Goal: Information Seeking & Learning: Learn about a topic

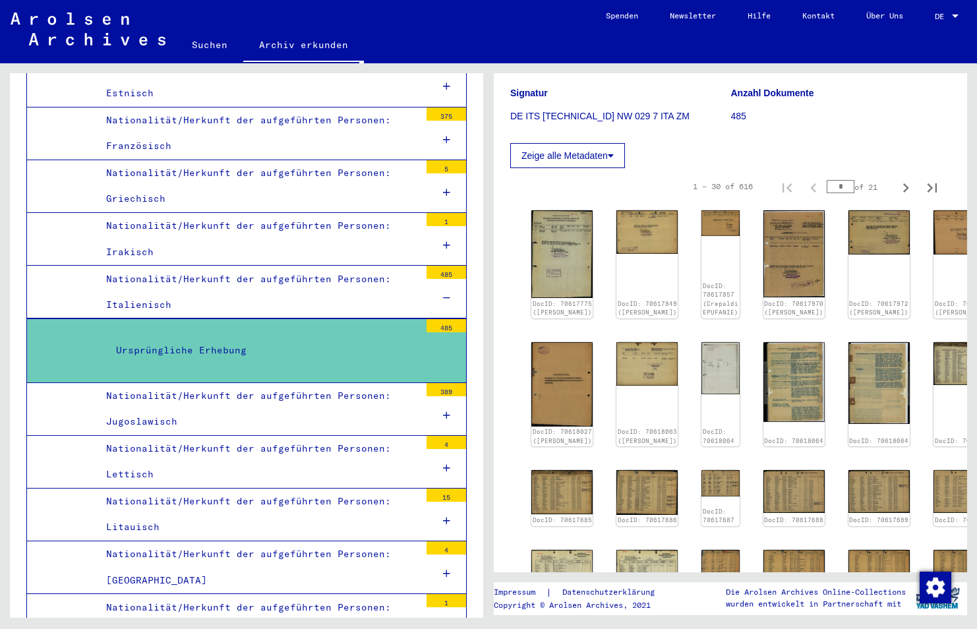
scroll to position [131, 0]
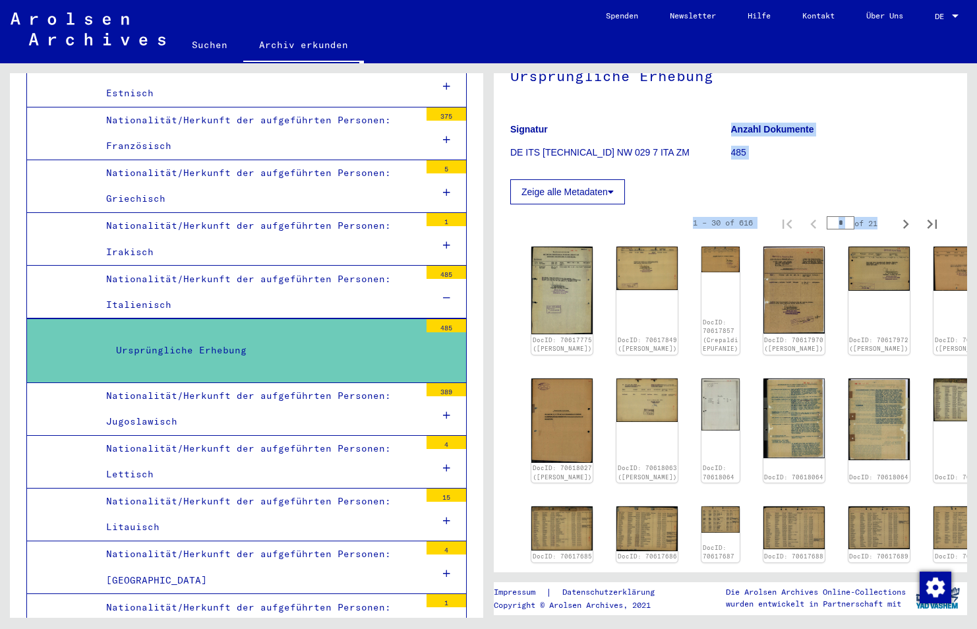
drag, startPoint x: 971, startPoint y: 142, endPoint x: 959, endPoint y: 230, distance: 89.1
click at [959, 230] on div "2 Registrierungen von Ausländern und deutschen Verfolgten durch öffentliche Ein…" at bounding box center [733, 340] width 488 height 554
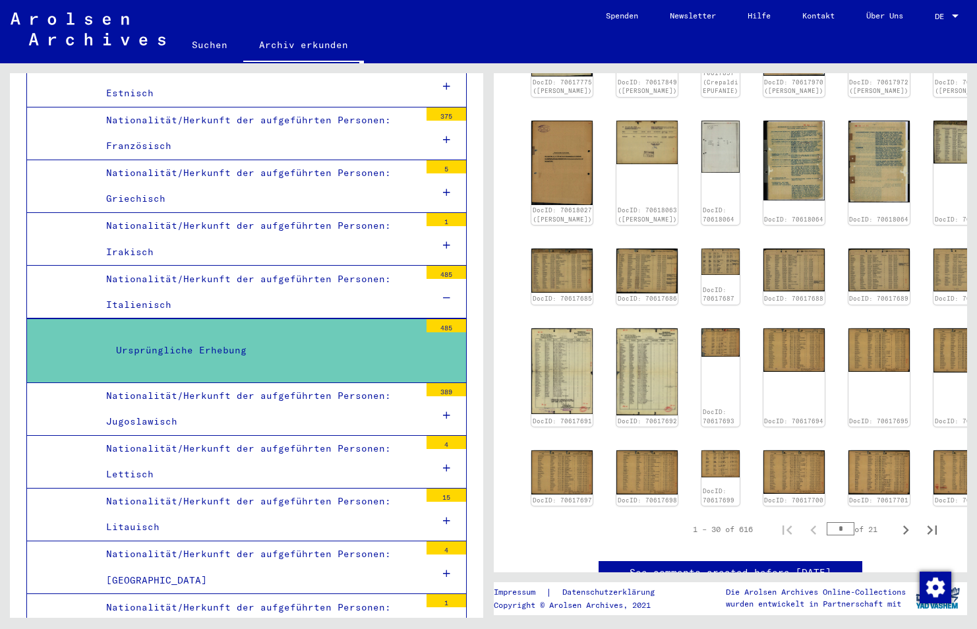
scroll to position [383, 0]
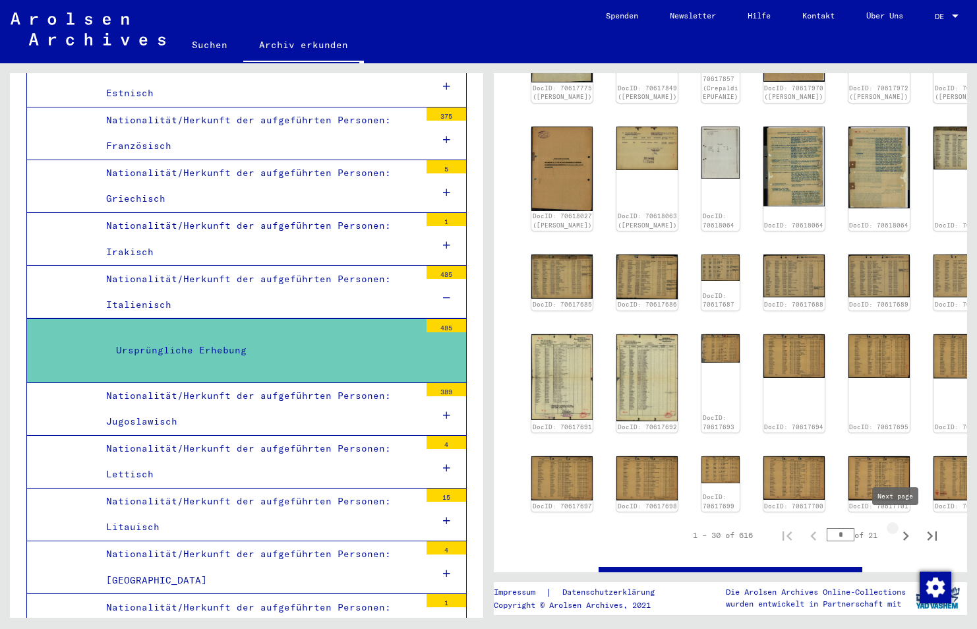
click at [896, 529] on icon "Next page" at bounding box center [905, 536] width 18 height 18
type input "*"
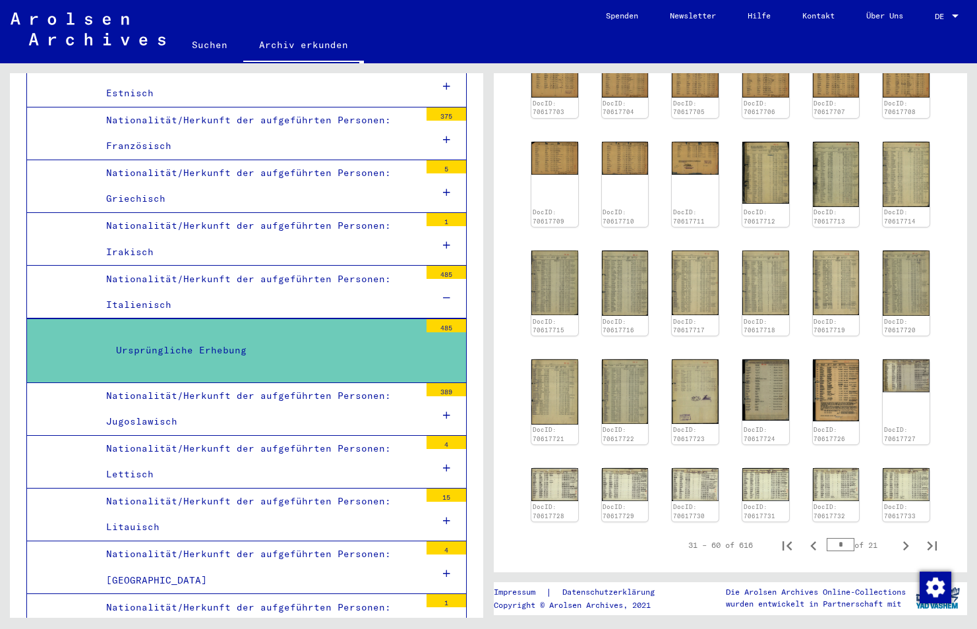
scroll to position [306, 0]
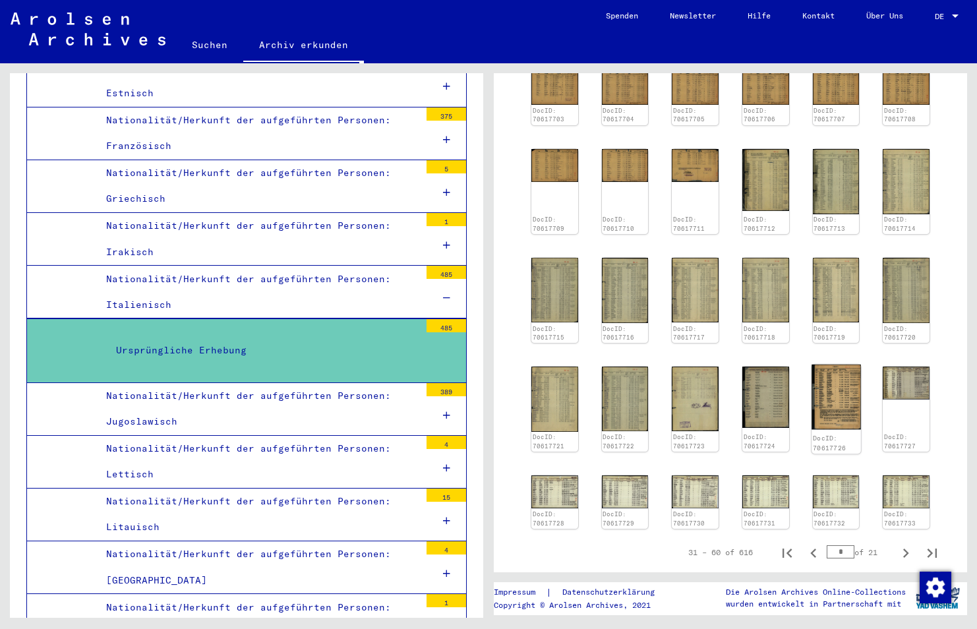
click at [832, 385] on img at bounding box center [835, 396] width 49 height 65
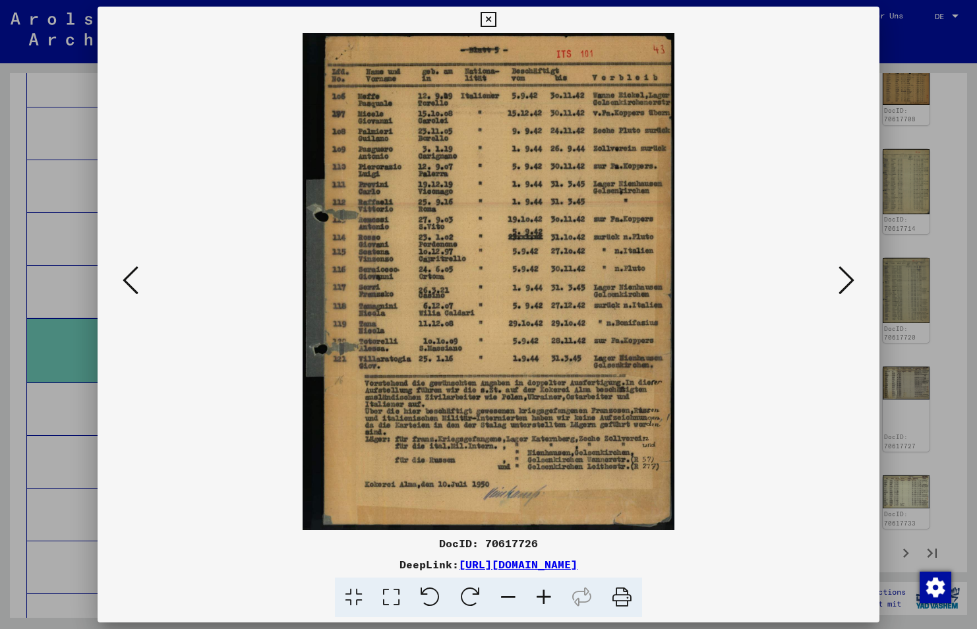
click at [547, 594] on icon at bounding box center [544, 597] width 36 height 40
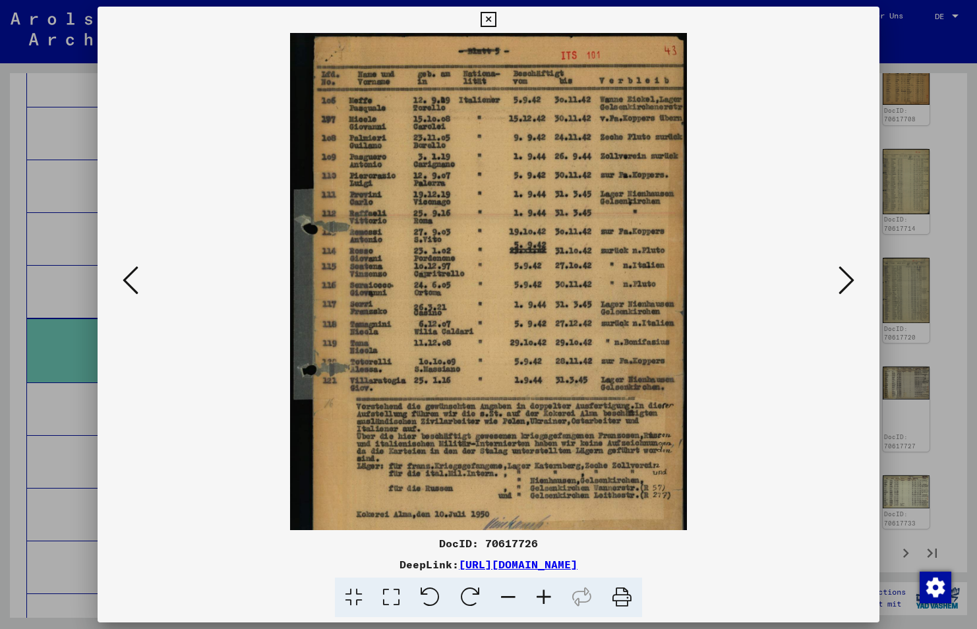
click at [547, 594] on icon at bounding box center [544, 597] width 36 height 40
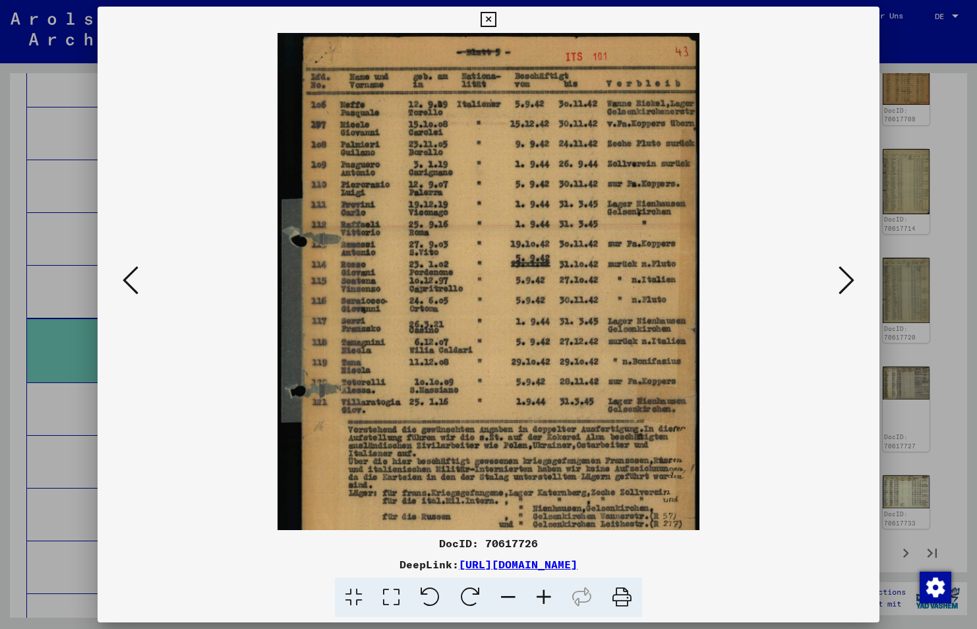
click at [547, 594] on icon at bounding box center [544, 597] width 36 height 40
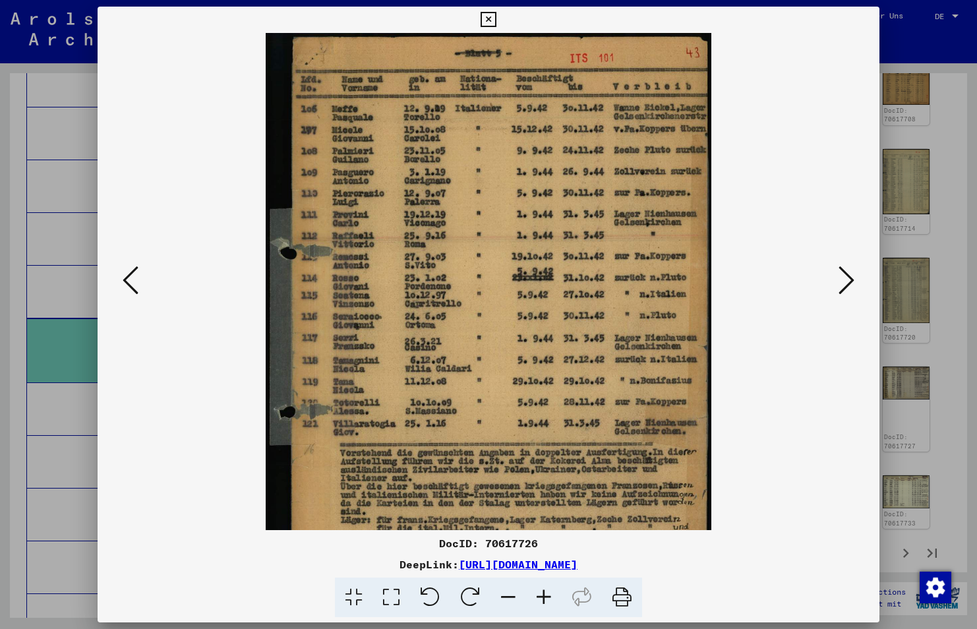
click at [547, 594] on icon at bounding box center [544, 597] width 36 height 40
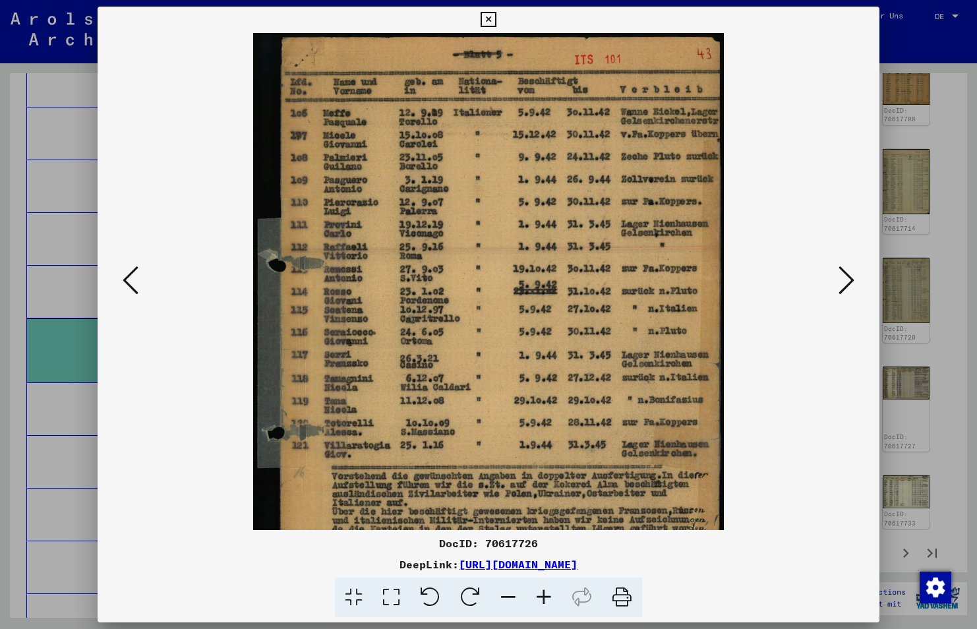
click at [547, 594] on icon at bounding box center [544, 597] width 36 height 40
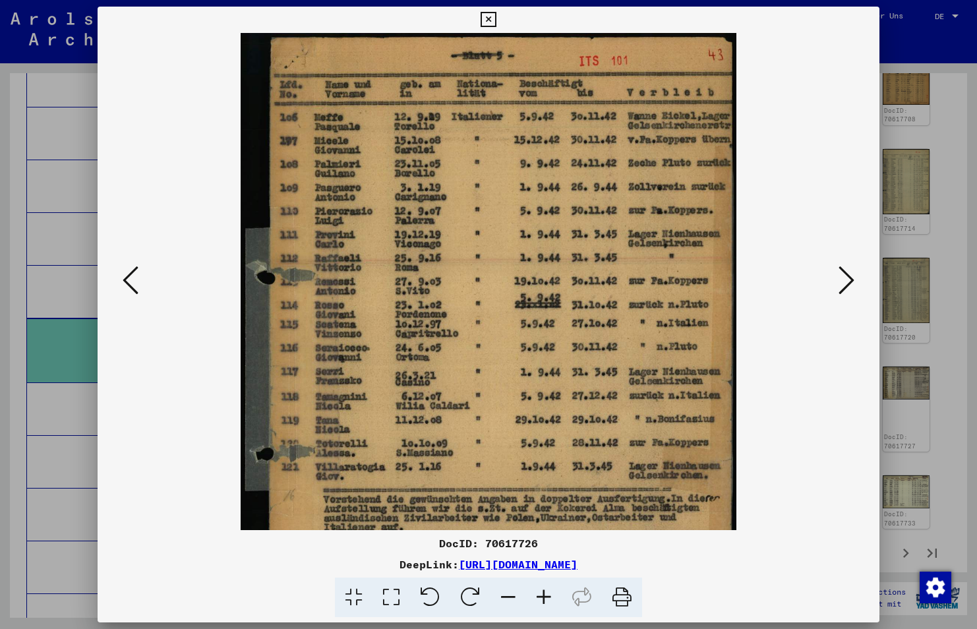
click at [547, 594] on icon at bounding box center [544, 597] width 36 height 40
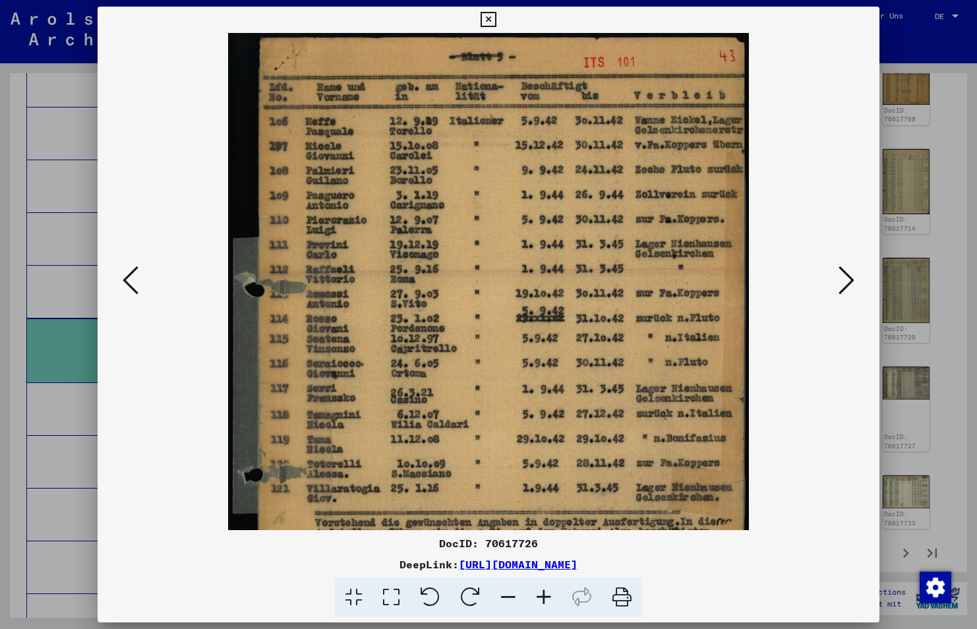
click at [547, 594] on icon at bounding box center [544, 597] width 36 height 40
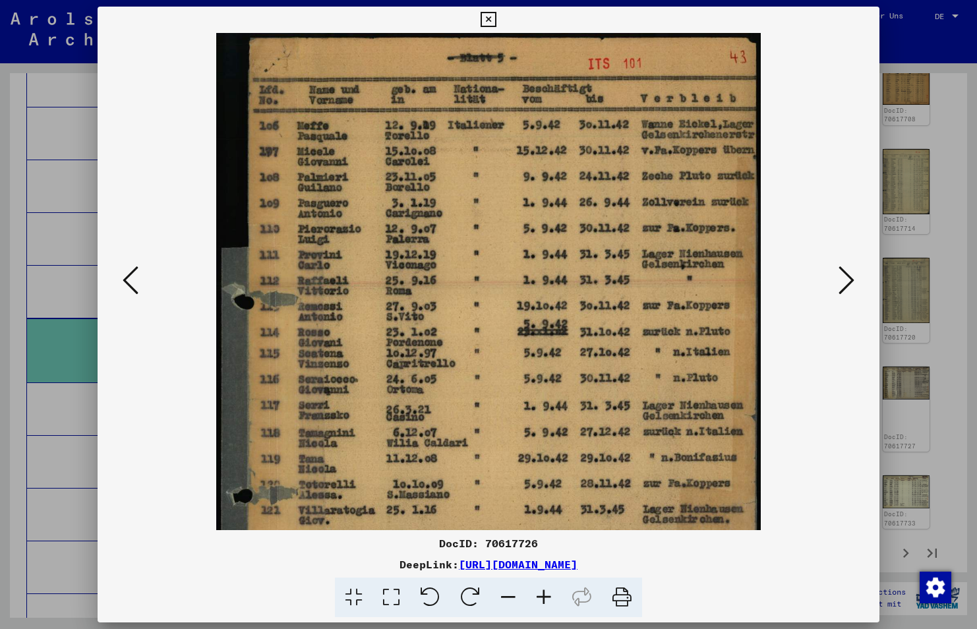
click at [547, 594] on icon at bounding box center [544, 597] width 36 height 40
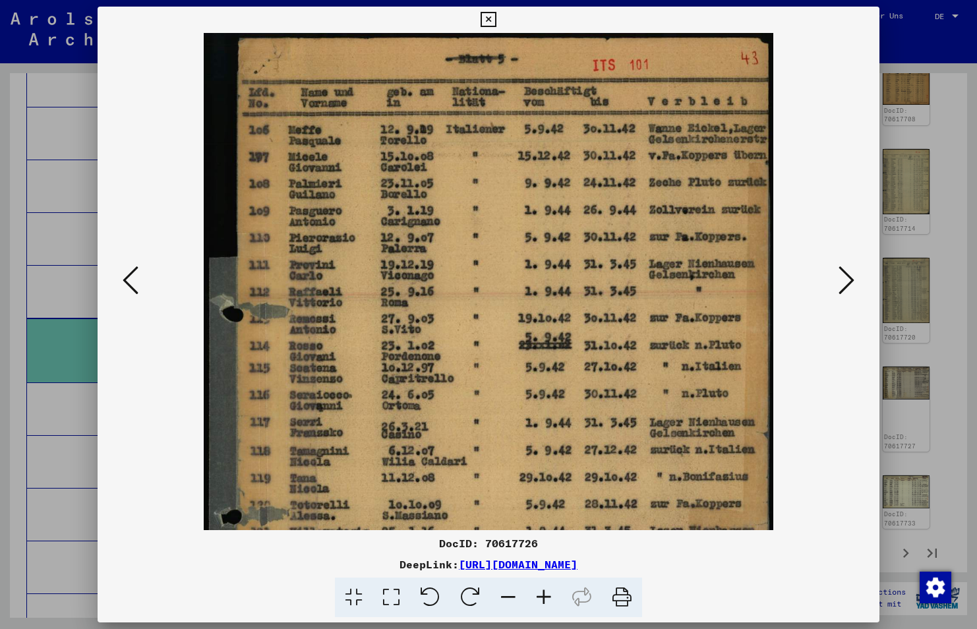
click at [547, 594] on icon at bounding box center [544, 597] width 36 height 40
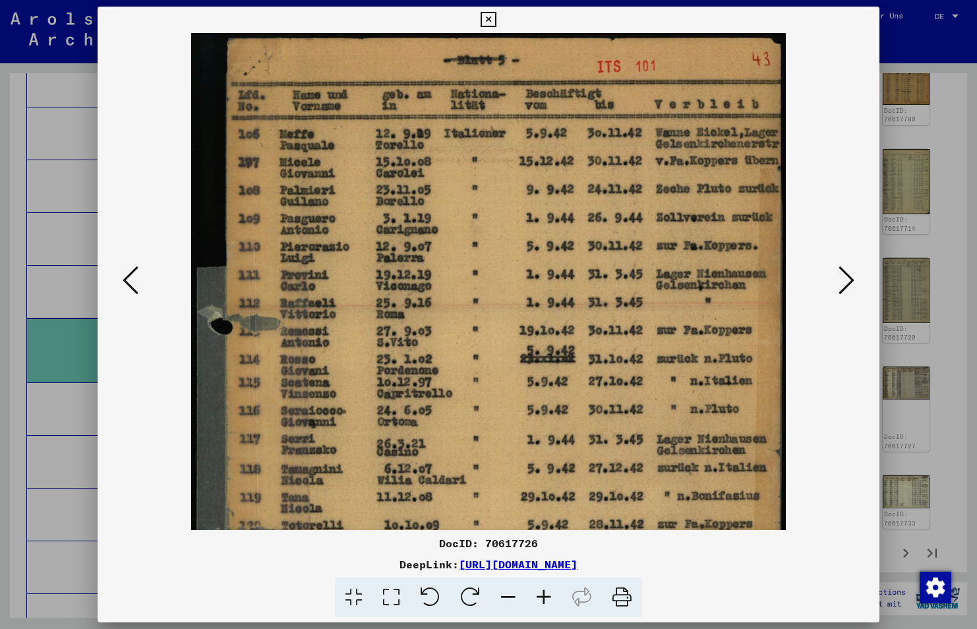
click at [547, 594] on icon at bounding box center [544, 597] width 36 height 40
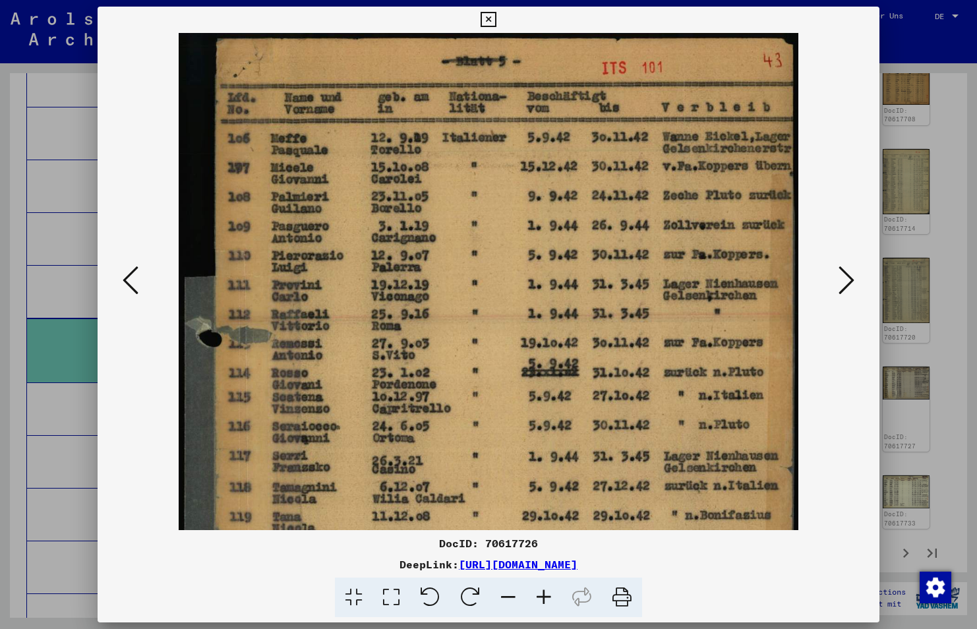
click at [547, 594] on icon at bounding box center [544, 597] width 36 height 40
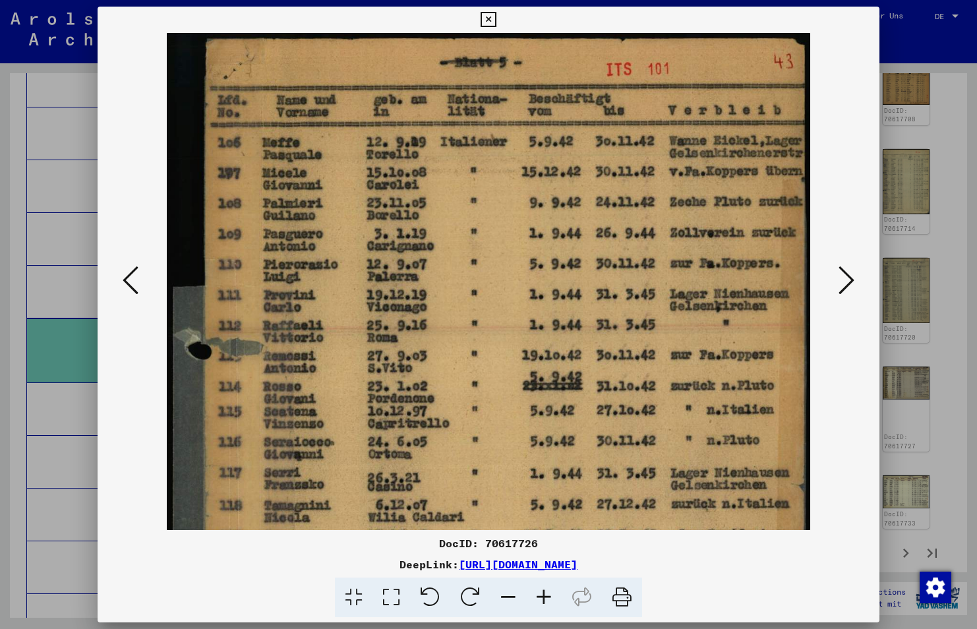
click at [547, 594] on icon at bounding box center [544, 597] width 36 height 40
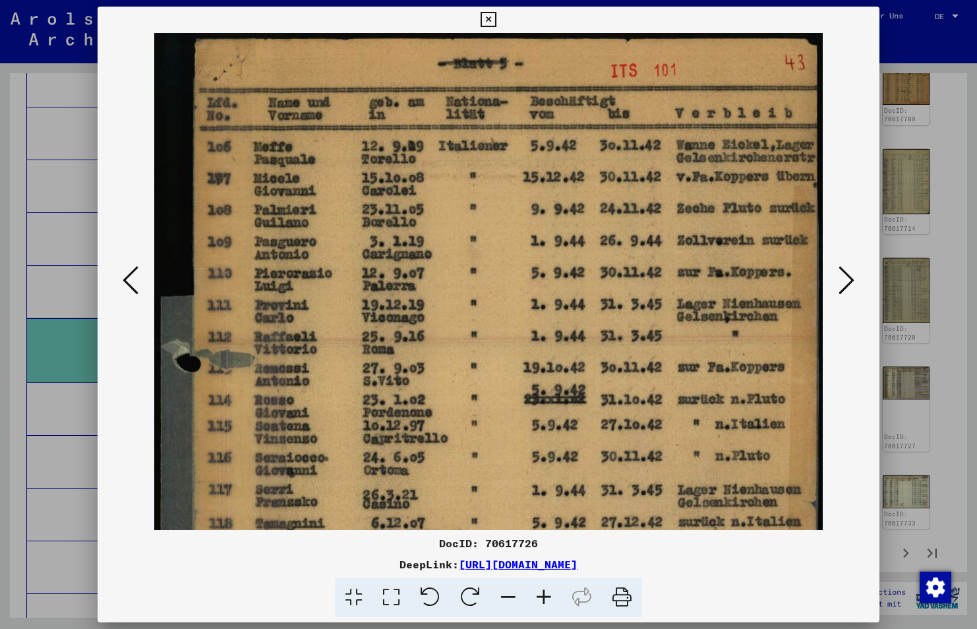
click at [547, 594] on icon at bounding box center [544, 597] width 36 height 40
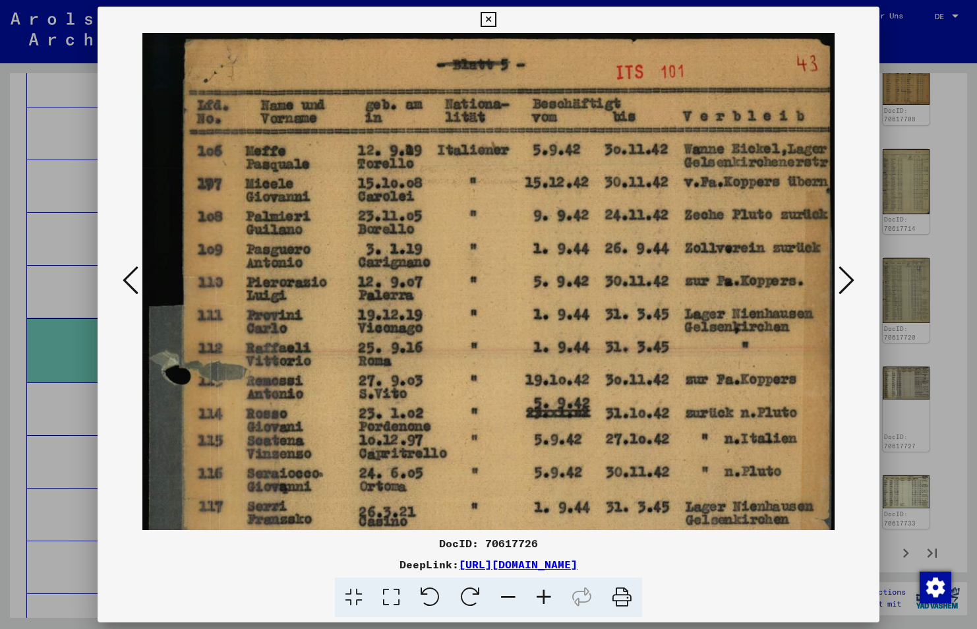
click at [547, 594] on icon at bounding box center [544, 597] width 36 height 40
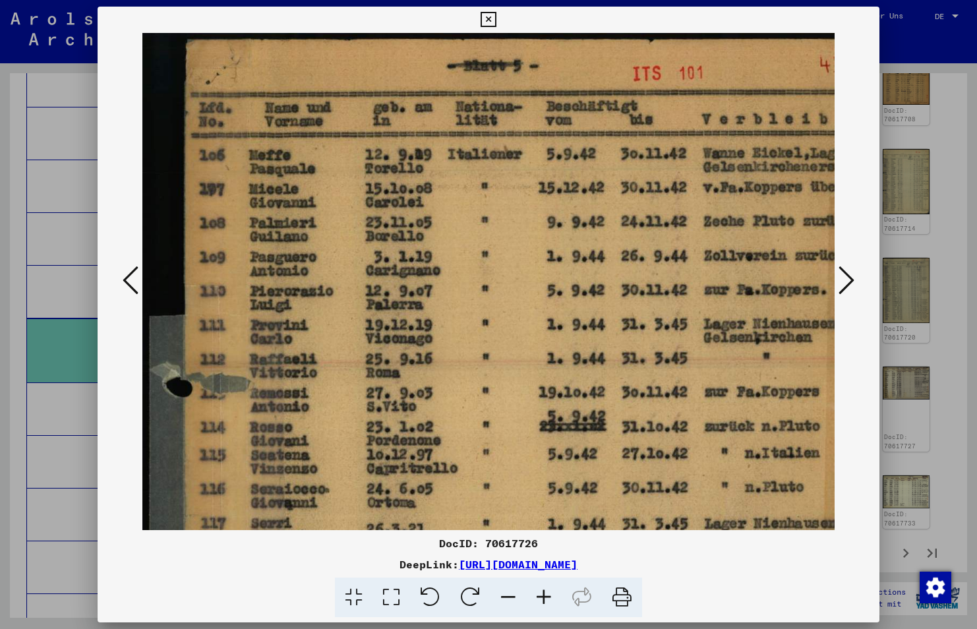
click at [547, 594] on icon at bounding box center [544, 597] width 36 height 40
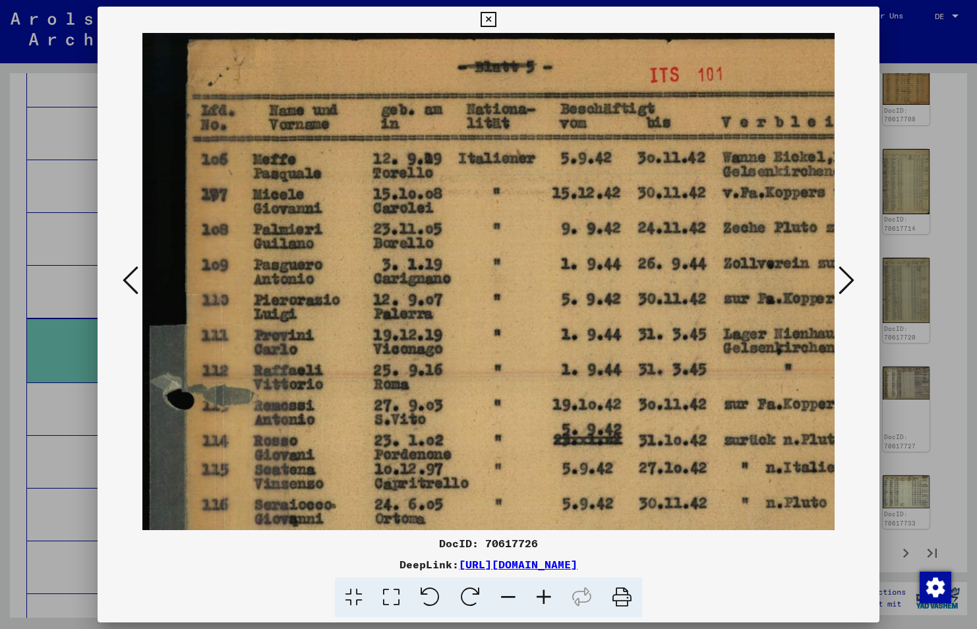
click at [547, 594] on icon at bounding box center [544, 597] width 36 height 40
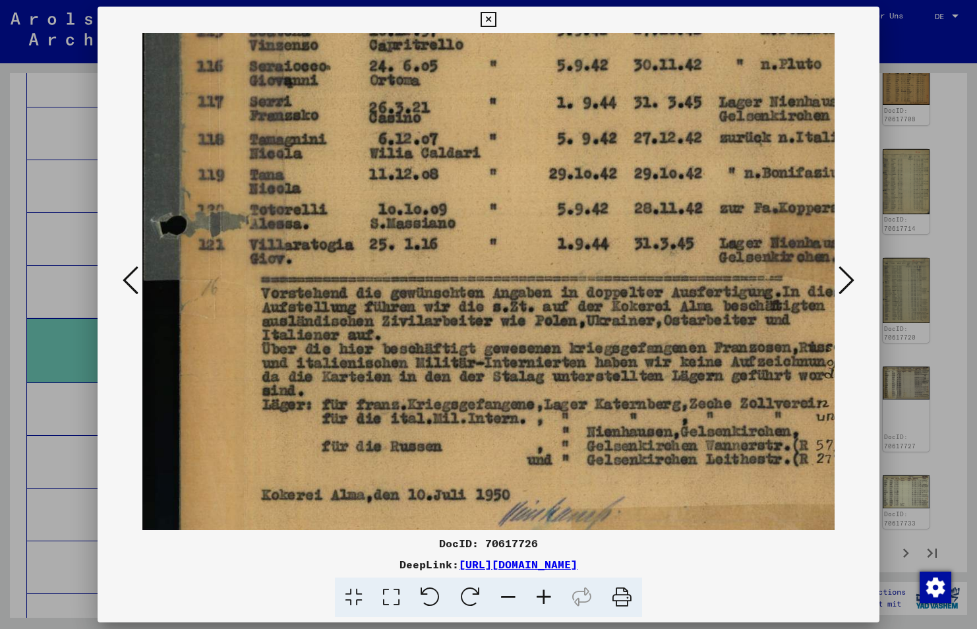
drag, startPoint x: 562, startPoint y: 434, endPoint x: 558, endPoint y: -5, distance: 439.6
click at [558, 0] on html "Suchen Archiv erkunden Spenden Newsletter Hilfe Kontakt Über Uns Suchen Archiv …" at bounding box center [488, 314] width 977 height 629
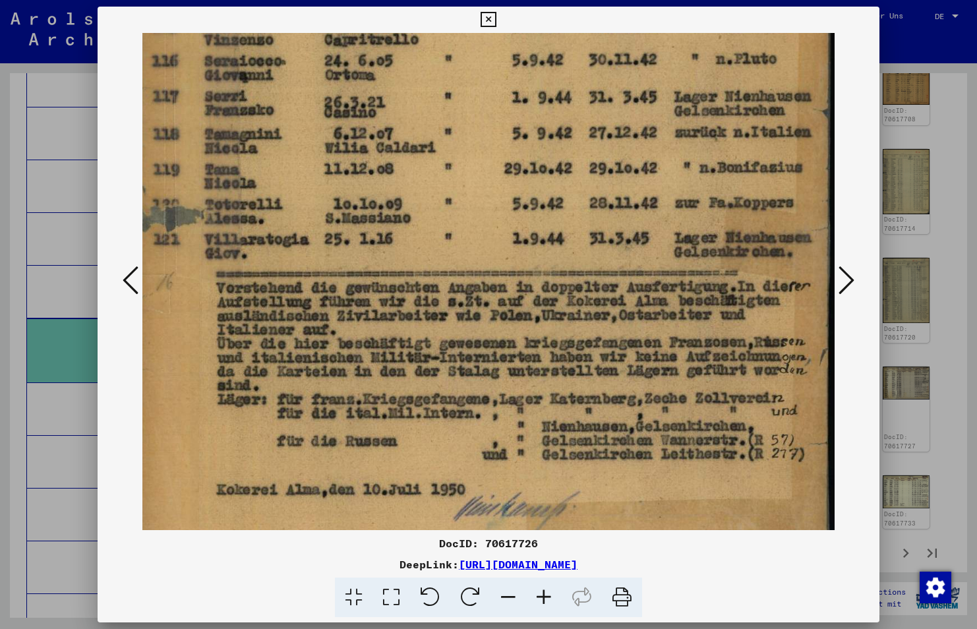
scroll to position [445, 50]
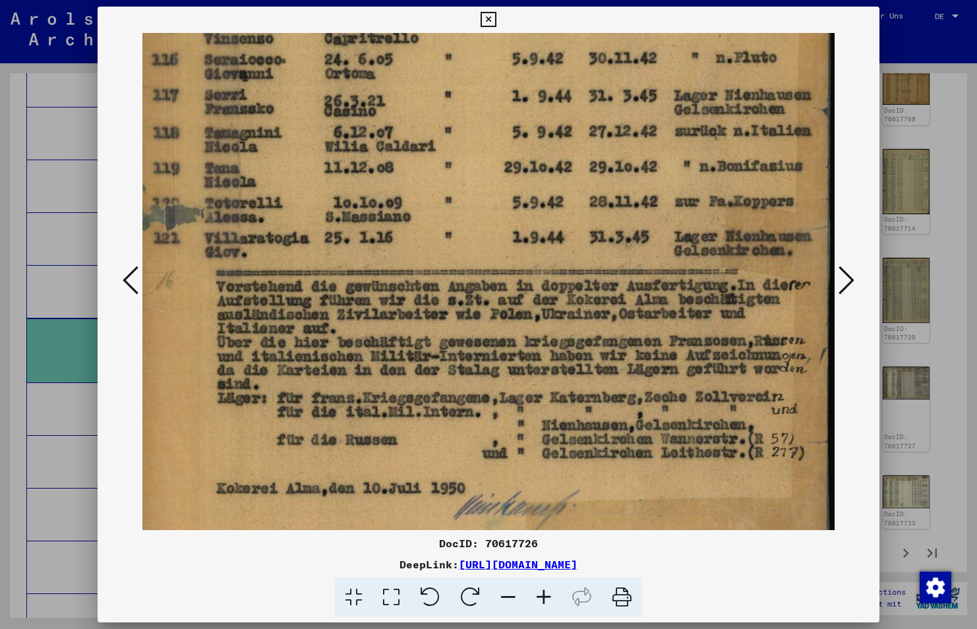
drag, startPoint x: 550, startPoint y: 347, endPoint x: 462, endPoint y: 342, distance: 87.8
click at [462, 342] on img at bounding box center [463, 83] width 742 height 991
click at [121, 277] on button at bounding box center [131, 281] width 24 height 38
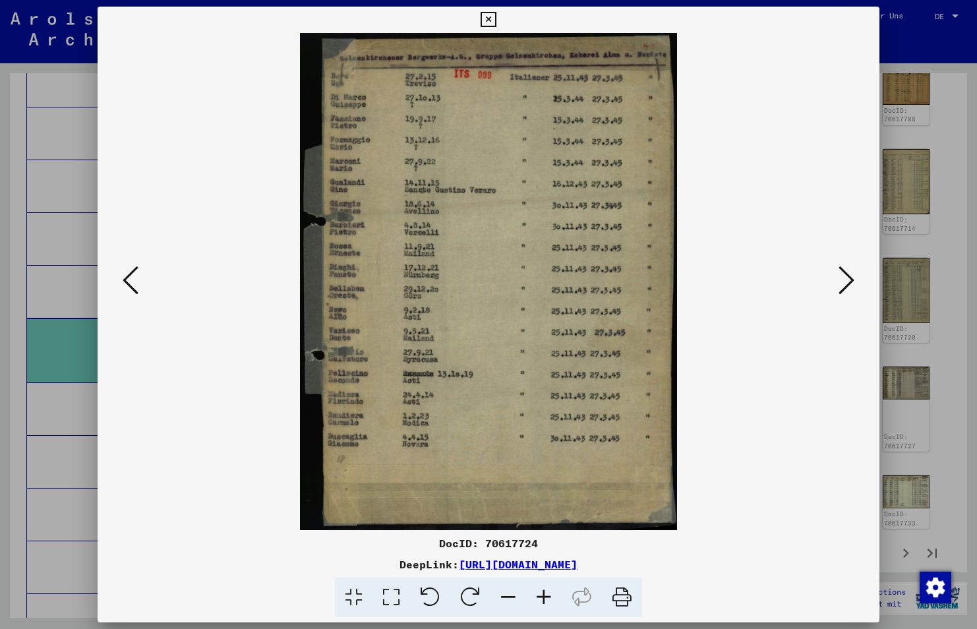
click at [486, 24] on icon at bounding box center [487, 20] width 15 height 16
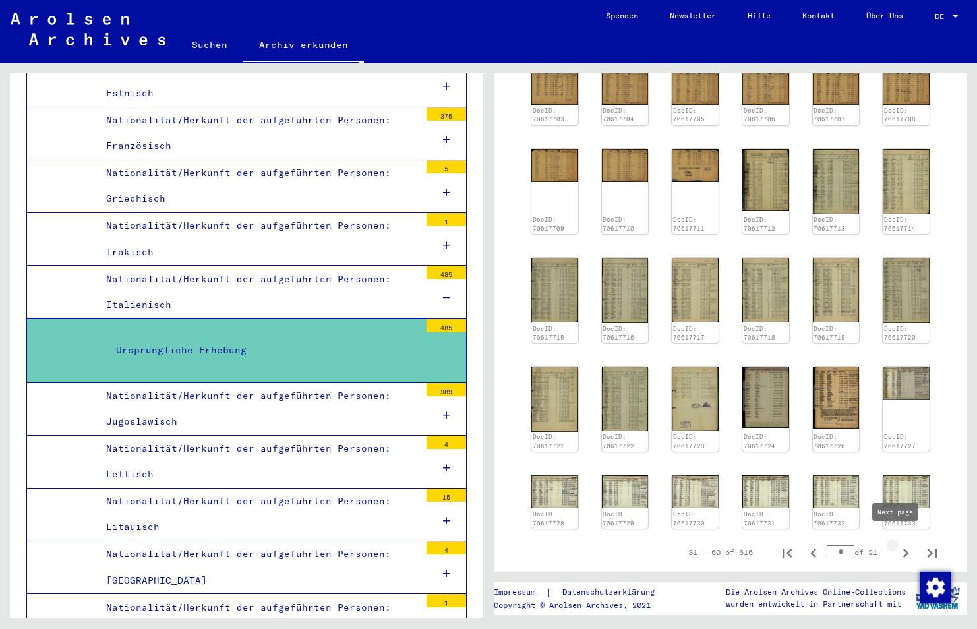
click at [896, 544] on icon "Next page" at bounding box center [905, 553] width 18 height 18
type input "*"
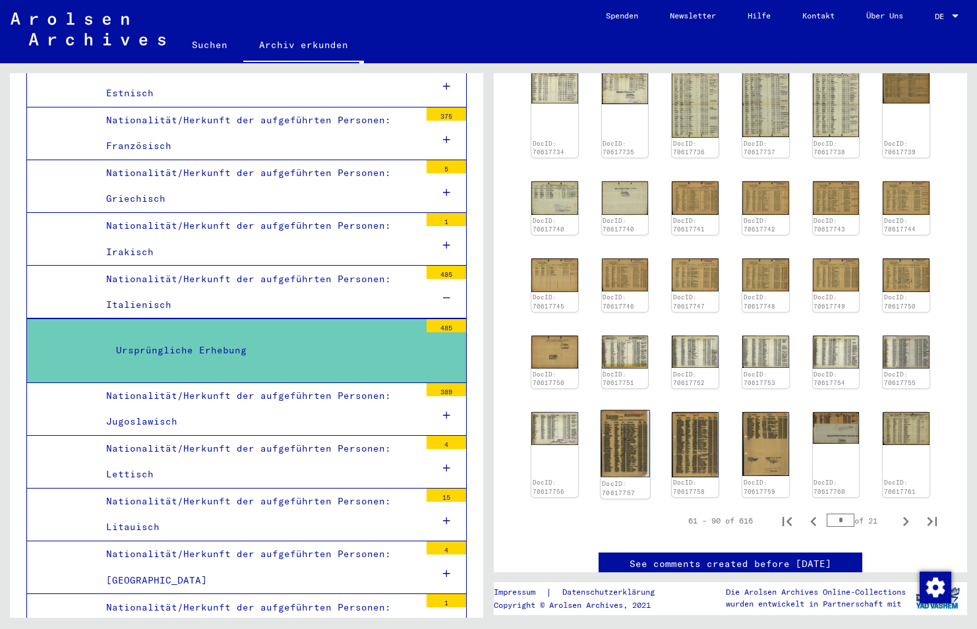
click at [620, 455] on img at bounding box center [624, 443] width 49 height 67
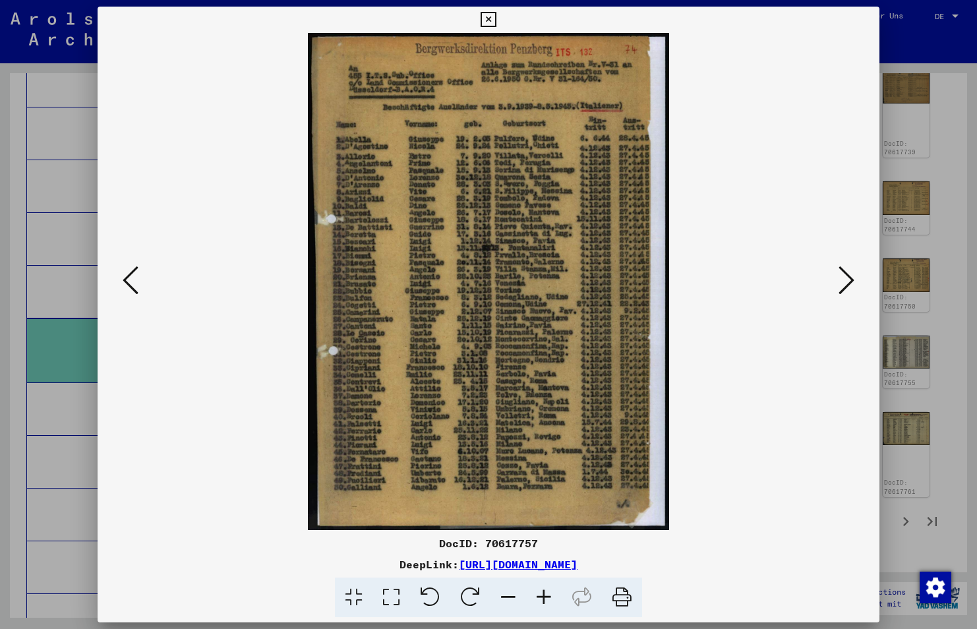
click at [620, 455] on img at bounding box center [488, 281] width 692 height 497
click at [844, 276] on icon at bounding box center [846, 280] width 16 height 32
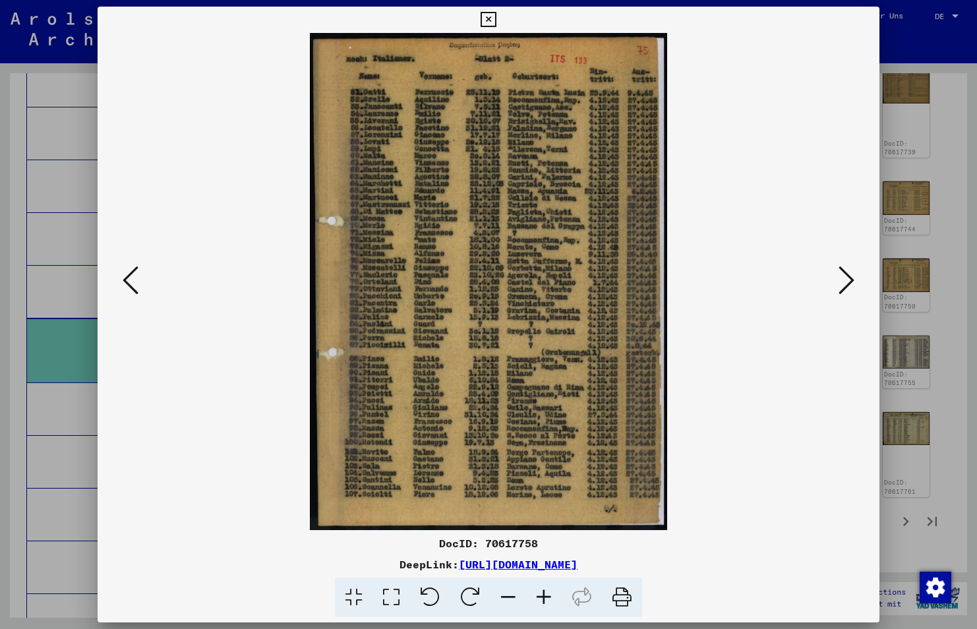
click at [844, 276] on icon at bounding box center [846, 280] width 16 height 32
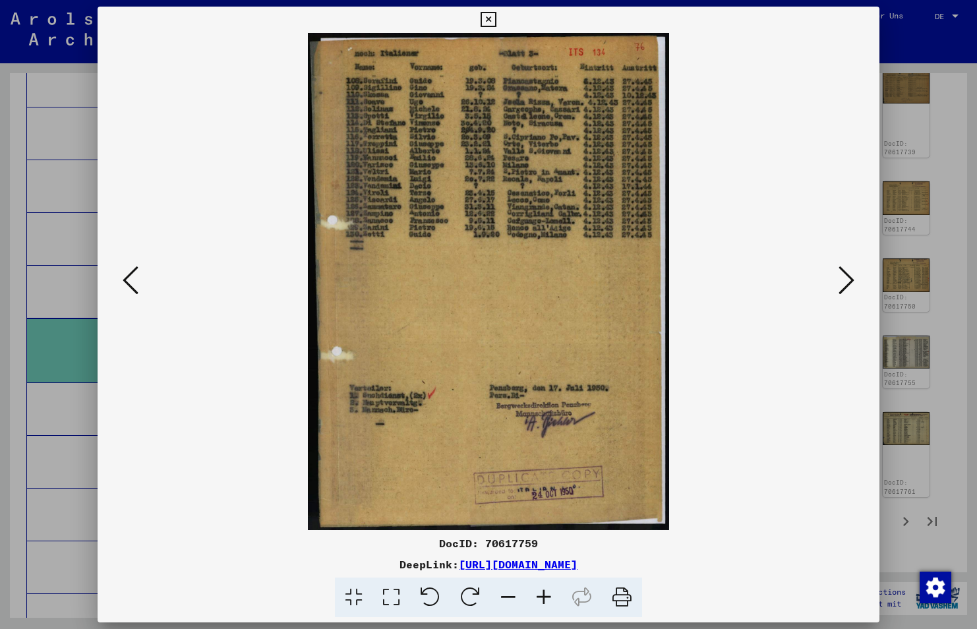
click at [489, 14] on icon at bounding box center [487, 20] width 15 height 16
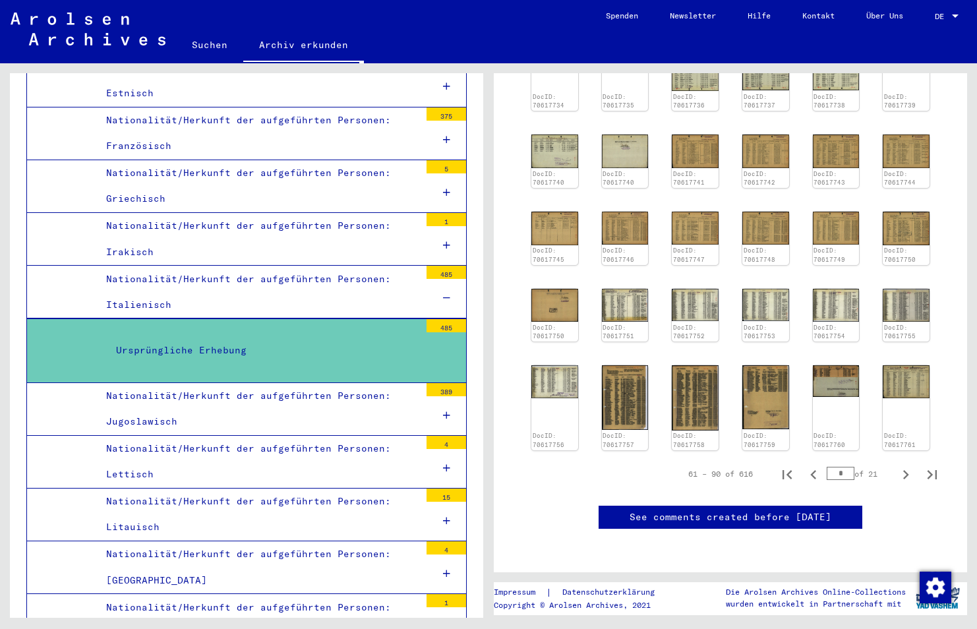
scroll to position [495, 0]
click at [903, 470] on icon "Next page" at bounding box center [906, 474] width 6 height 9
type input "*"
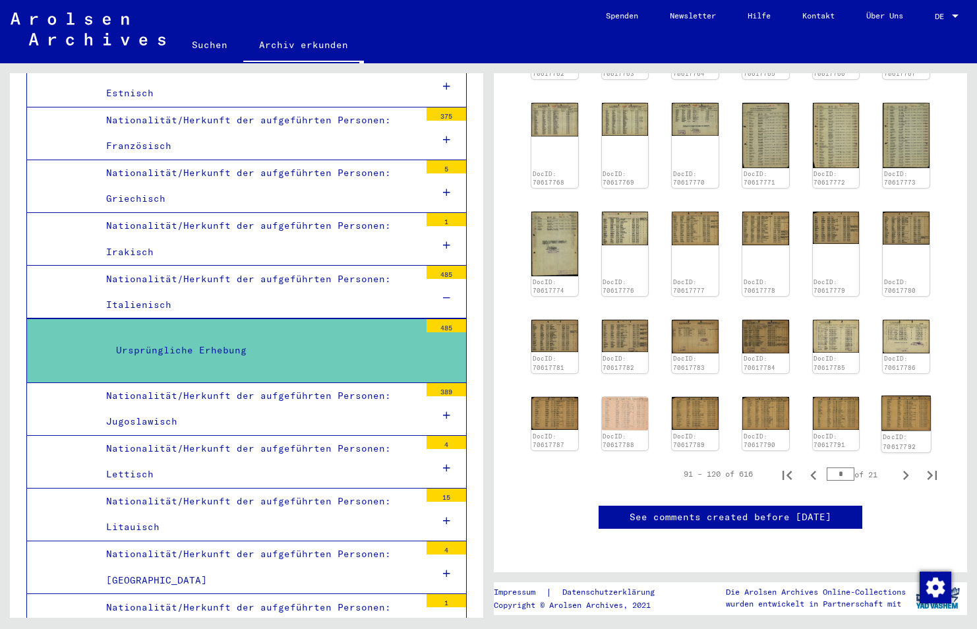
click at [898, 395] on img at bounding box center [906, 412] width 49 height 35
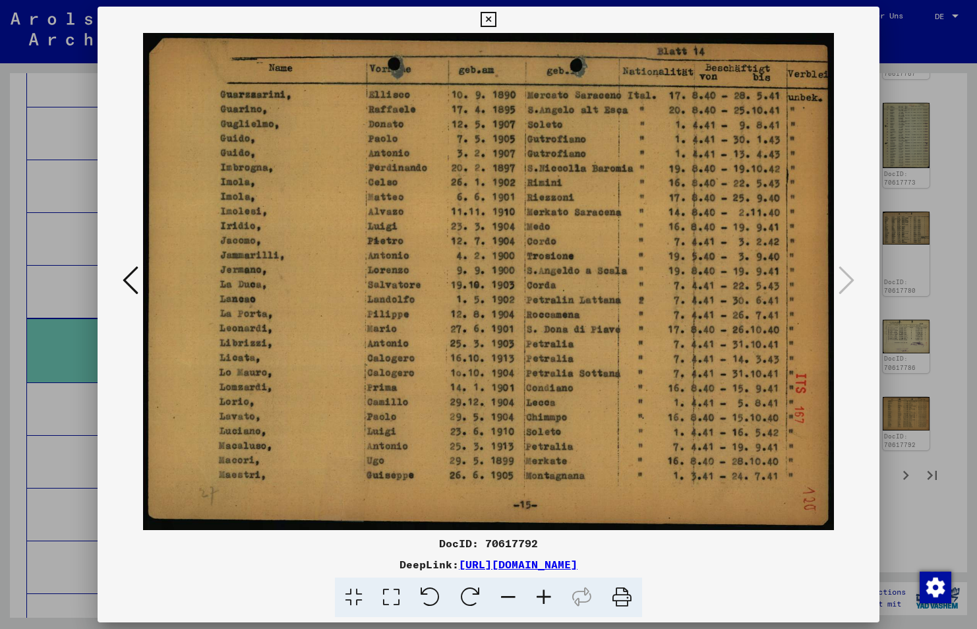
click at [494, 17] on icon at bounding box center [487, 20] width 15 height 16
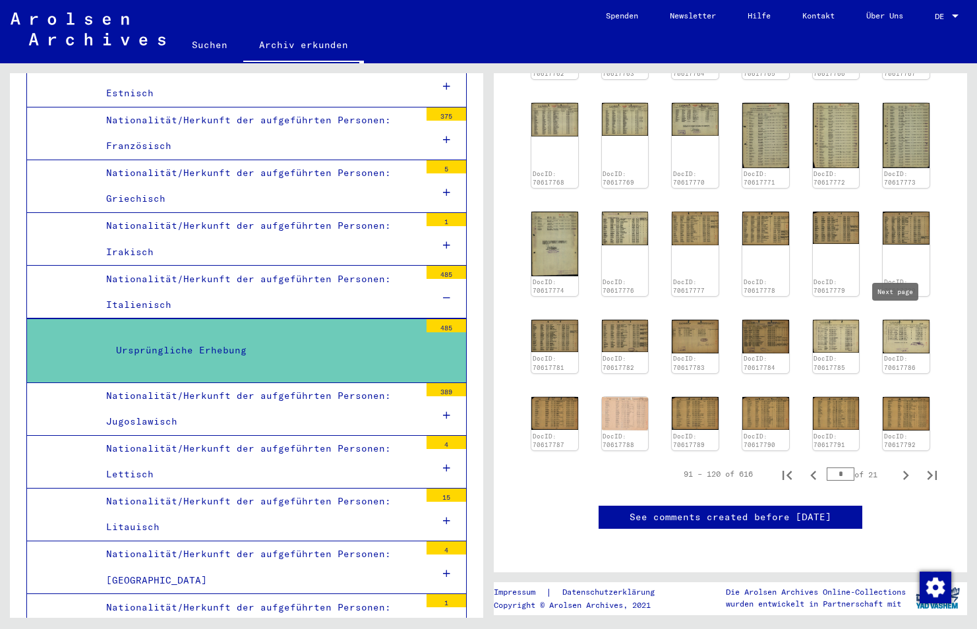
click at [903, 471] on icon "Next page" at bounding box center [906, 475] width 6 height 9
type input "*"
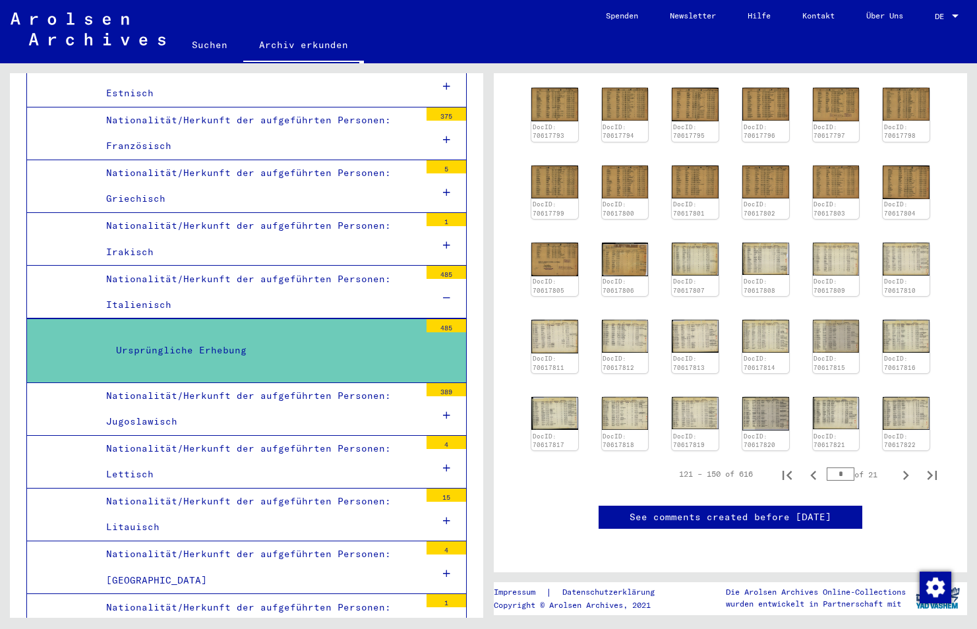
scroll to position [322, 0]
click at [897, 466] on icon "Next page" at bounding box center [905, 475] width 18 height 18
type input "*"
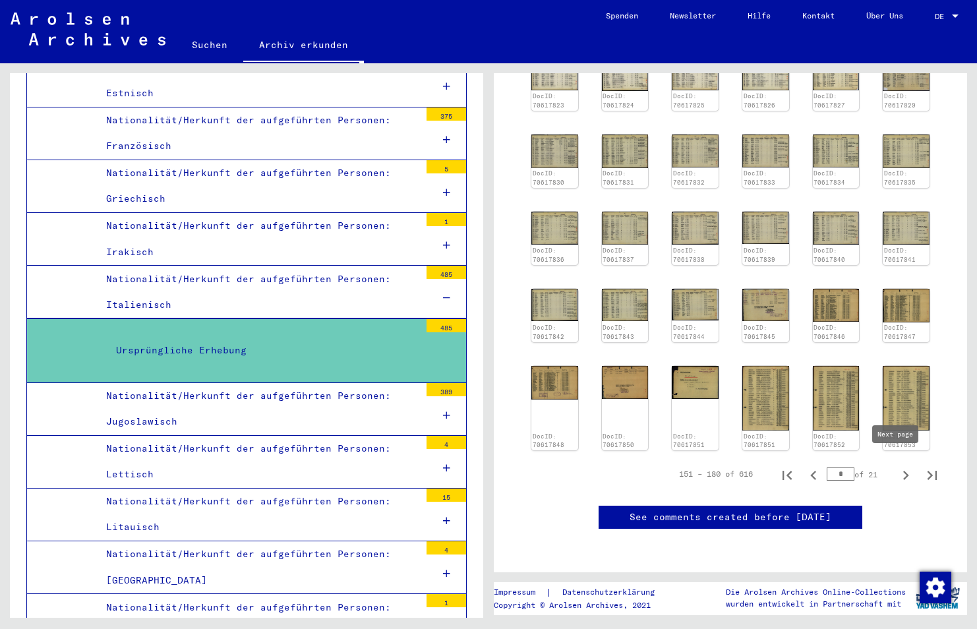
click at [896, 473] on icon "Next page" at bounding box center [905, 475] width 18 height 18
type input "*"
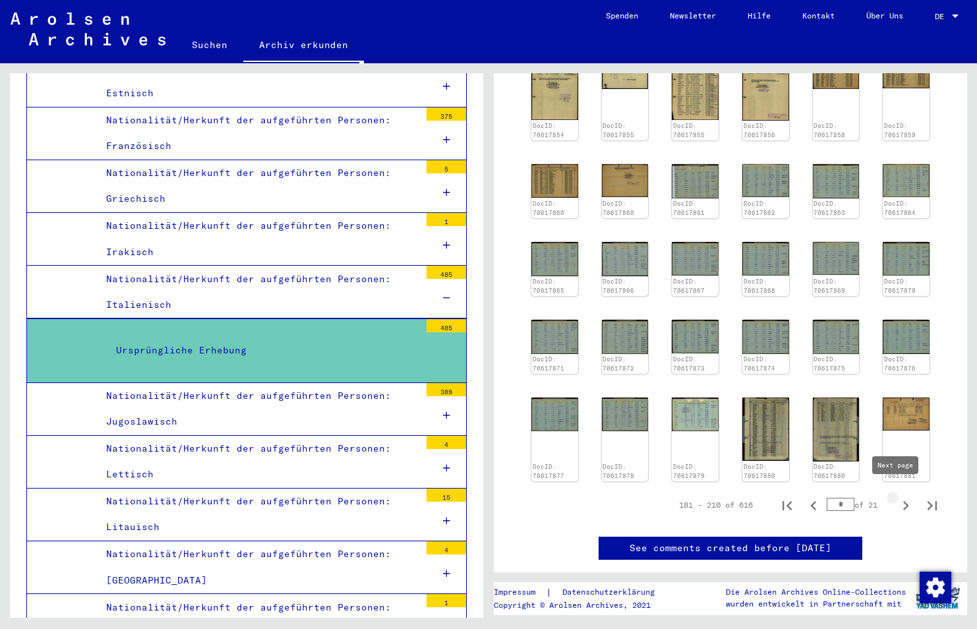
click at [898, 496] on icon "Next page" at bounding box center [905, 505] width 18 height 18
type input "*"
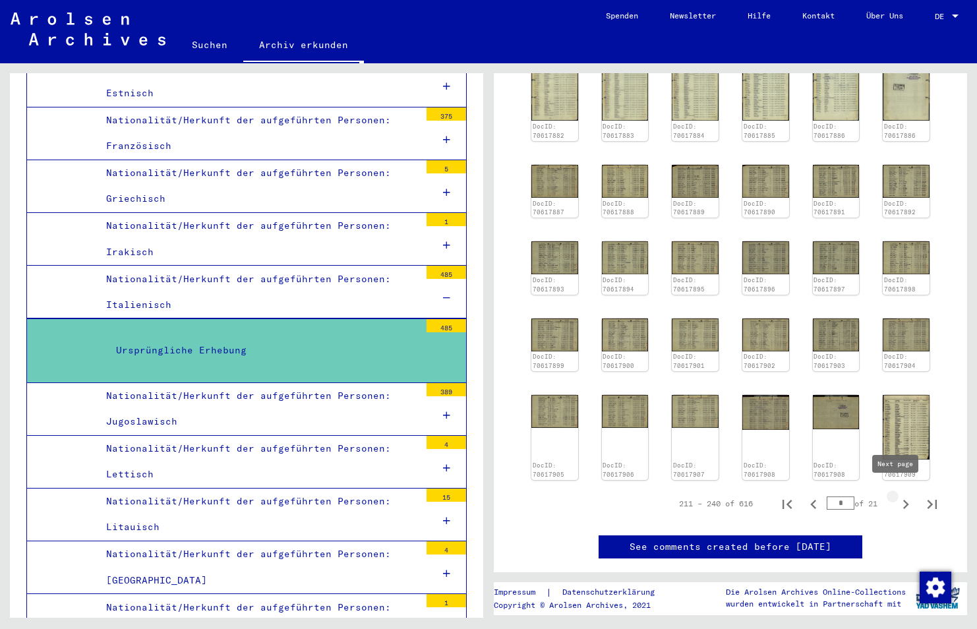
click at [898, 495] on icon "Next page" at bounding box center [905, 504] width 18 height 18
type input "*"
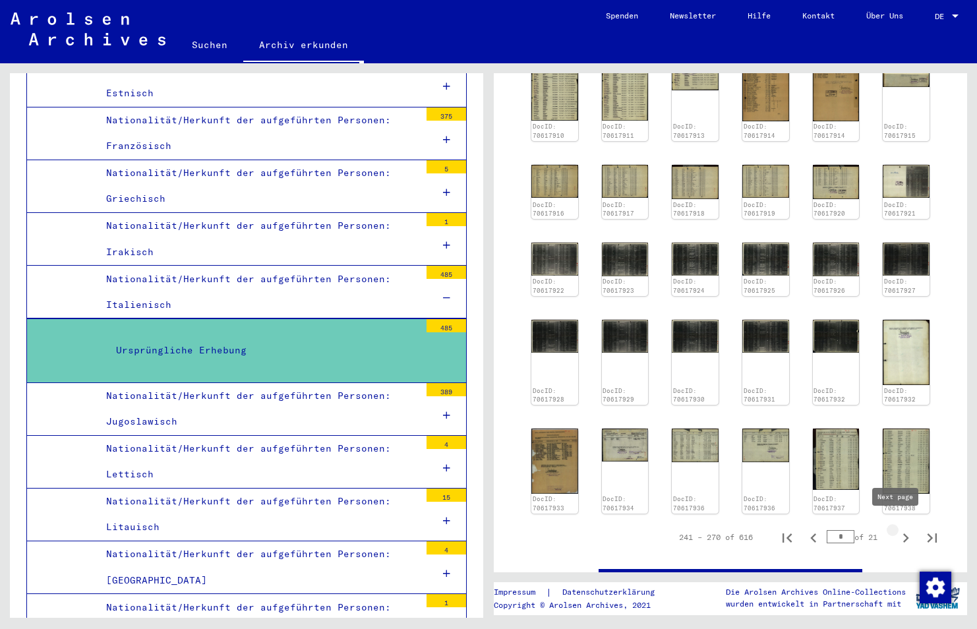
click at [896, 529] on icon "Next page" at bounding box center [905, 538] width 18 height 18
type input "**"
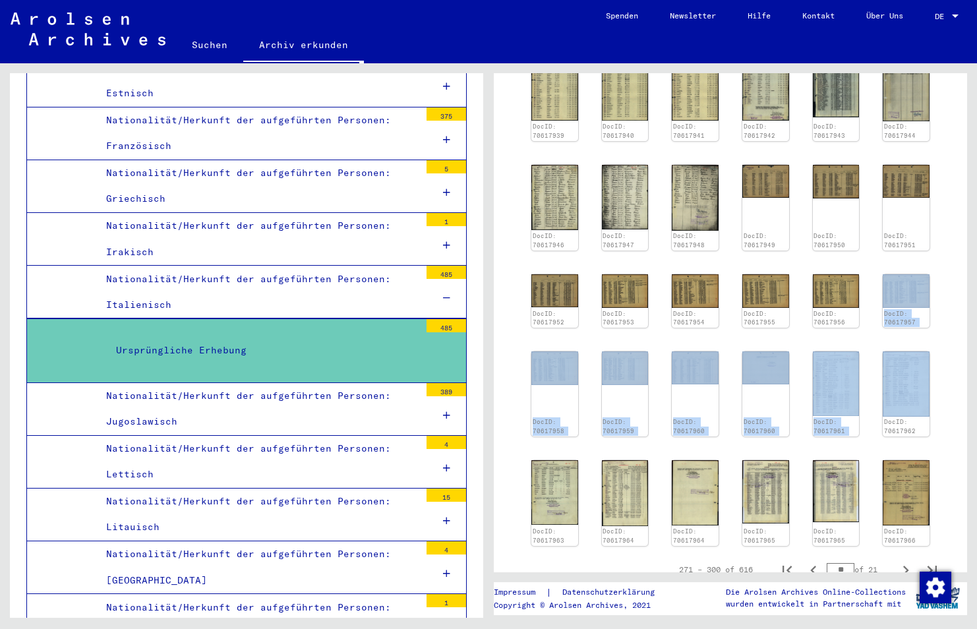
drag, startPoint x: 956, startPoint y: 283, endPoint x: 959, endPoint y: 361, distance: 77.8
click at [959, 361] on div "2 Registrierungen von Ausländern und deutschen Verfolgten durch öffentliche Ein…" at bounding box center [730, 322] width 473 height 499
drag, startPoint x: 959, startPoint y: 361, endPoint x: 943, endPoint y: 304, distance: 58.8
click at [943, 304] on yv-its-full-details "2 Registrierungen von Ausländern und deutschen Verfolgten durch öffentliche Ein…" at bounding box center [730, 209] width 473 height 884
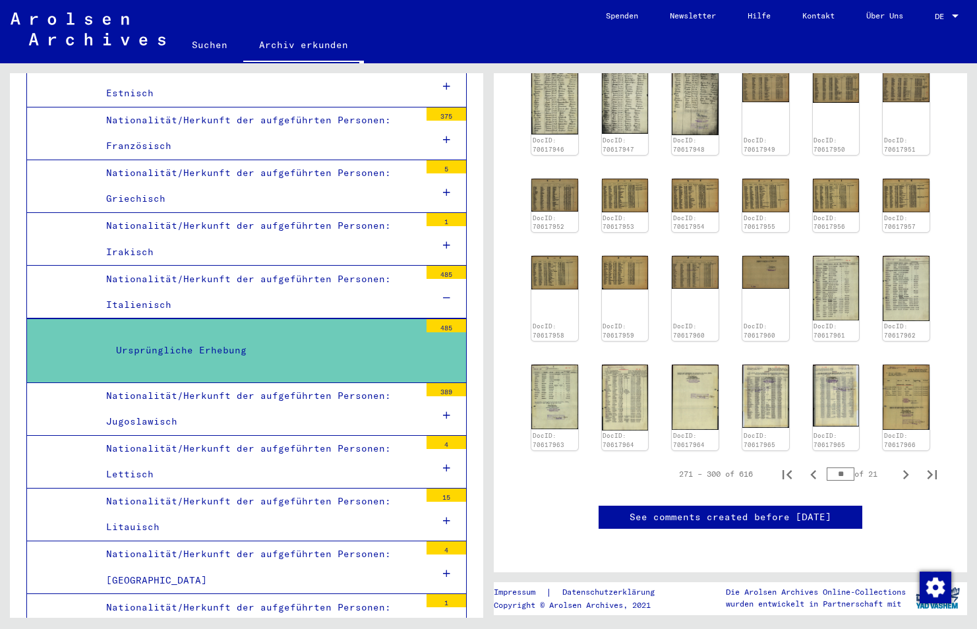
scroll to position [520, 0]
click at [896, 465] on icon "Next page" at bounding box center [905, 474] width 18 height 18
type input "**"
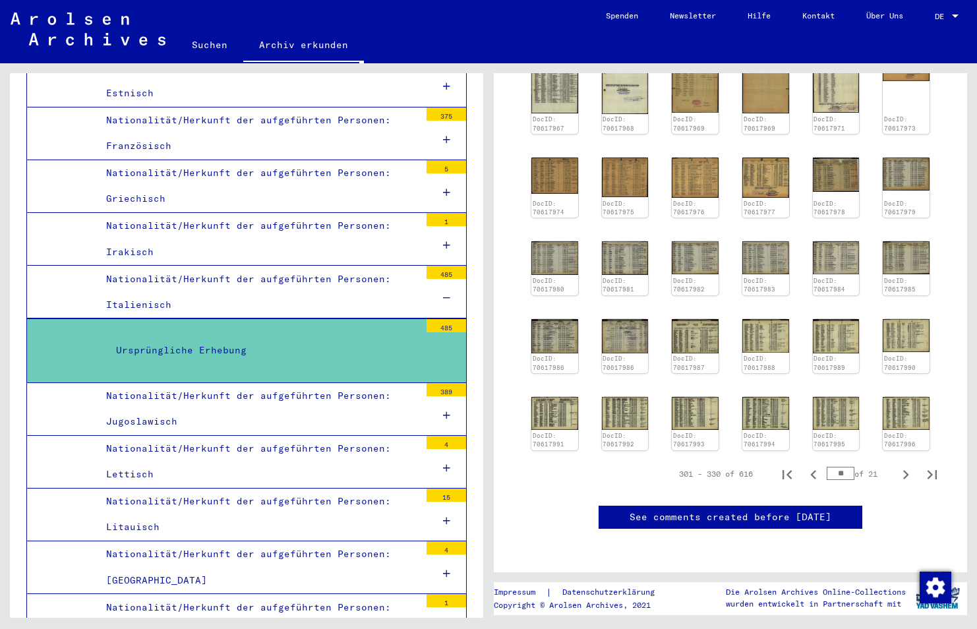
scroll to position [558, 0]
click at [903, 470] on icon "Next page" at bounding box center [906, 474] width 6 height 9
type input "**"
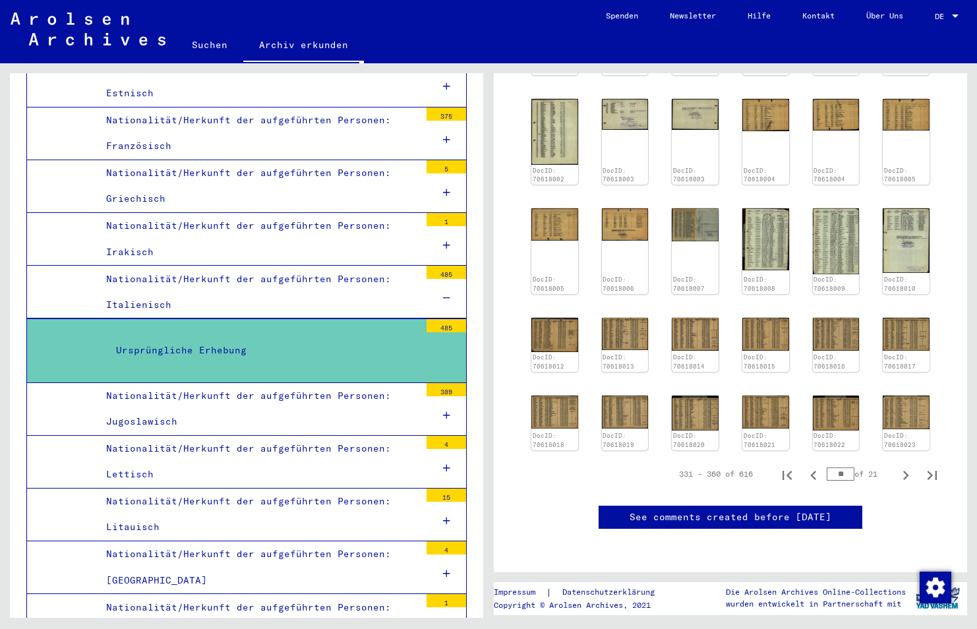
scroll to position [406, 0]
click at [898, 466] on icon "Next page" at bounding box center [905, 475] width 18 height 18
type input "**"
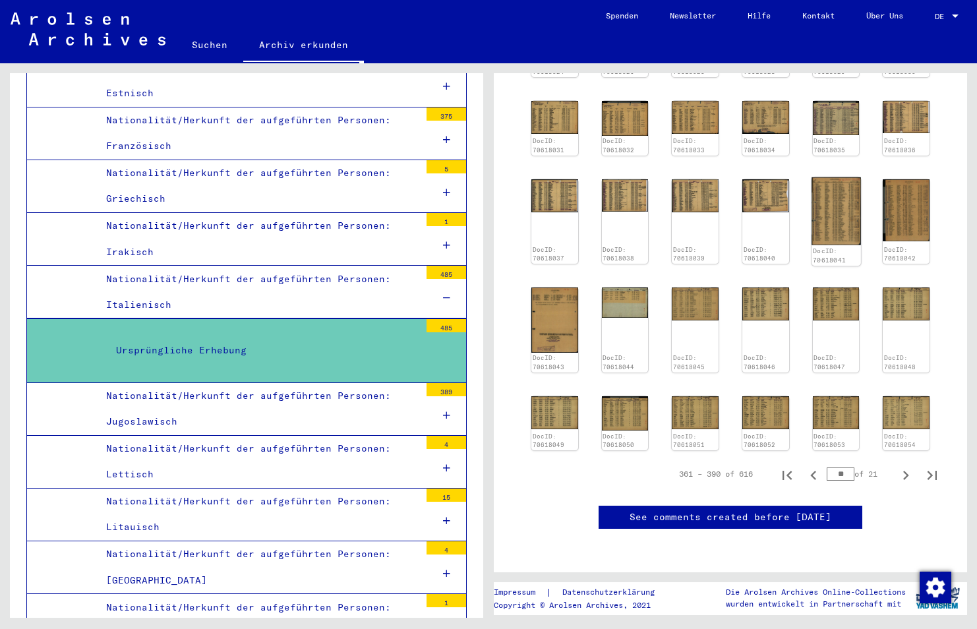
click at [839, 177] on img at bounding box center [835, 211] width 49 height 68
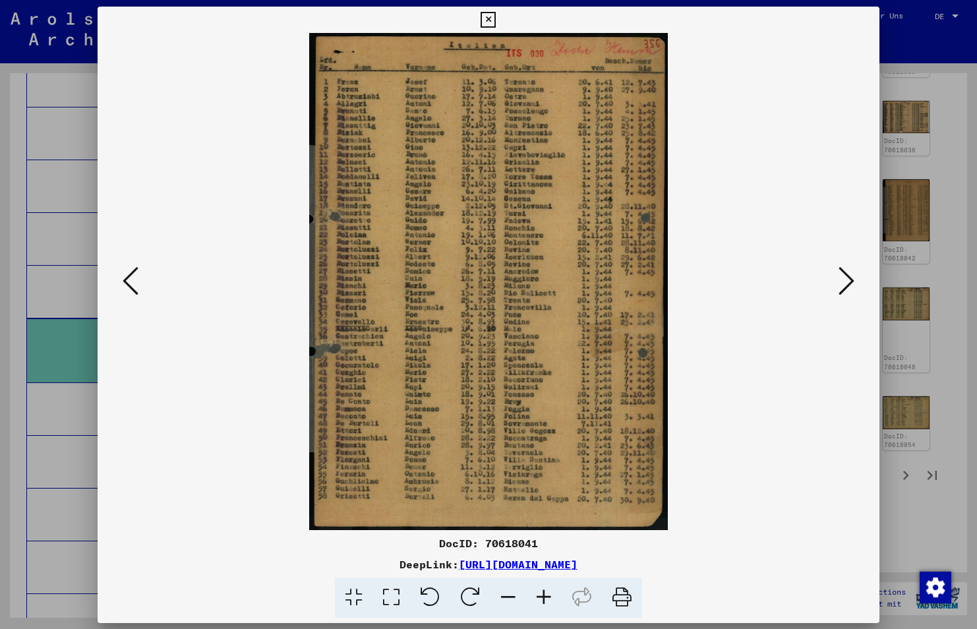
click at [839, 150] on div at bounding box center [489, 281] width 782 height 497
click at [527, 484] on img at bounding box center [488, 281] width 692 height 497
click at [546, 600] on icon at bounding box center [544, 597] width 36 height 40
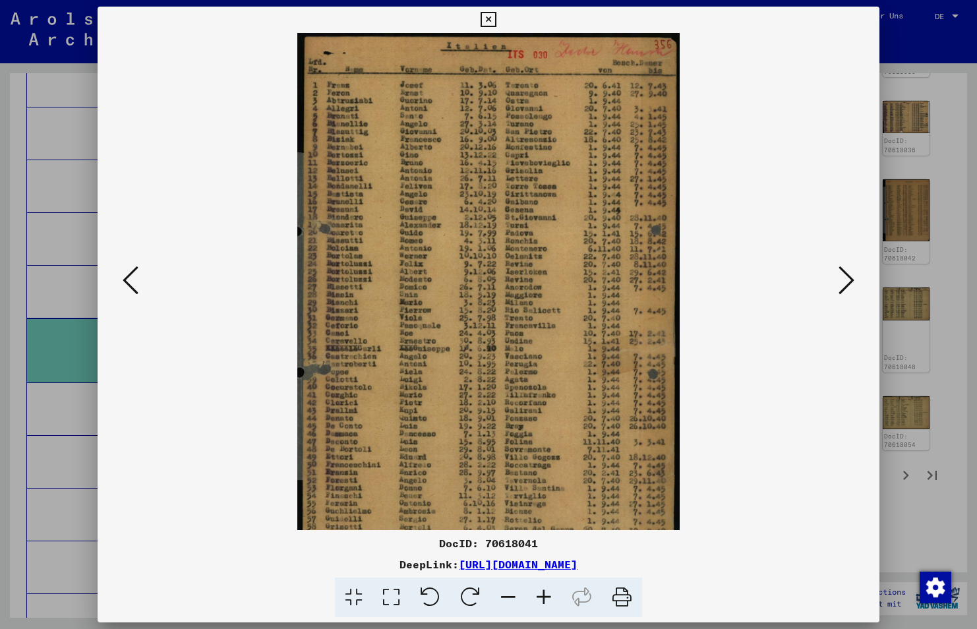
click at [546, 600] on icon at bounding box center [544, 597] width 36 height 40
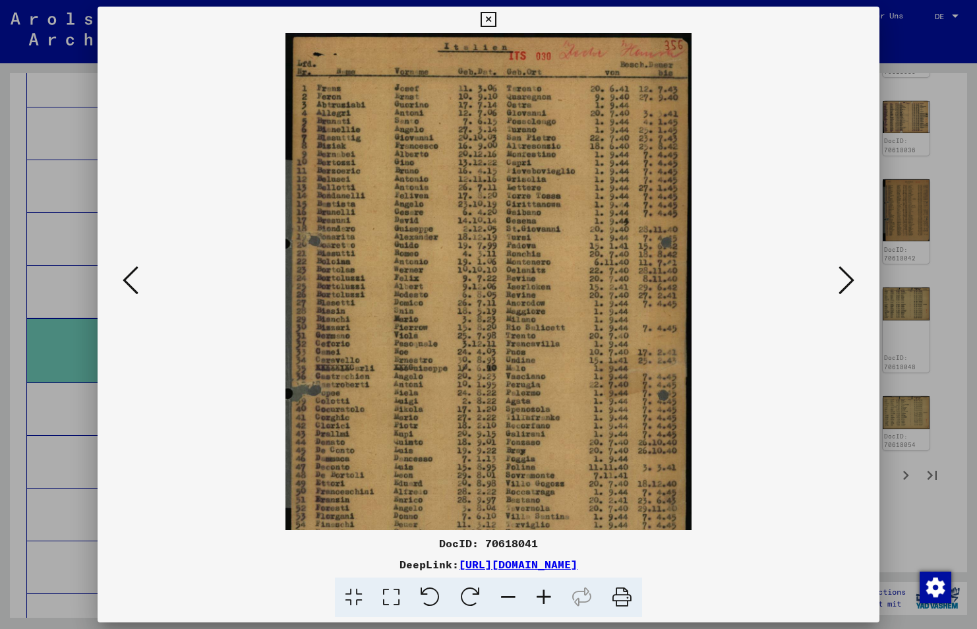
click at [546, 600] on icon at bounding box center [544, 597] width 36 height 40
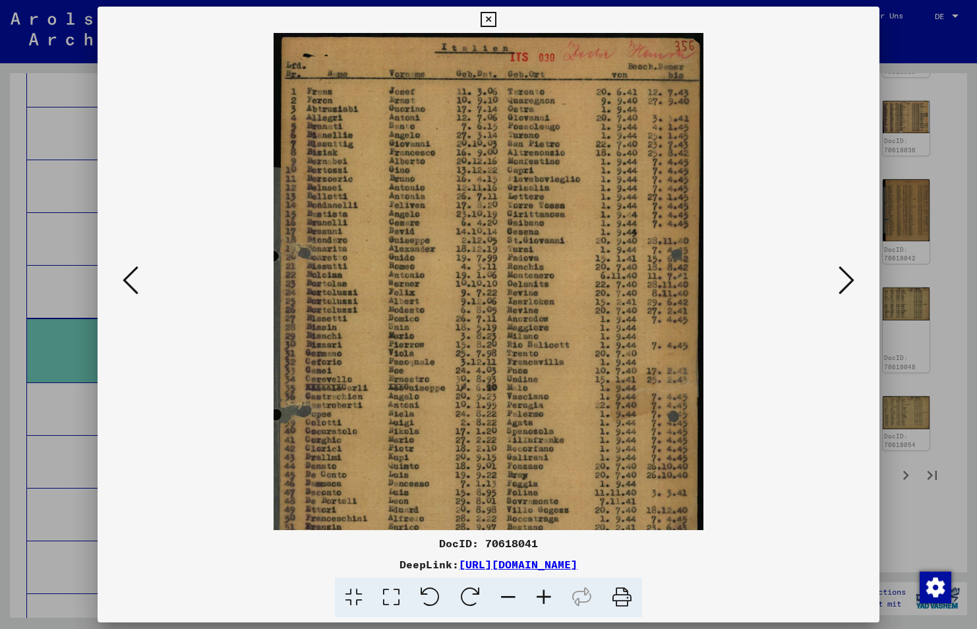
click at [546, 600] on icon at bounding box center [544, 597] width 36 height 40
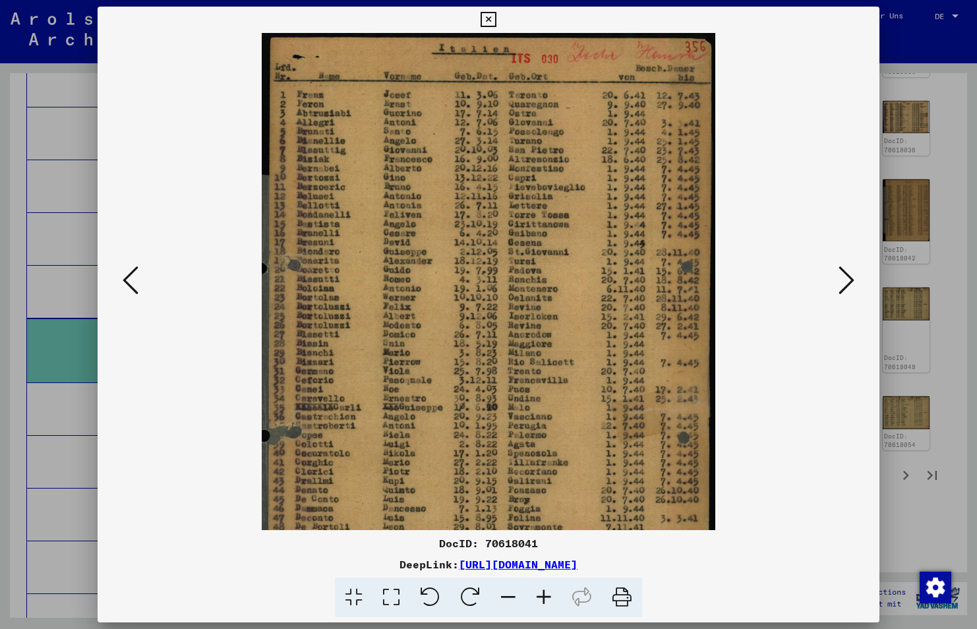
click at [546, 600] on icon at bounding box center [544, 597] width 36 height 40
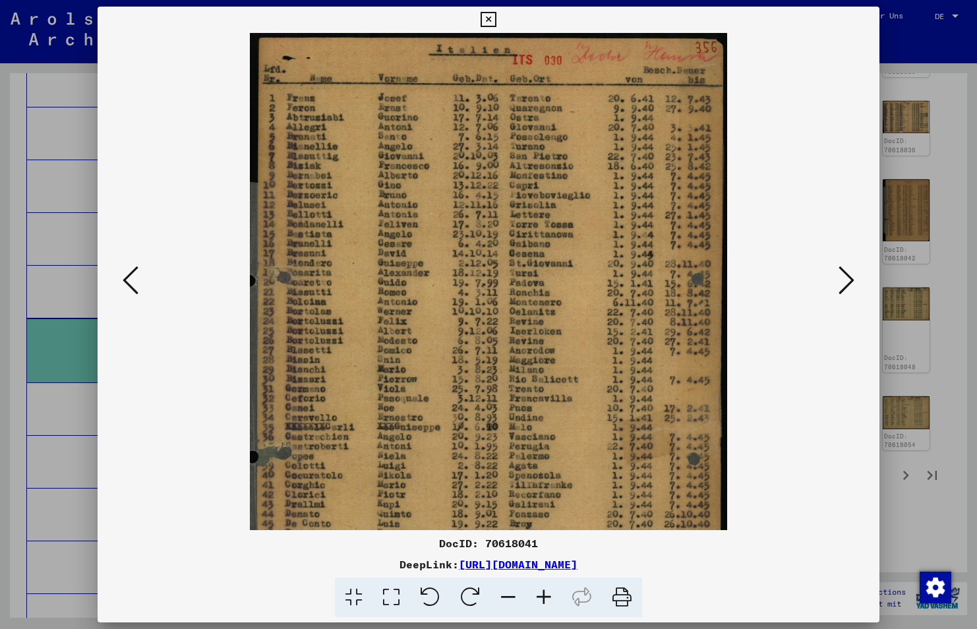
click at [546, 600] on icon at bounding box center [544, 597] width 36 height 40
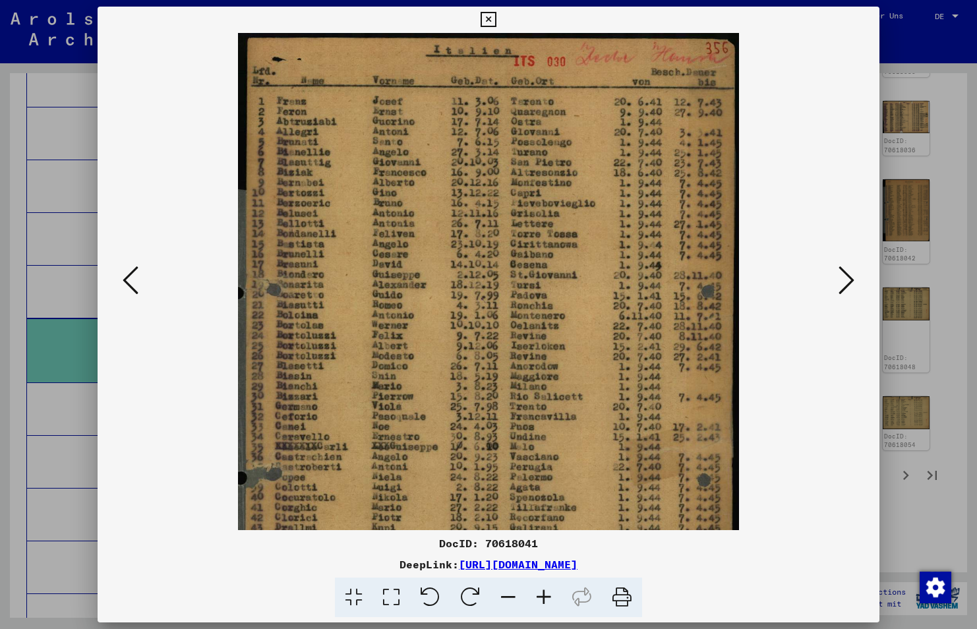
click at [546, 600] on icon at bounding box center [544, 597] width 36 height 40
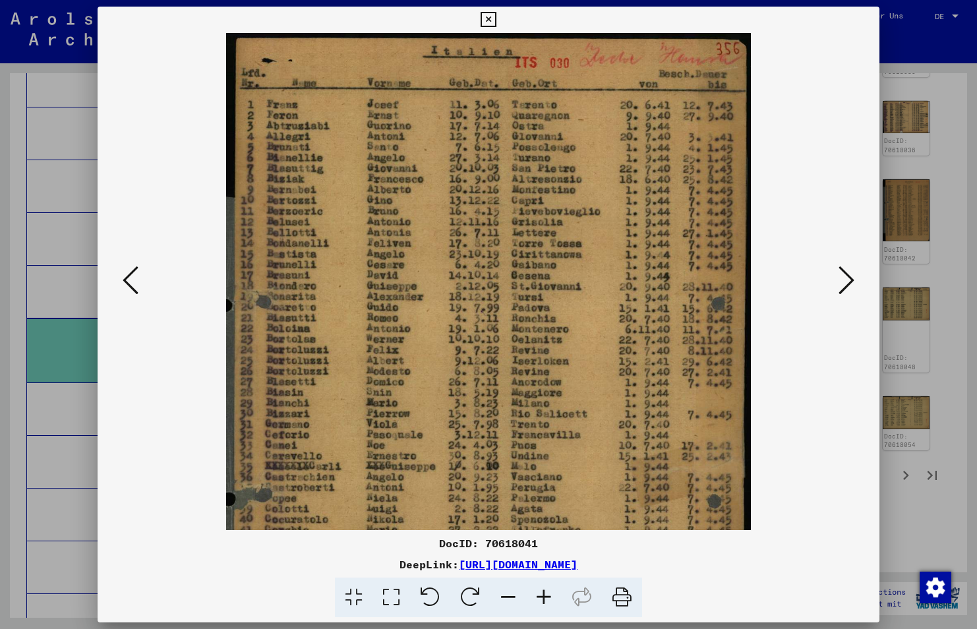
click at [546, 600] on icon at bounding box center [544, 597] width 36 height 40
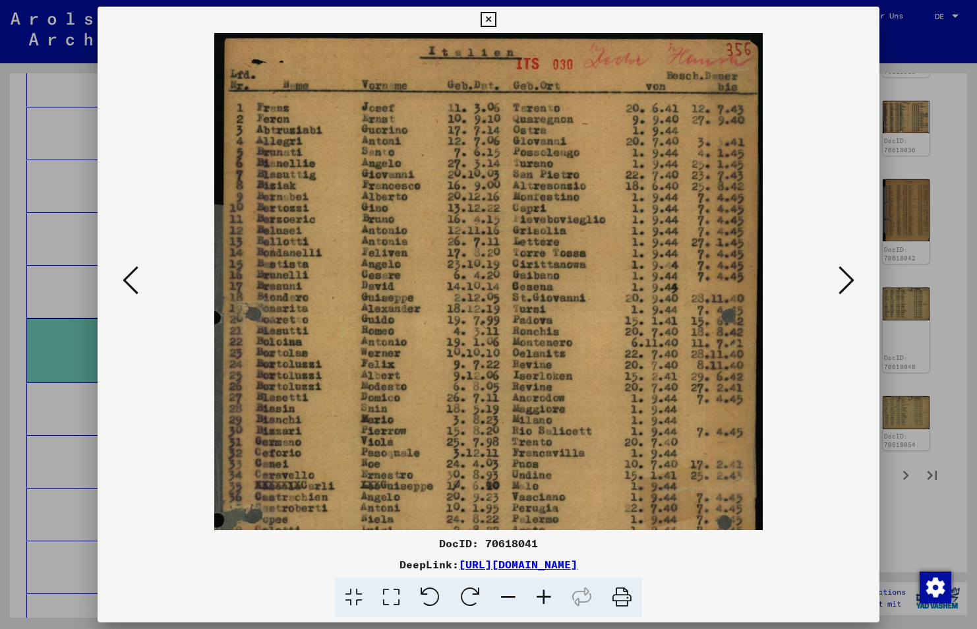
click at [546, 600] on icon at bounding box center [544, 597] width 36 height 40
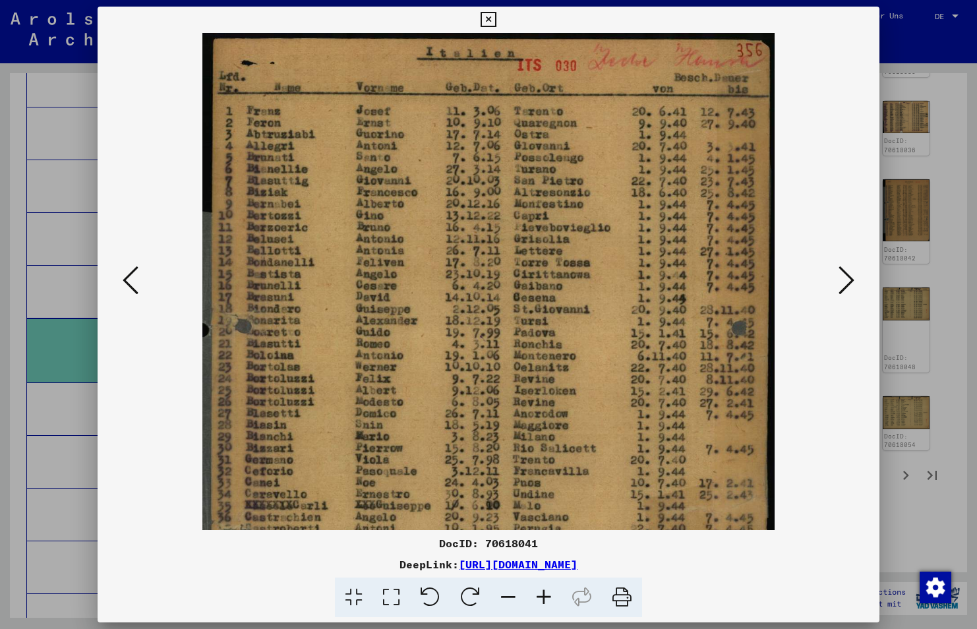
click at [546, 600] on icon at bounding box center [544, 597] width 36 height 40
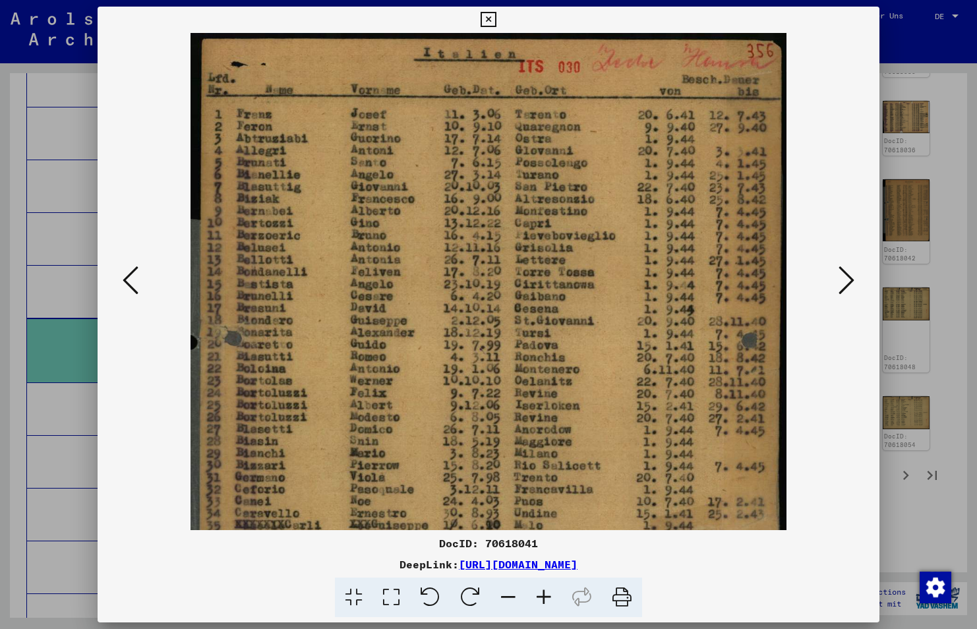
click at [546, 600] on icon at bounding box center [544, 597] width 36 height 40
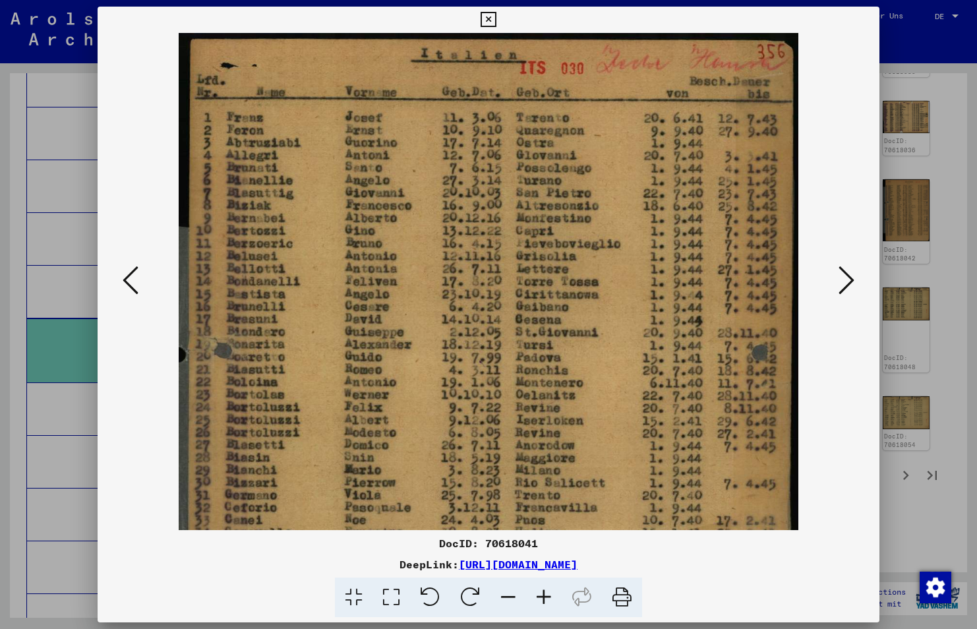
click at [546, 600] on icon at bounding box center [544, 597] width 36 height 40
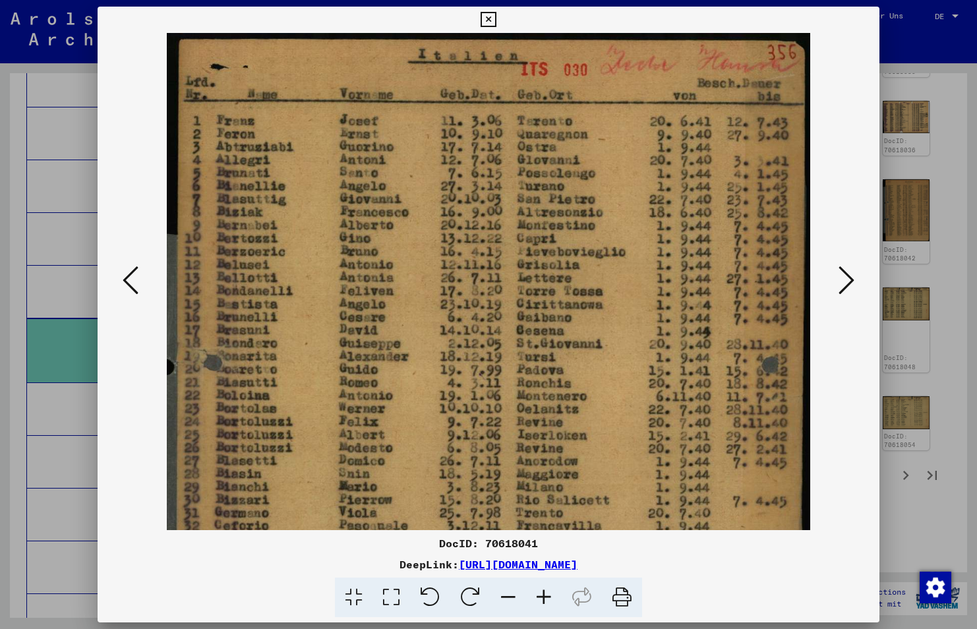
click at [546, 600] on icon at bounding box center [544, 597] width 36 height 40
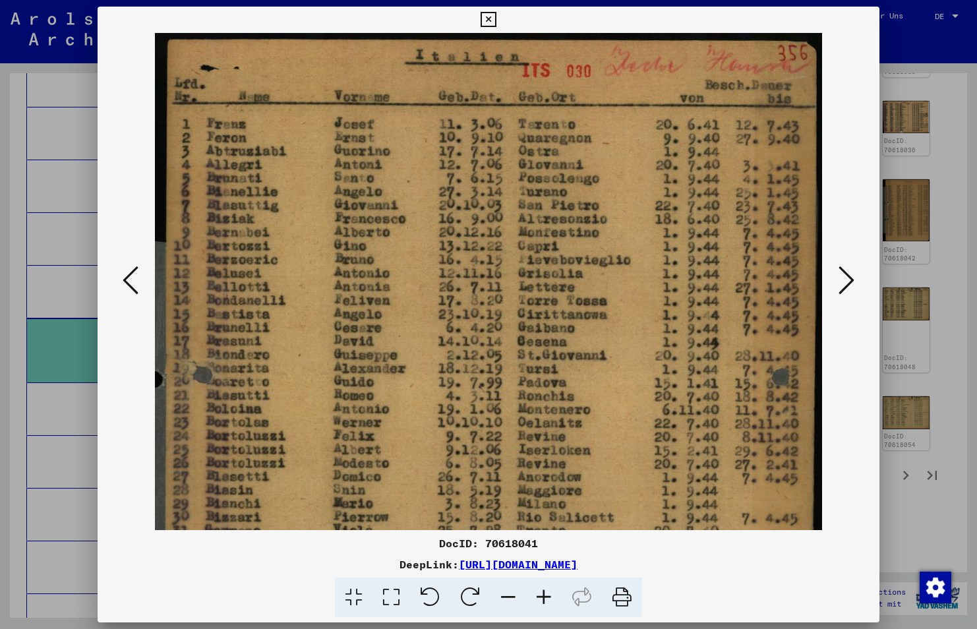
click at [546, 600] on icon at bounding box center [544, 597] width 36 height 40
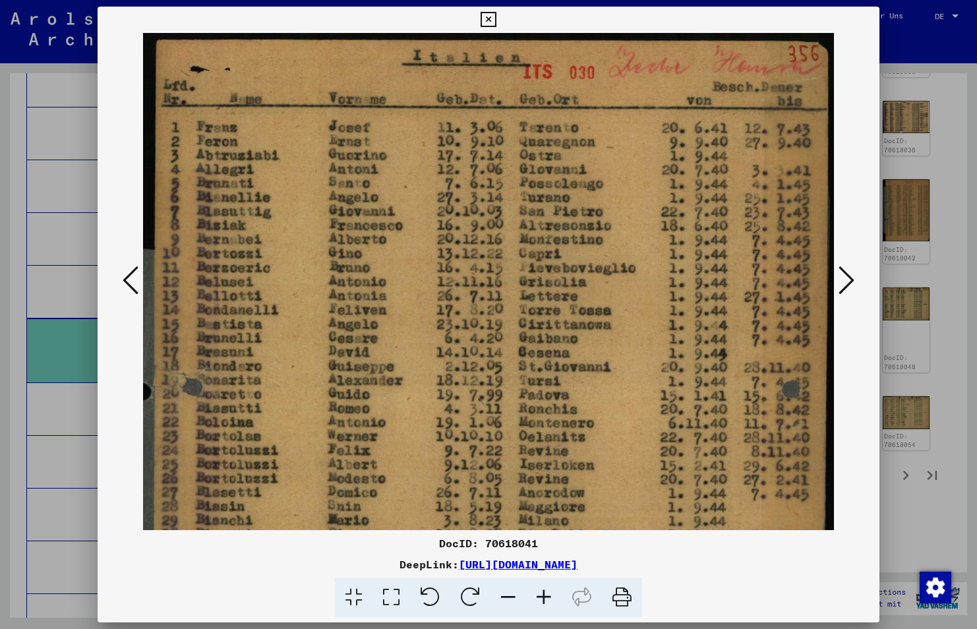
click at [546, 600] on icon at bounding box center [544, 597] width 36 height 40
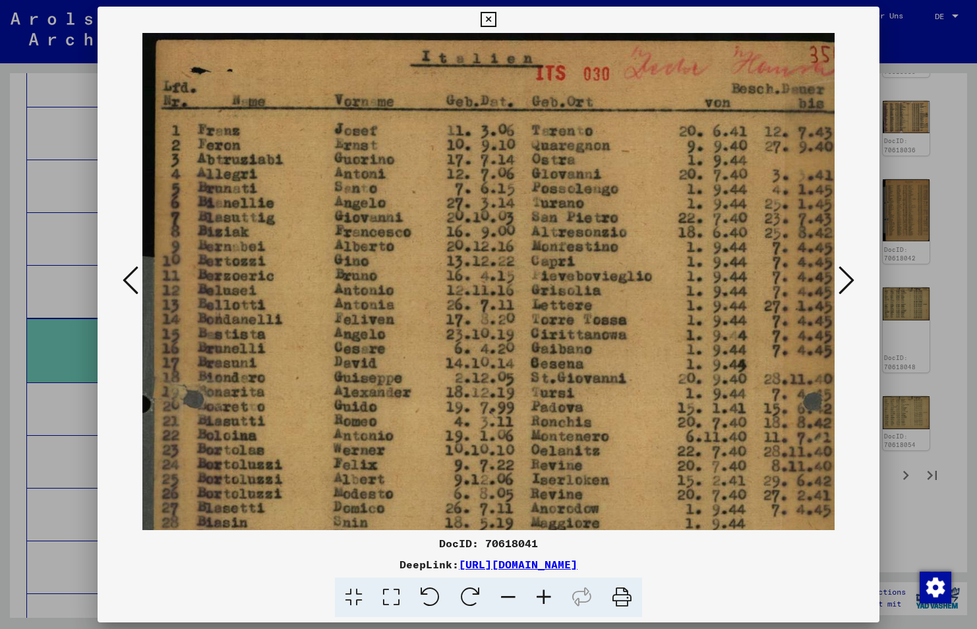
click at [546, 600] on icon at bounding box center [544, 597] width 36 height 40
click at [488, 19] on icon at bounding box center [487, 20] width 15 height 16
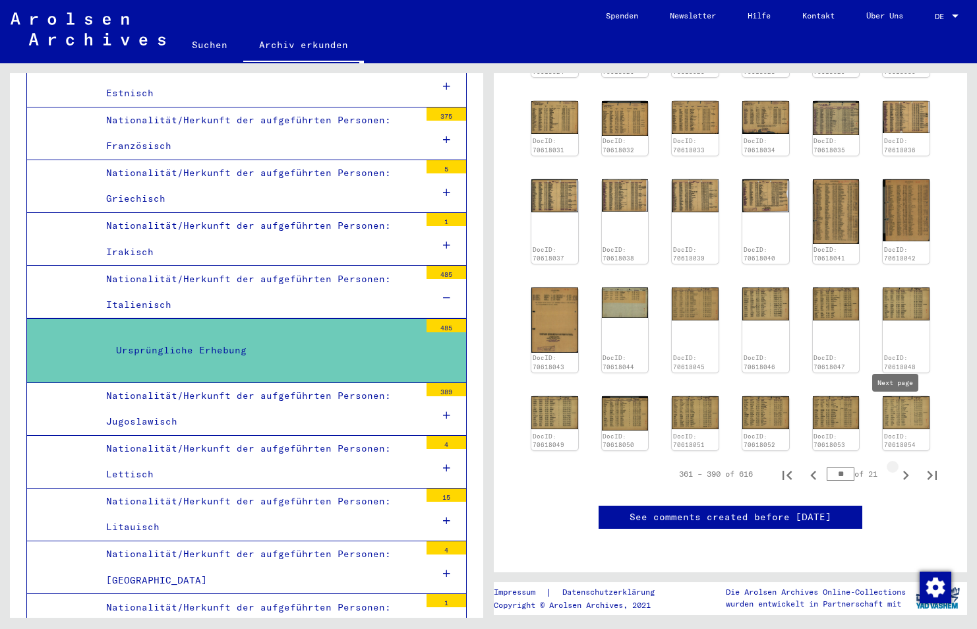
click at [896, 466] on icon "Next page" at bounding box center [905, 475] width 18 height 18
type input "**"
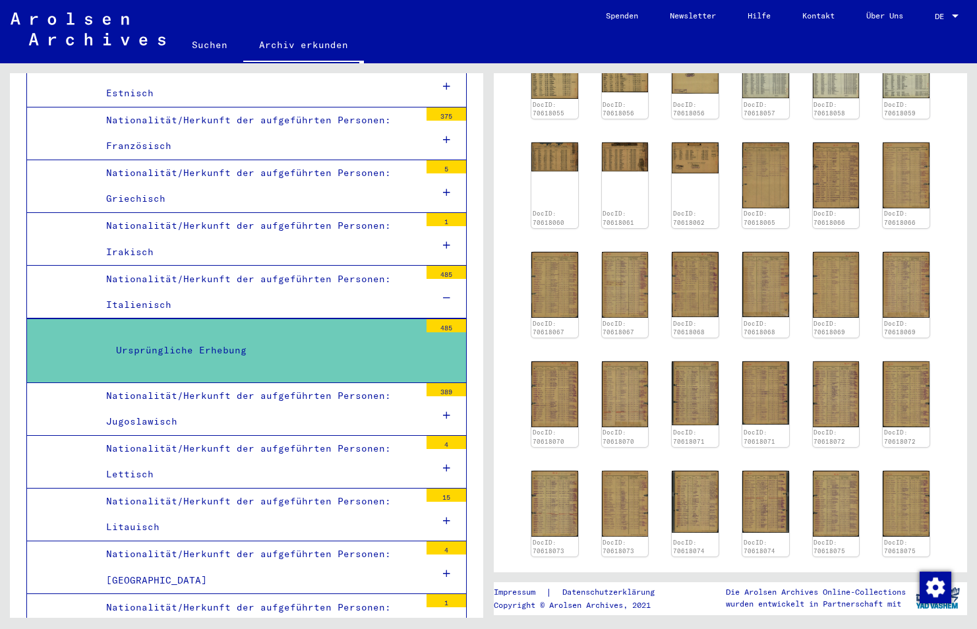
scroll to position [320, 0]
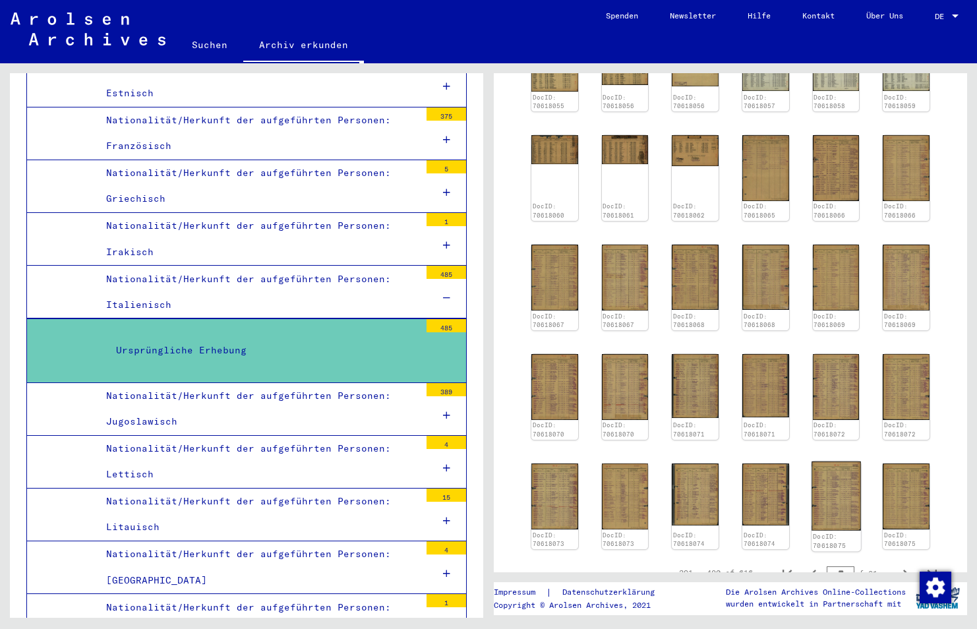
click at [826, 503] on img at bounding box center [835, 495] width 49 height 69
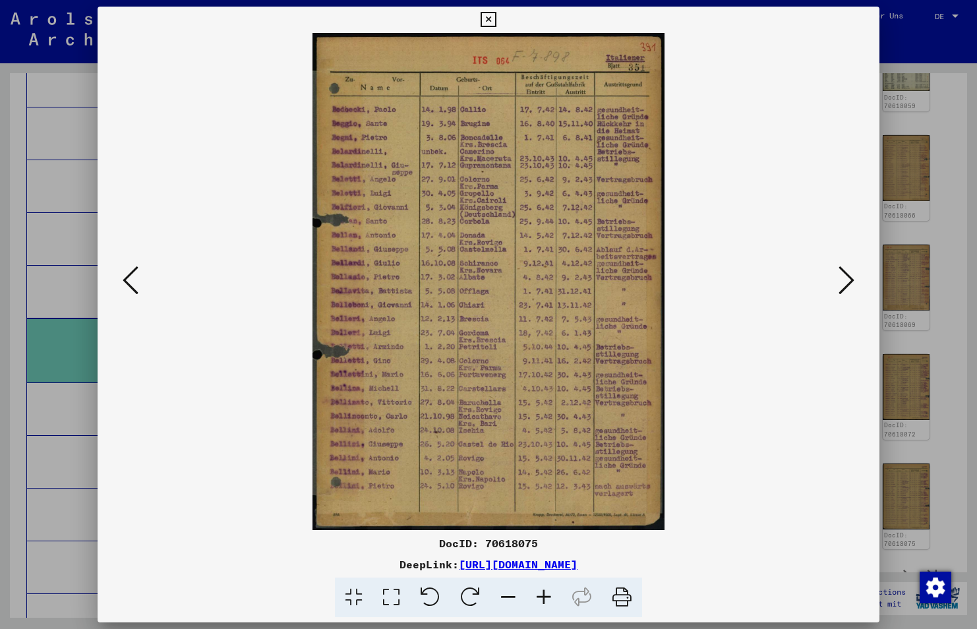
click at [488, 13] on icon at bounding box center [487, 20] width 15 height 16
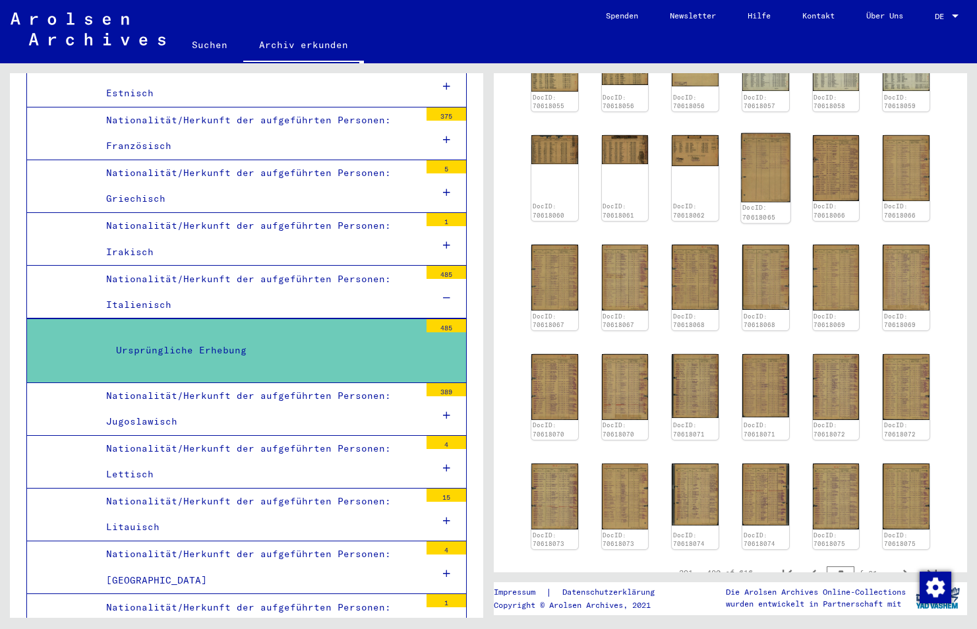
click at [770, 173] on img at bounding box center [765, 167] width 49 height 69
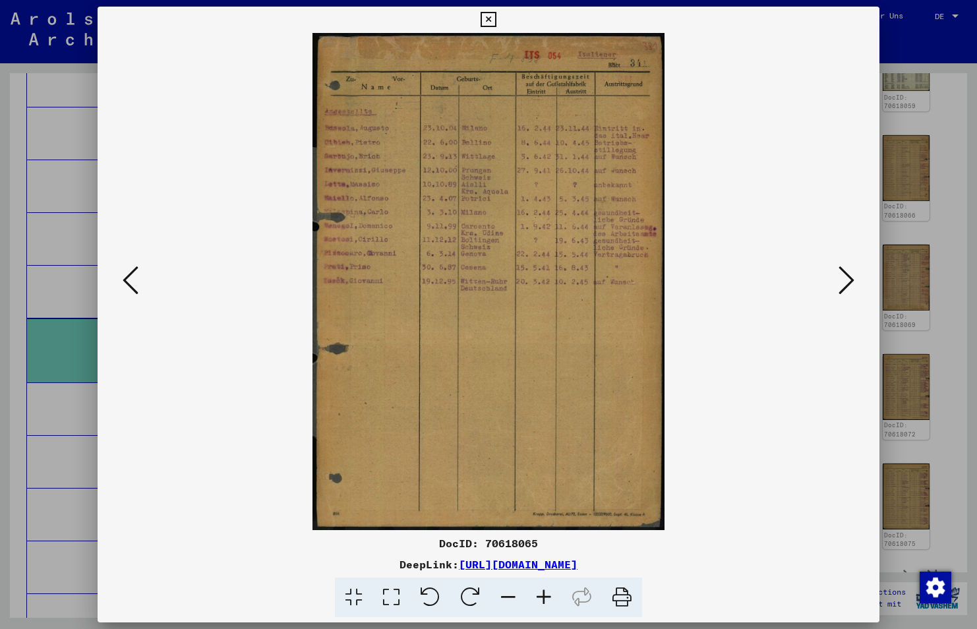
click at [843, 279] on icon at bounding box center [846, 280] width 16 height 32
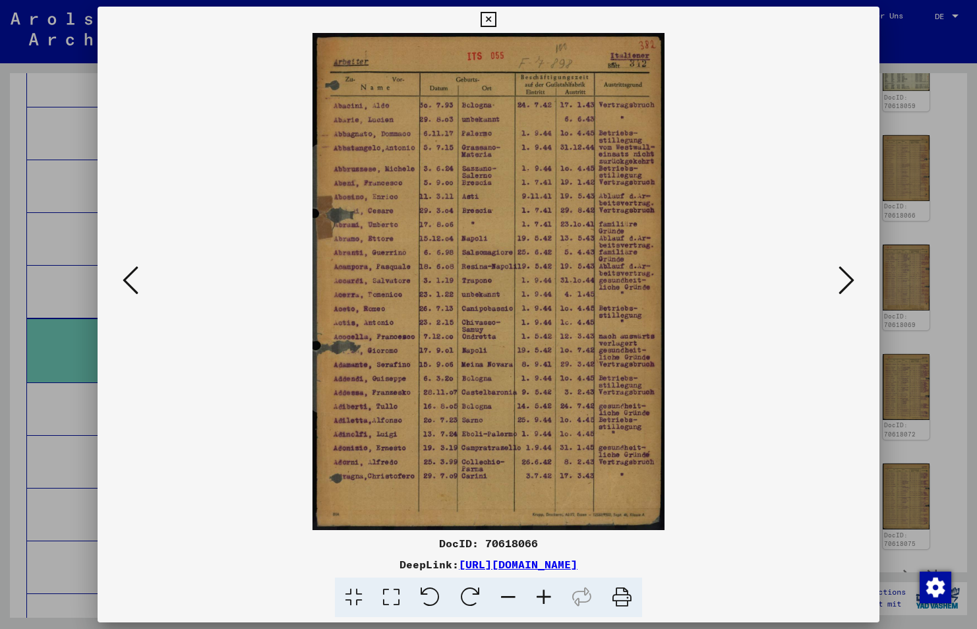
click at [843, 279] on icon at bounding box center [846, 280] width 16 height 32
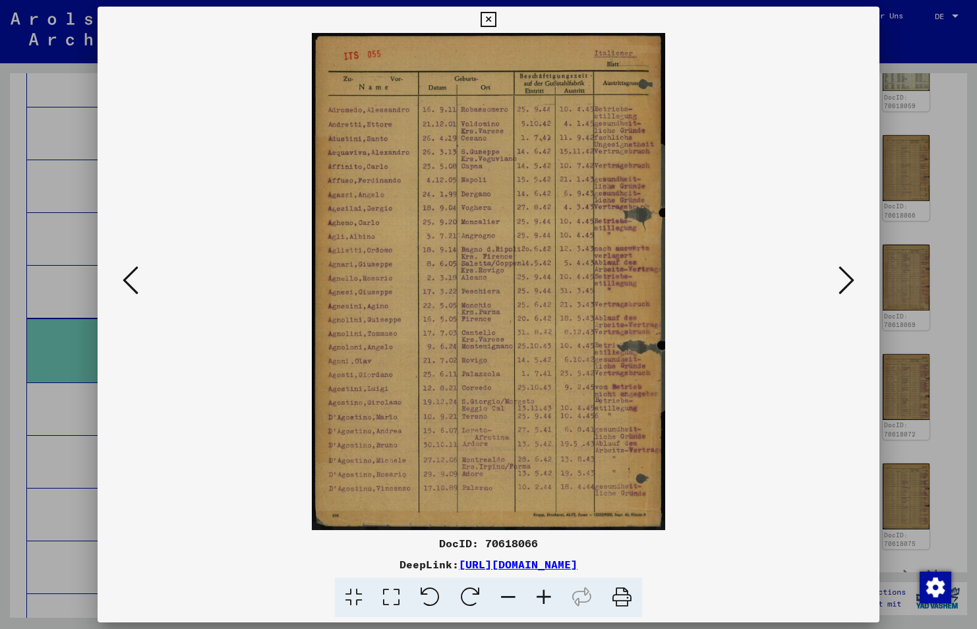
click at [843, 279] on icon at bounding box center [846, 280] width 16 height 32
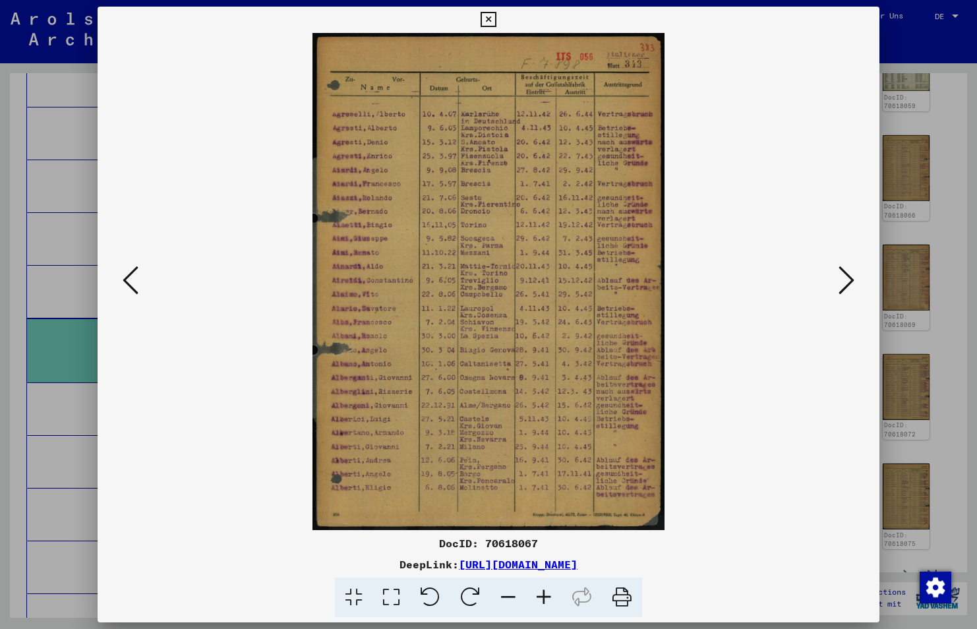
click at [843, 279] on icon at bounding box center [846, 280] width 16 height 32
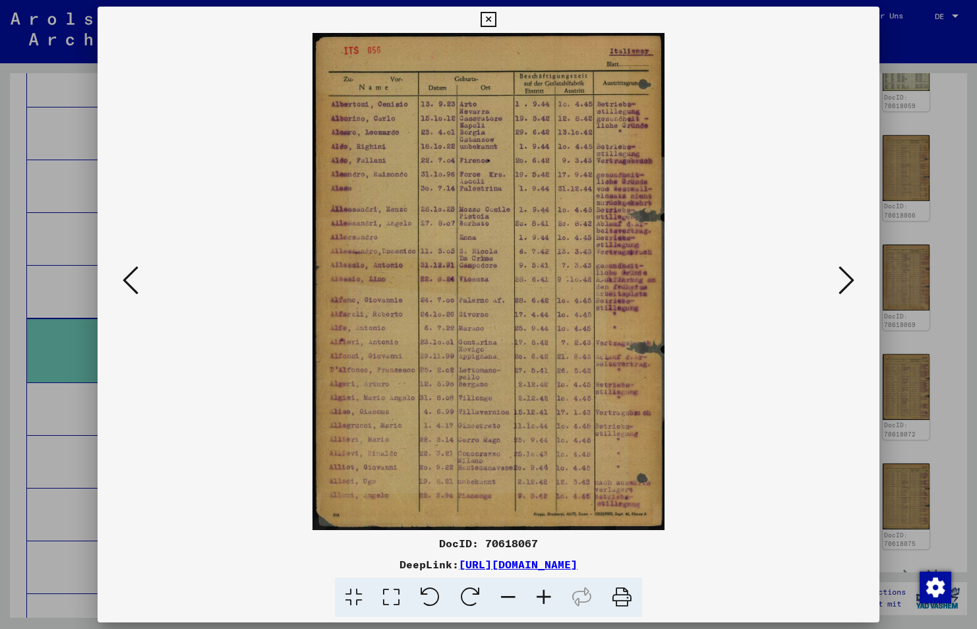
click at [843, 279] on icon at bounding box center [846, 280] width 16 height 32
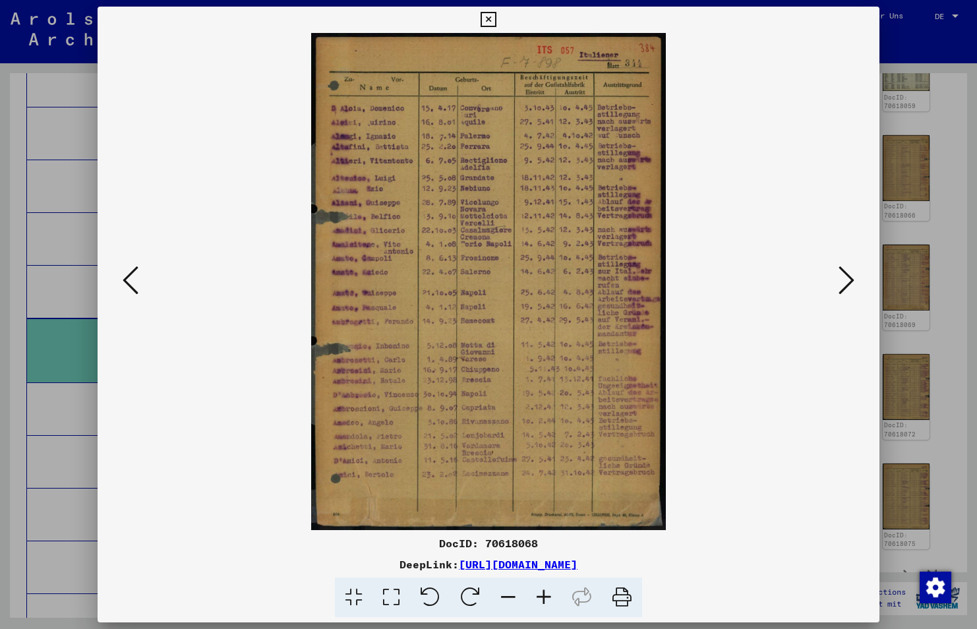
click at [134, 279] on icon at bounding box center [131, 280] width 16 height 32
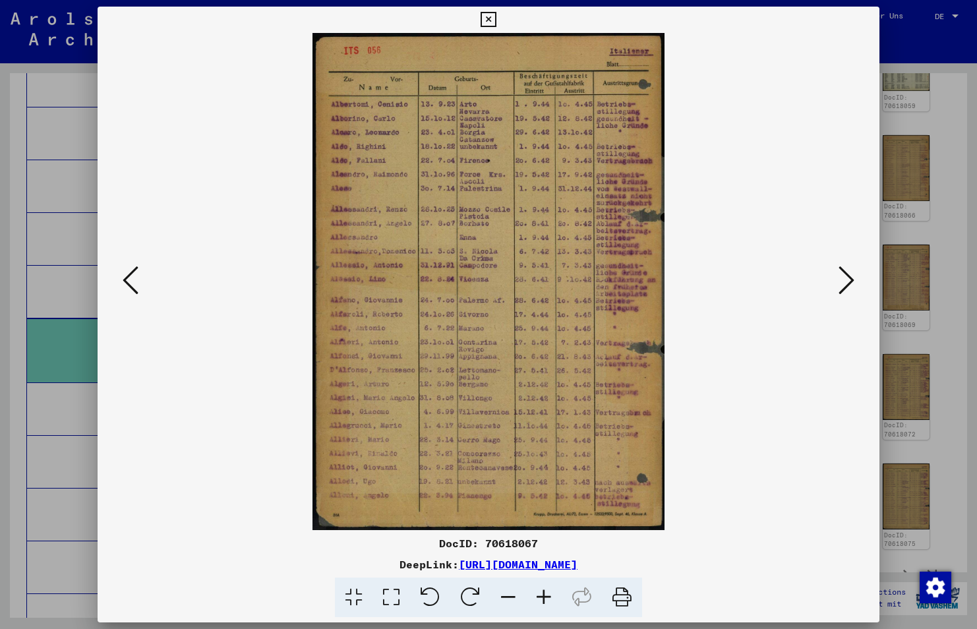
click at [134, 279] on icon at bounding box center [131, 280] width 16 height 32
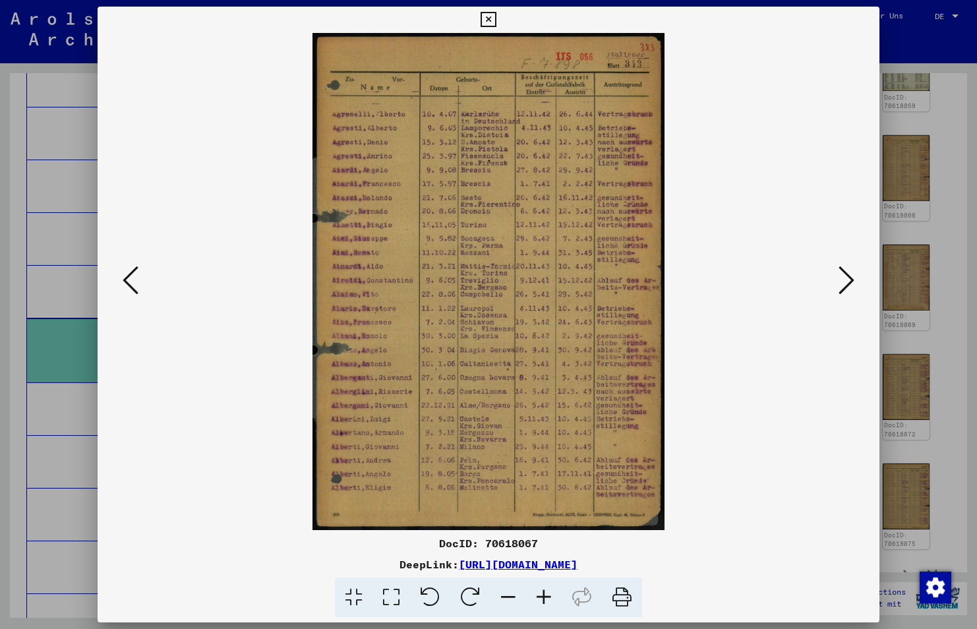
click at [134, 279] on icon at bounding box center [131, 280] width 16 height 32
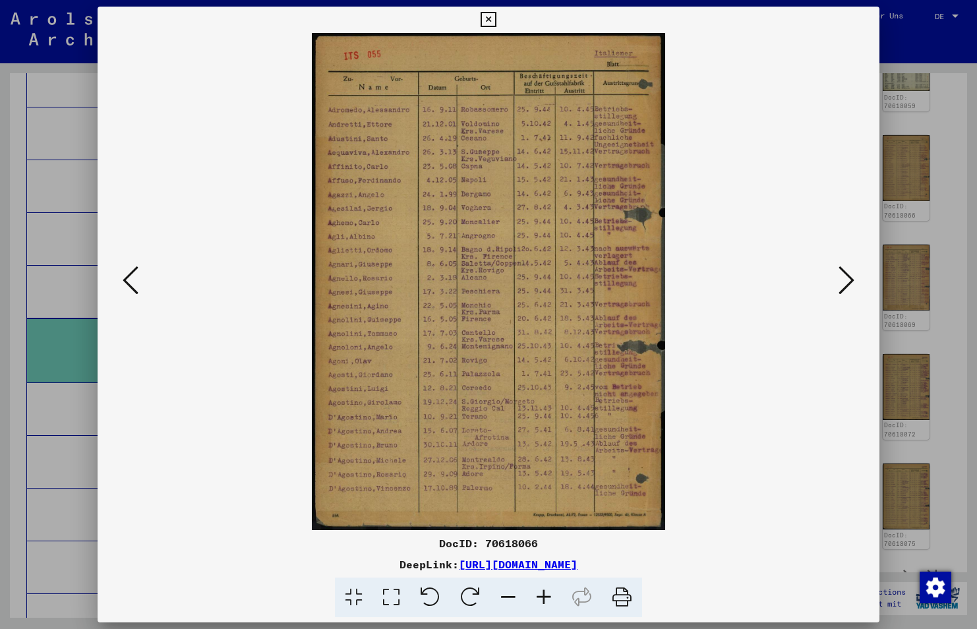
click at [134, 279] on icon at bounding box center [131, 280] width 16 height 32
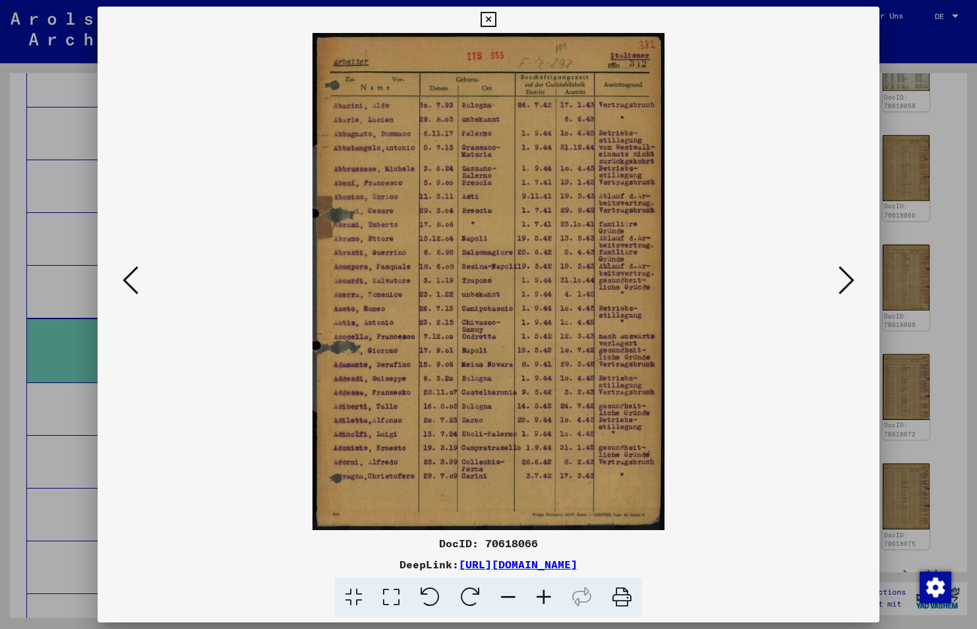
click at [134, 279] on icon at bounding box center [131, 280] width 16 height 32
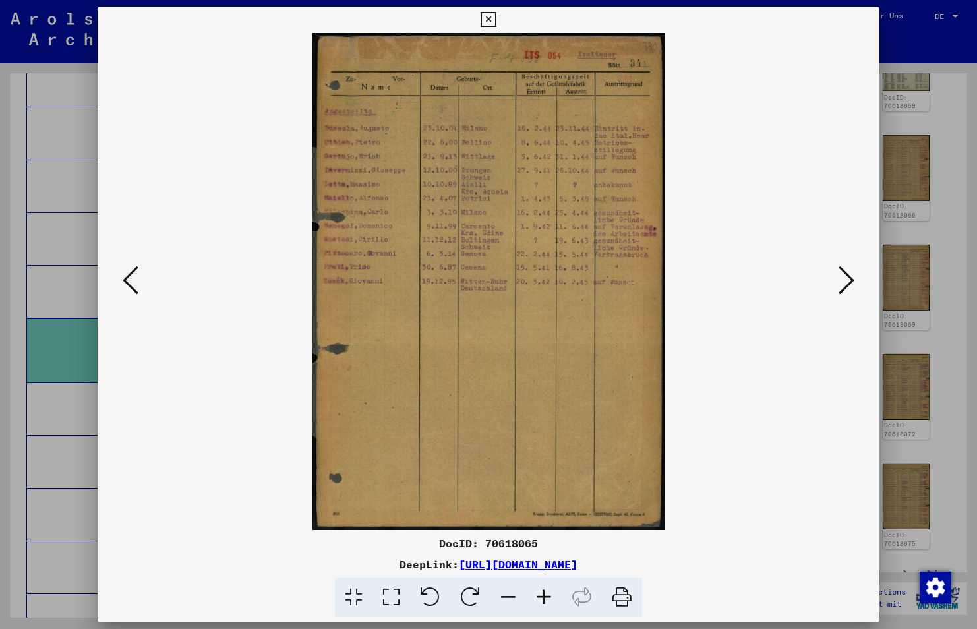
click at [550, 596] on icon at bounding box center [544, 597] width 36 height 40
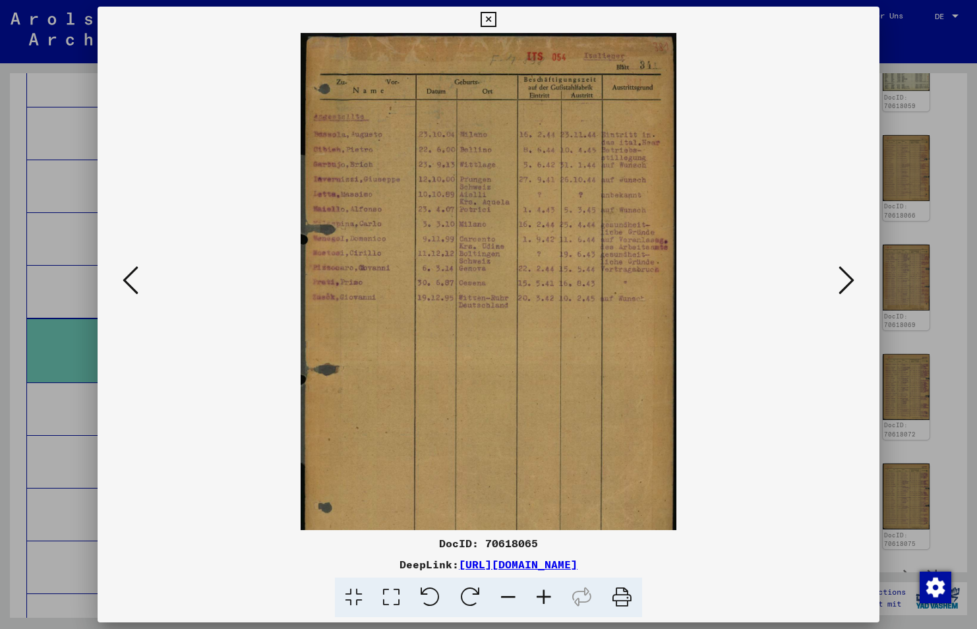
click at [550, 596] on icon at bounding box center [544, 597] width 36 height 40
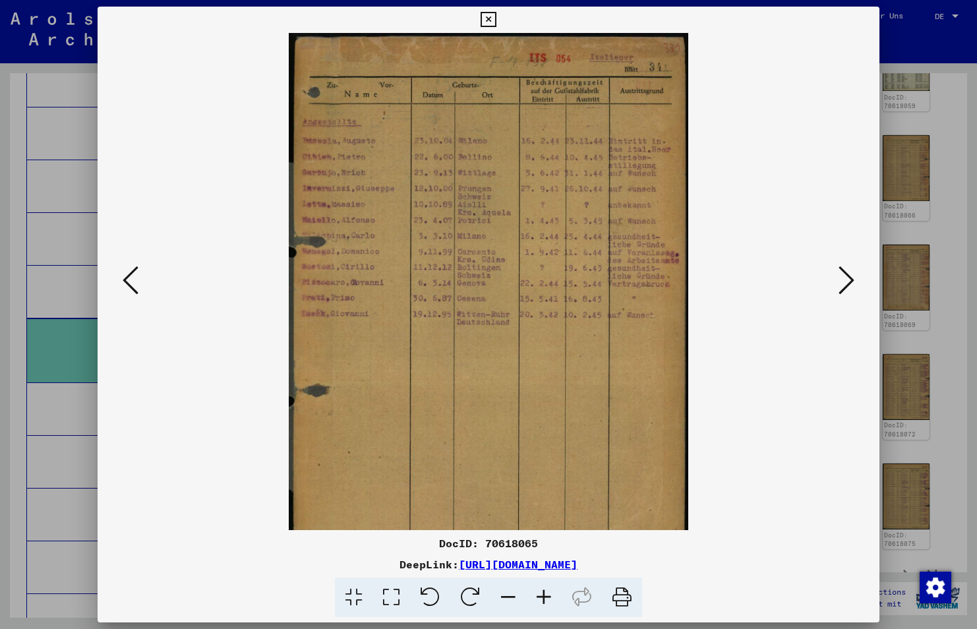
click at [550, 596] on icon at bounding box center [544, 597] width 36 height 40
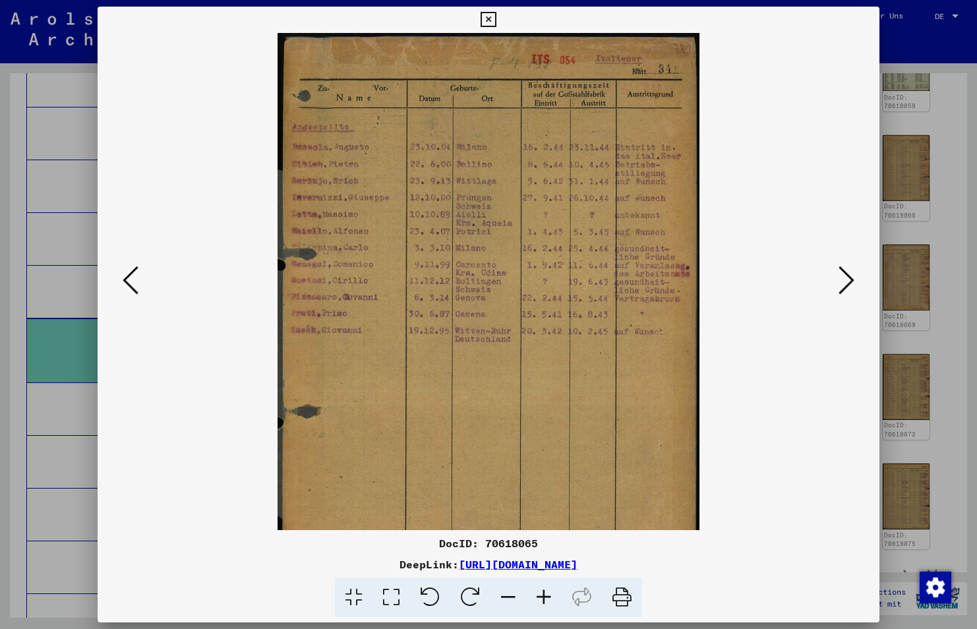
click at [550, 596] on icon at bounding box center [544, 597] width 36 height 40
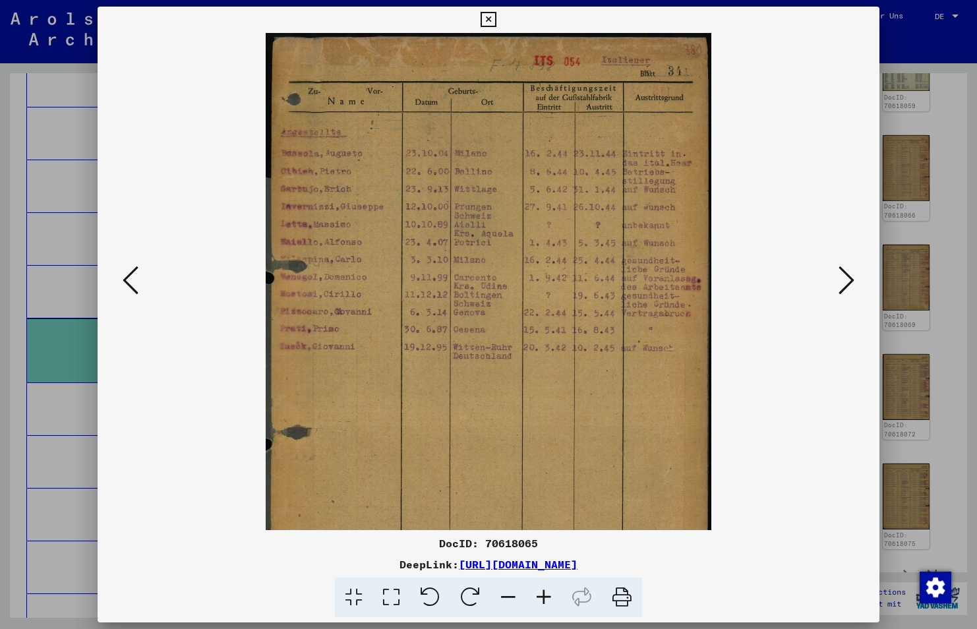
click at [550, 596] on icon at bounding box center [544, 597] width 36 height 40
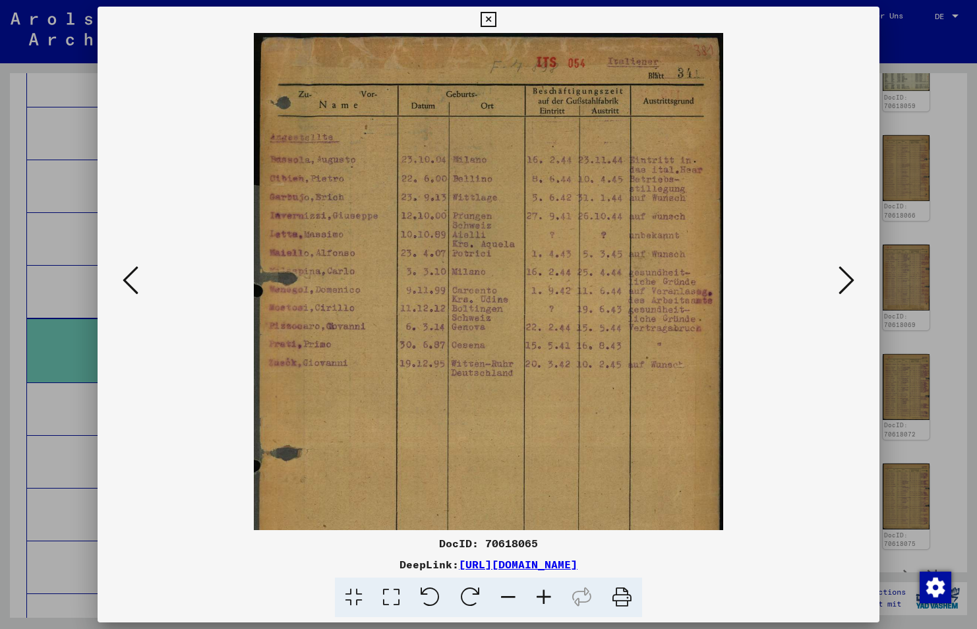
click at [550, 596] on icon at bounding box center [544, 597] width 36 height 40
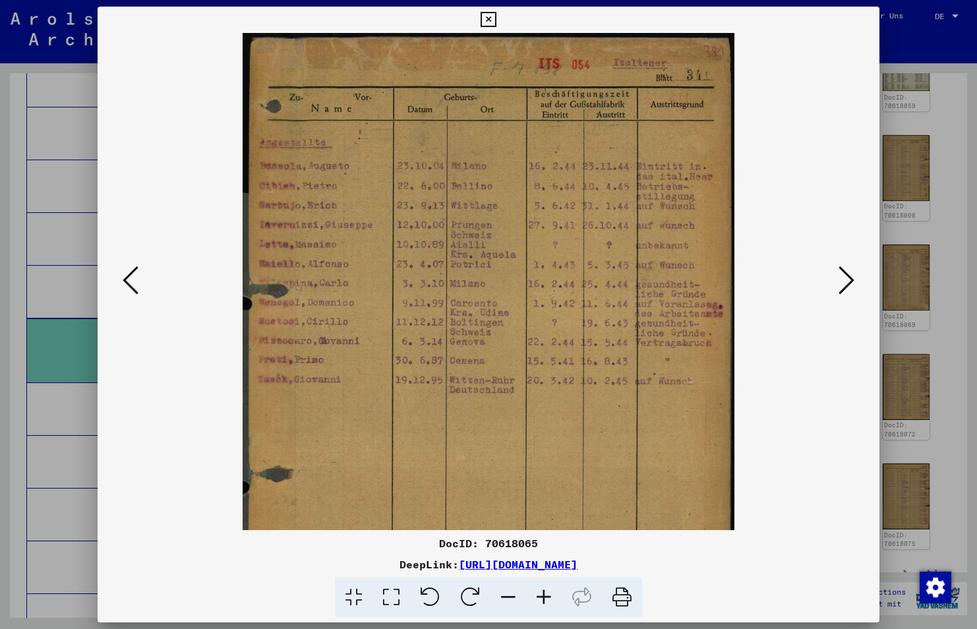
click at [550, 596] on icon at bounding box center [544, 597] width 36 height 40
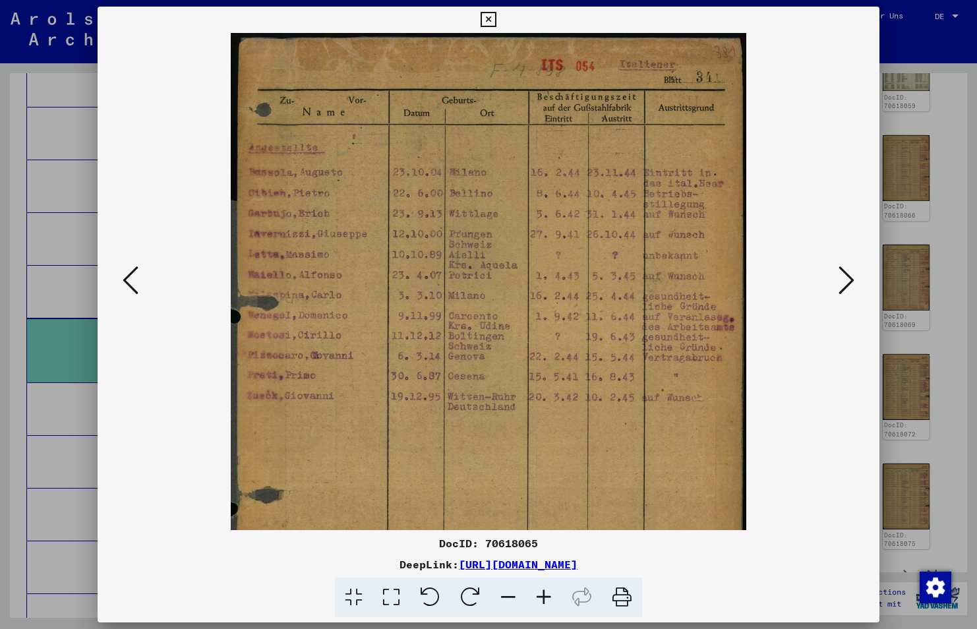
click at [550, 596] on icon at bounding box center [544, 597] width 36 height 40
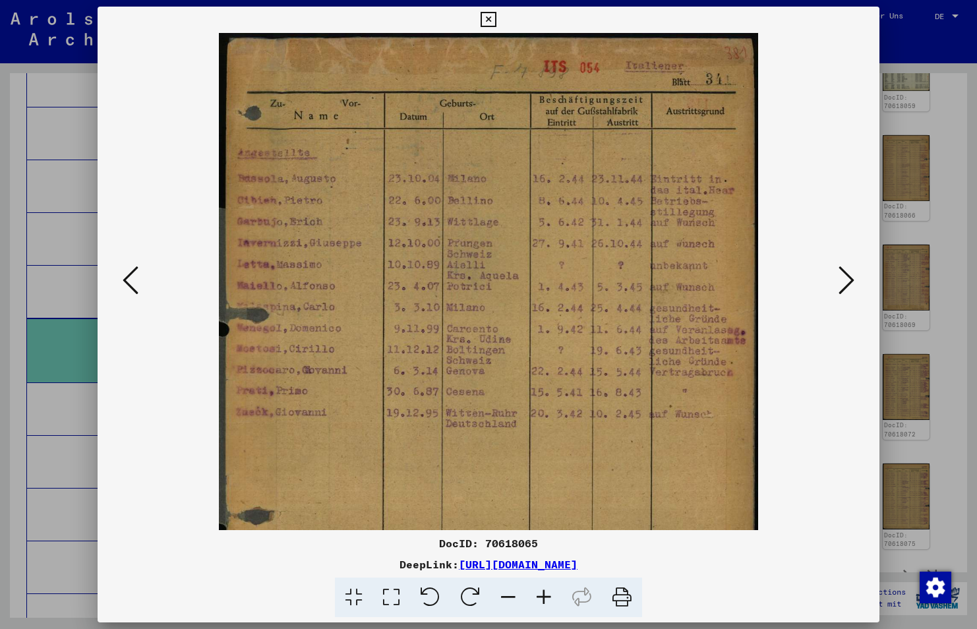
click at [550, 596] on icon at bounding box center [544, 597] width 36 height 40
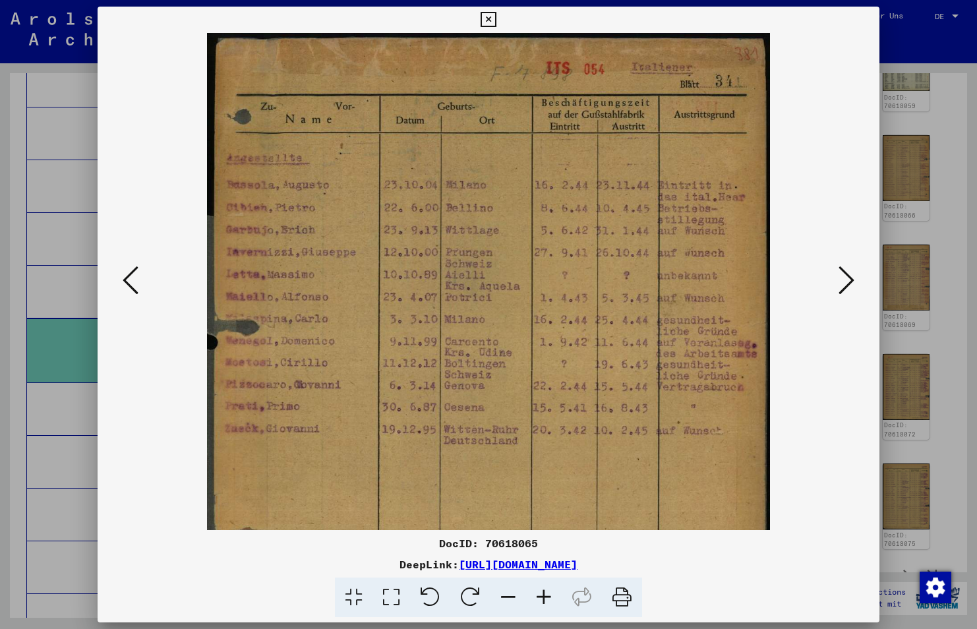
click at [550, 596] on icon at bounding box center [544, 597] width 36 height 40
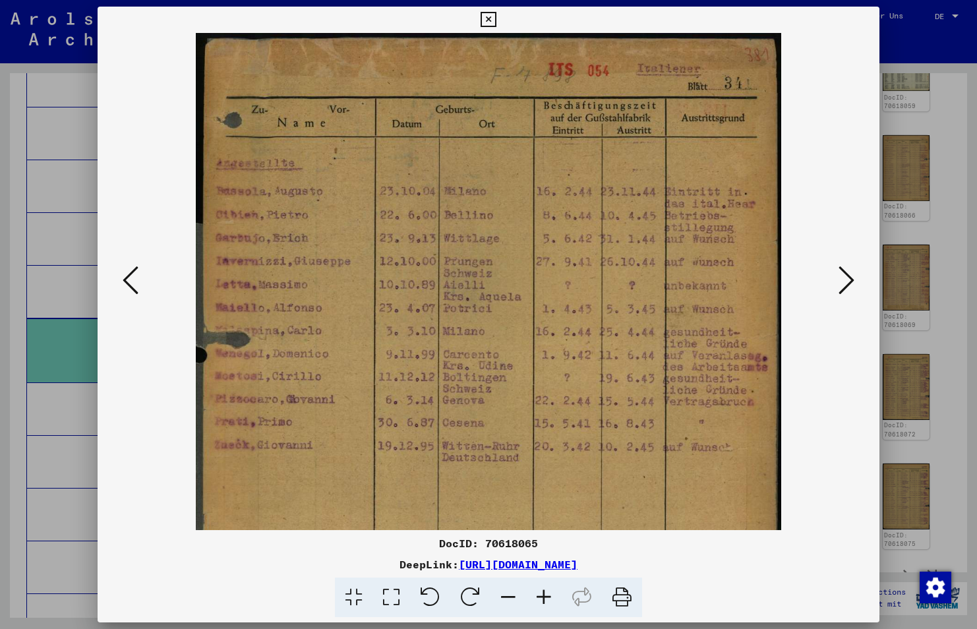
click at [550, 596] on icon at bounding box center [544, 597] width 36 height 40
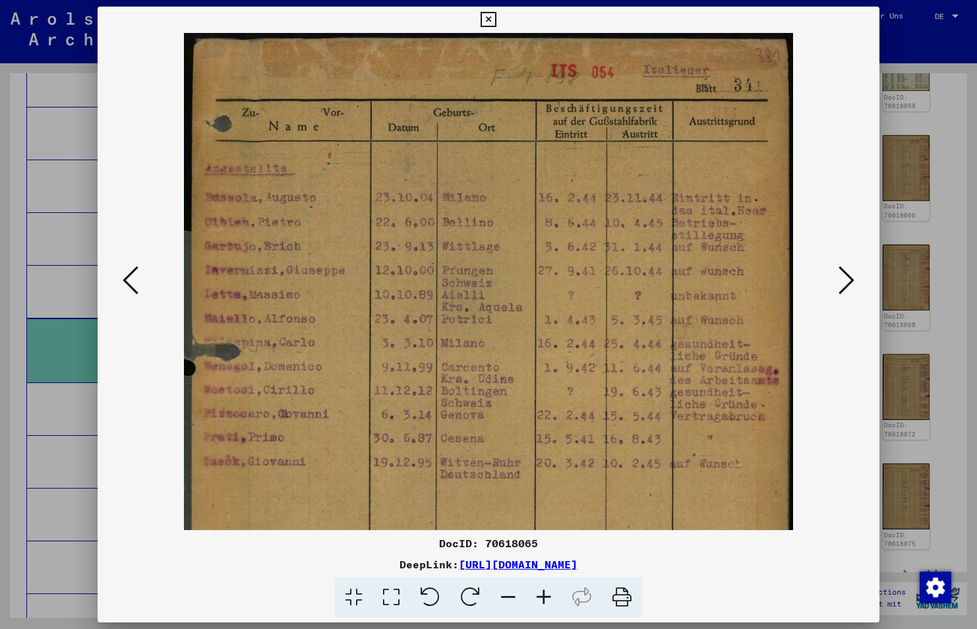
click at [550, 596] on icon at bounding box center [544, 597] width 36 height 40
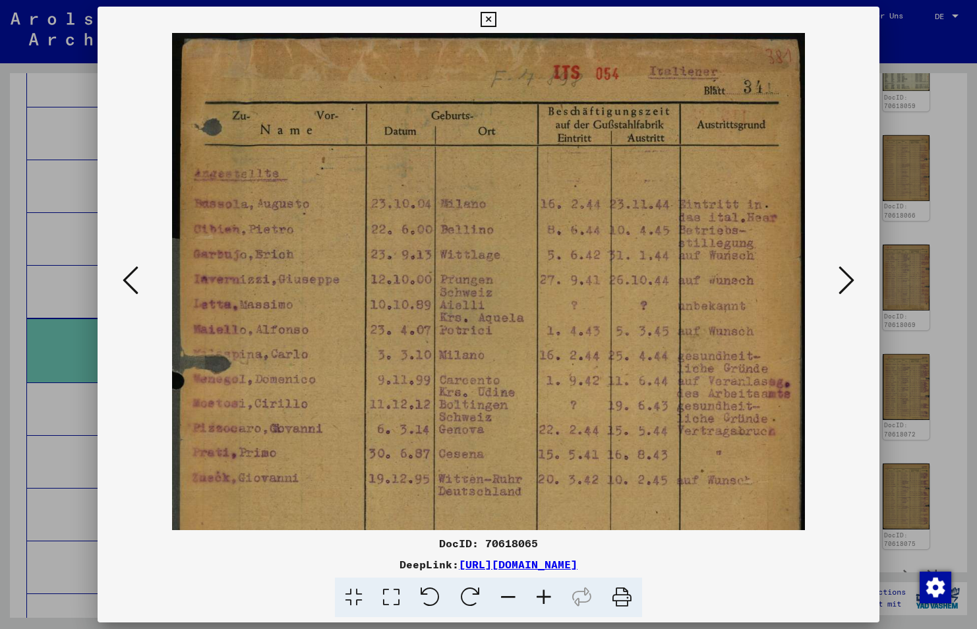
click at [550, 596] on icon at bounding box center [544, 597] width 36 height 40
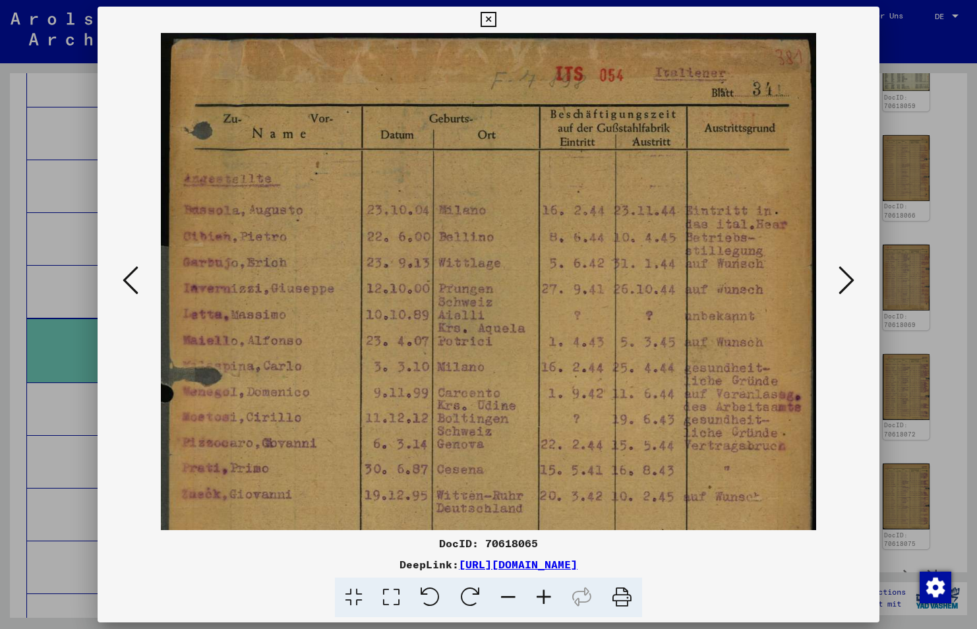
click at [550, 596] on icon at bounding box center [544, 597] width 36 height 40
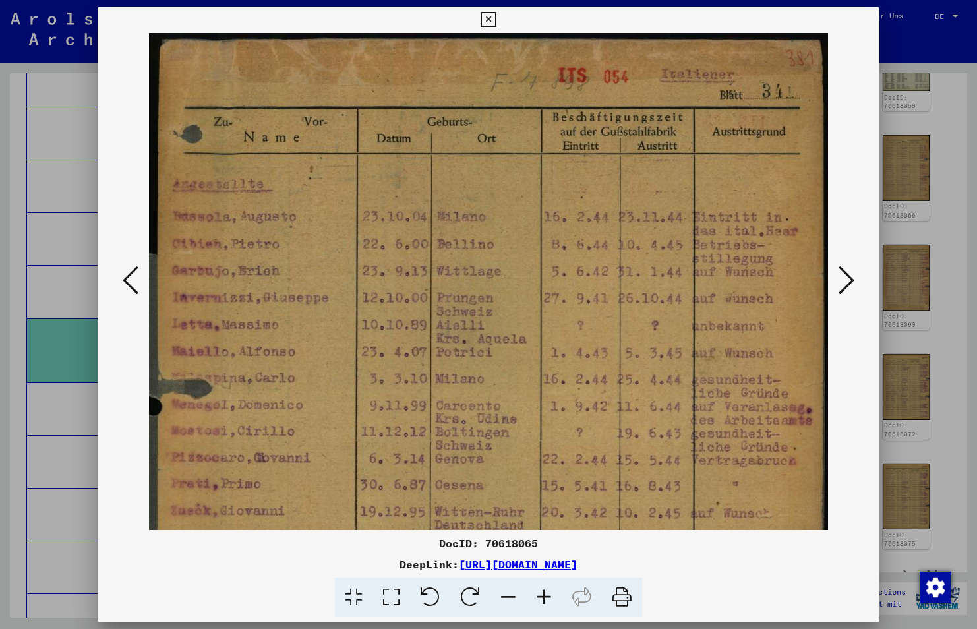
click at [550, 596] on icon at bounding box center [544, 597] width 36 height 40
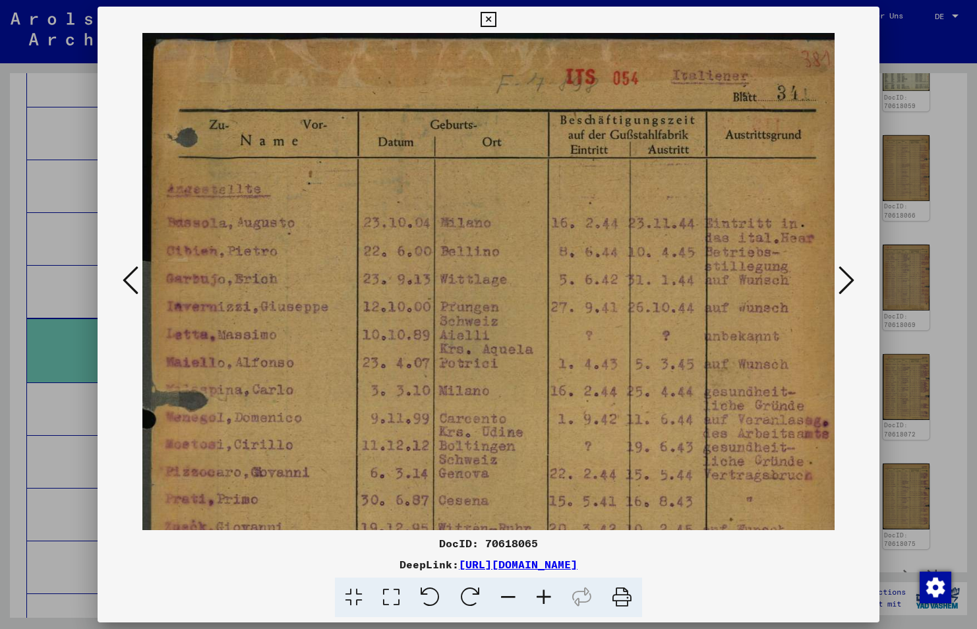
click at [550, 596] on icon at bounding box center [544, 597] width 36 height 40
click at [136, 281] on icon at bounding box center [131, 280] width 16 height 32
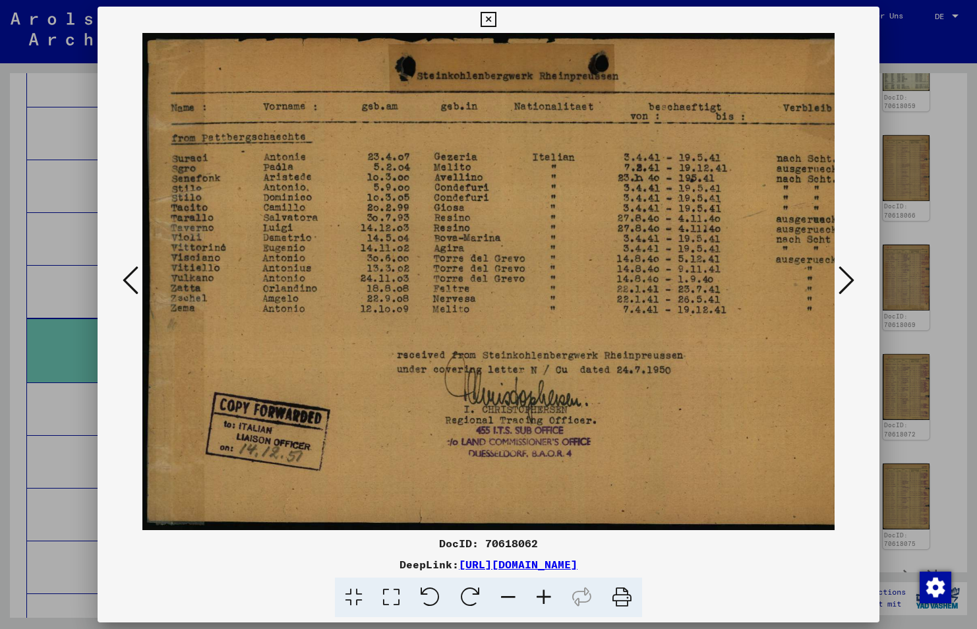
click at [553, 602] on icon at bounding box center [544, 597] width 36 height 40
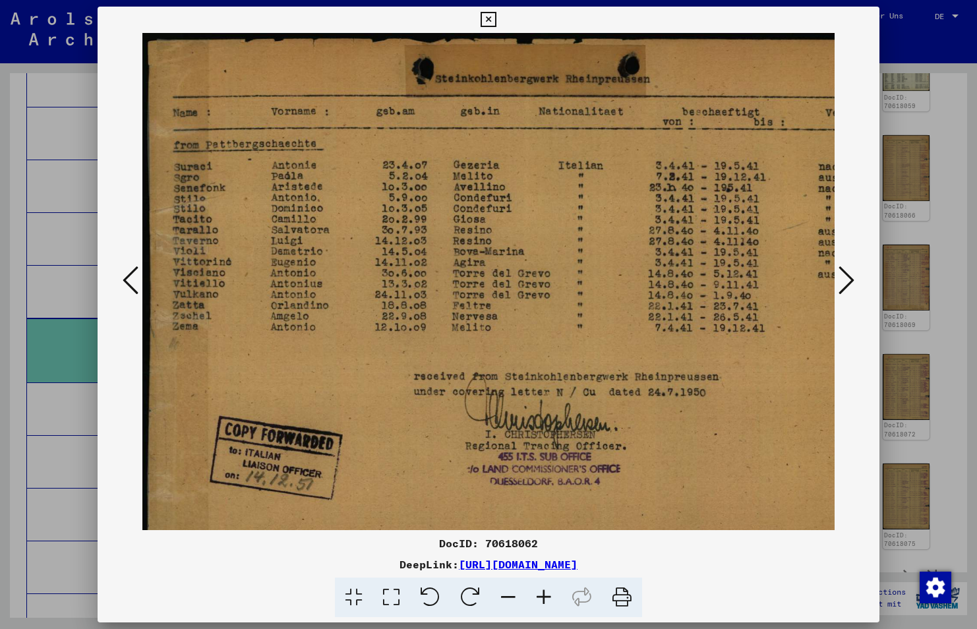
click at [553, 602] on icon at bounding box center [544, 597] width 36 height 40
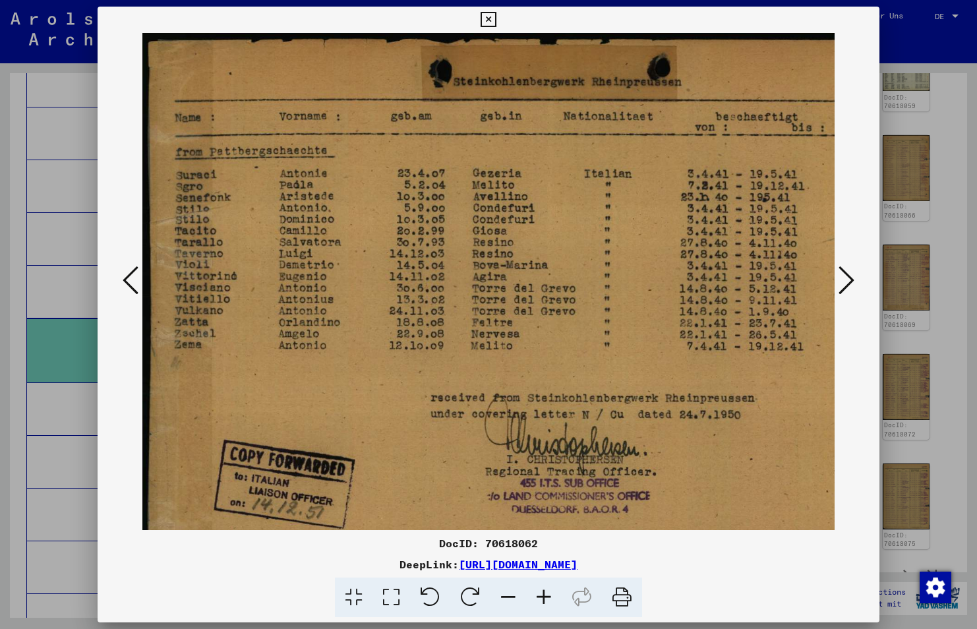
click at [553, 602] on icon at bounding box center [544, 597] width 36 height 40
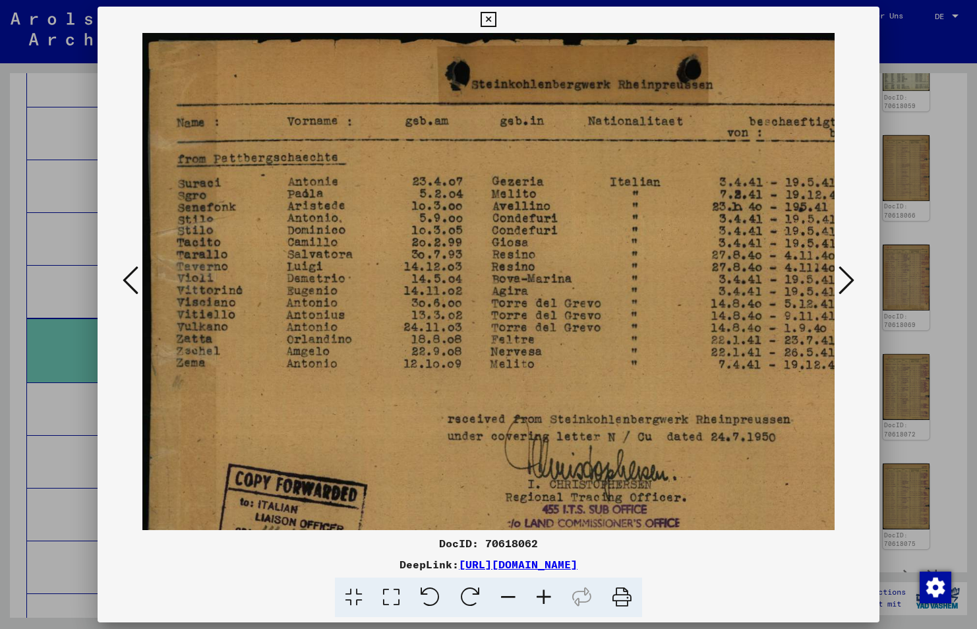
click at [553, 602] on icon at bounding box center [544, 597] width 36 height 40
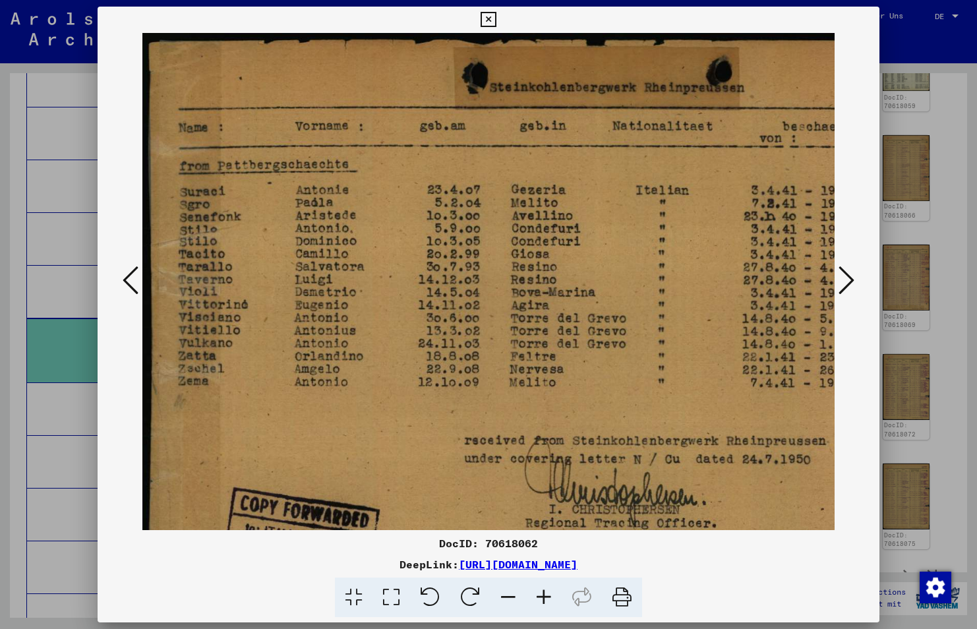
click at [553, 602] on icon at bounding box center [544, 597] width 36 height 40
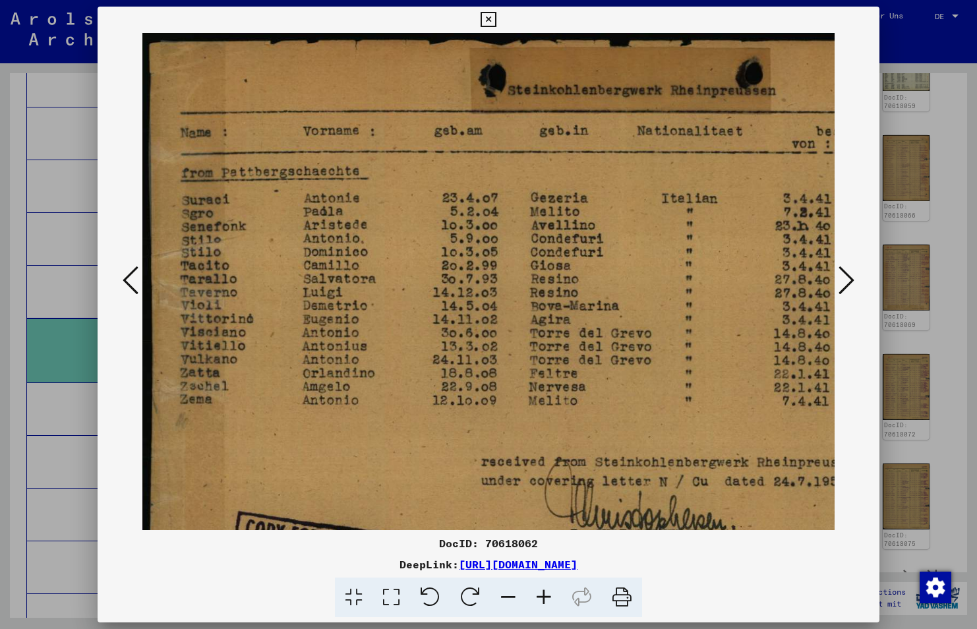
click at [553, 602] on icon at bounding box center [544, 597] width 36 height 40
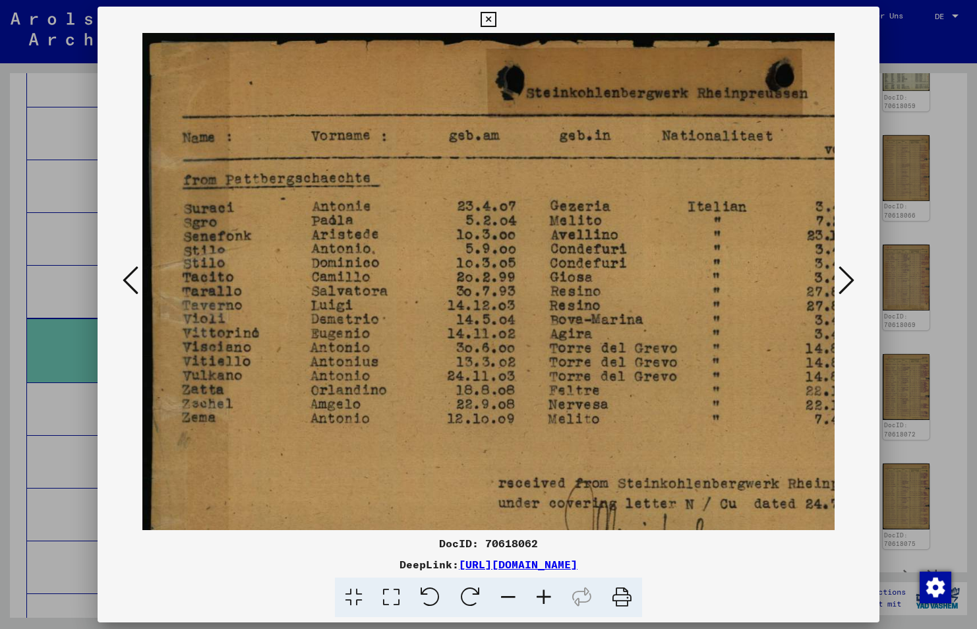
click at [553, 602] on icon at bounding box center [544, 597] width 36 height 40
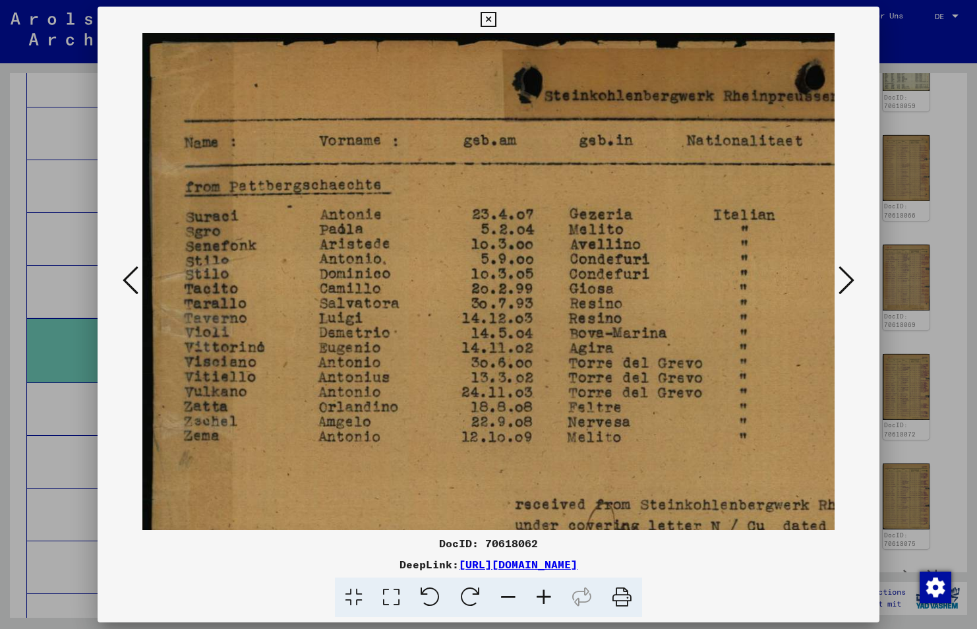
click at [553, 602] on icon at bounding box center [544, 597] width 36 height 40
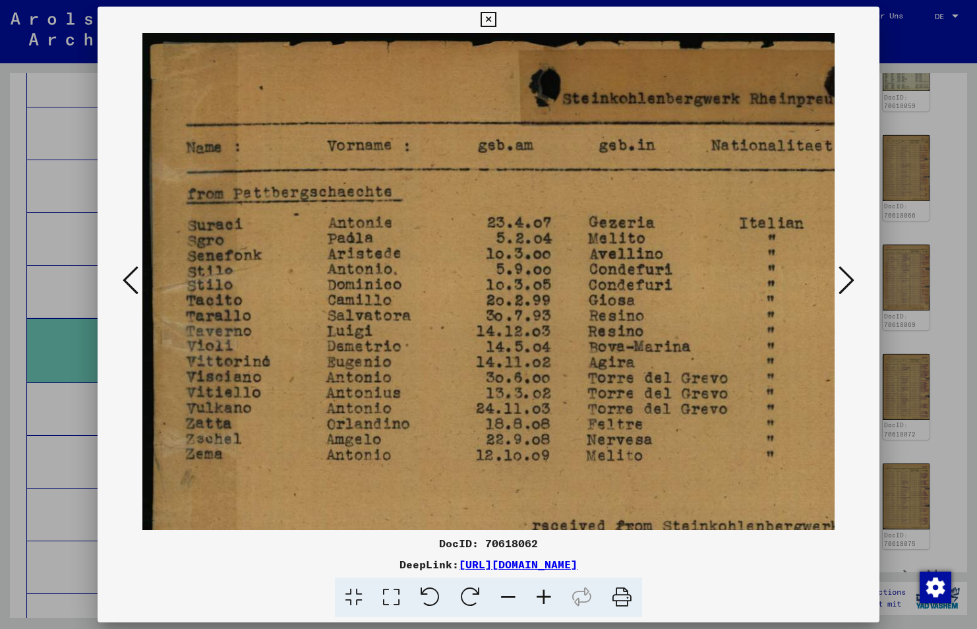
click at [553, 602] on icon at bounding box center [544, 597] width 36 height 40
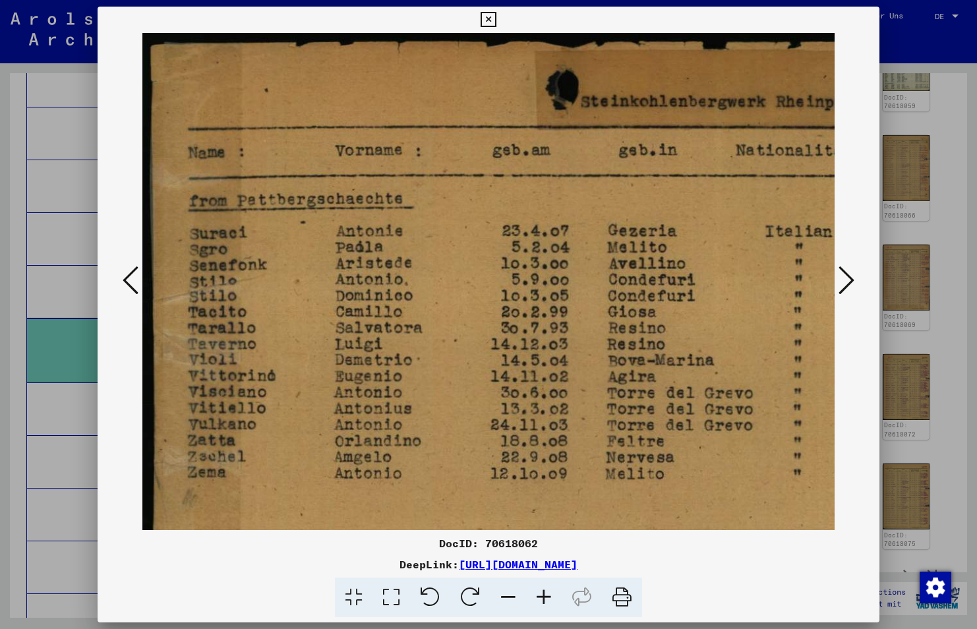
click at [553, 602] on icon at bounding box center [544, 597] width 36 height 40
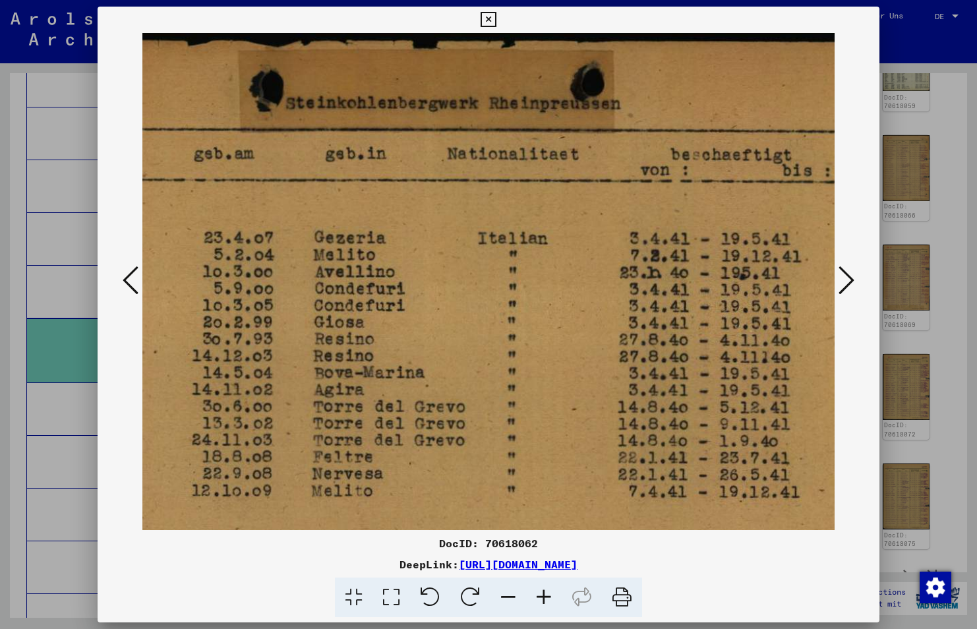
scroll to position [2, 311]
drag, startPoint x: 693, startPoint y: 418, endPoint x: 382, endPoint y: 660, distance: 394.0
click at [382, 628] on html "Suchen Archiv erkunden Spenden Newsletter Hilfe Kontakt Über Uns Suchen Archiv …" at bounding box center [488, 314] width 977 height 629
click at [844, 285] on icon at bounding box center [846, 280] width 16 height 32
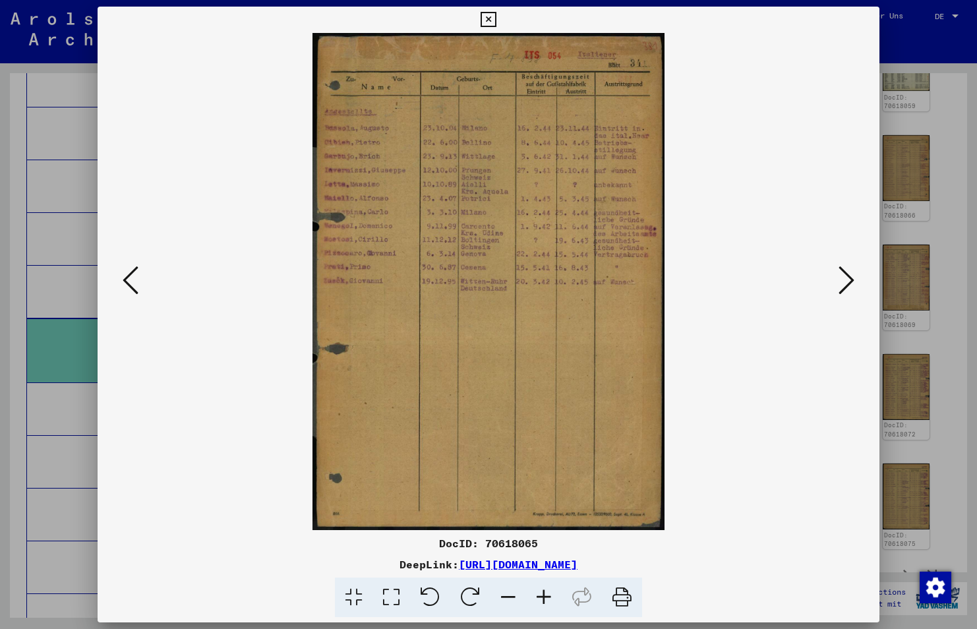
scroll to position [0, 0]
click at [550, 594] on icon at bounding box center [544, 597] width 36 height 40
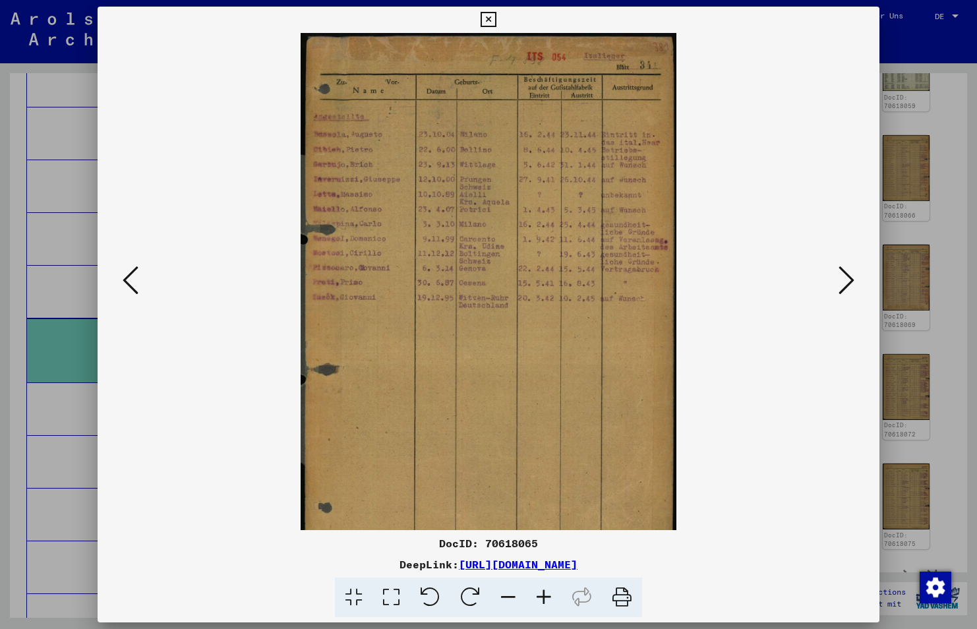
click at [550, 594] on icon at bounding box center [544, 597] width 36 height 40
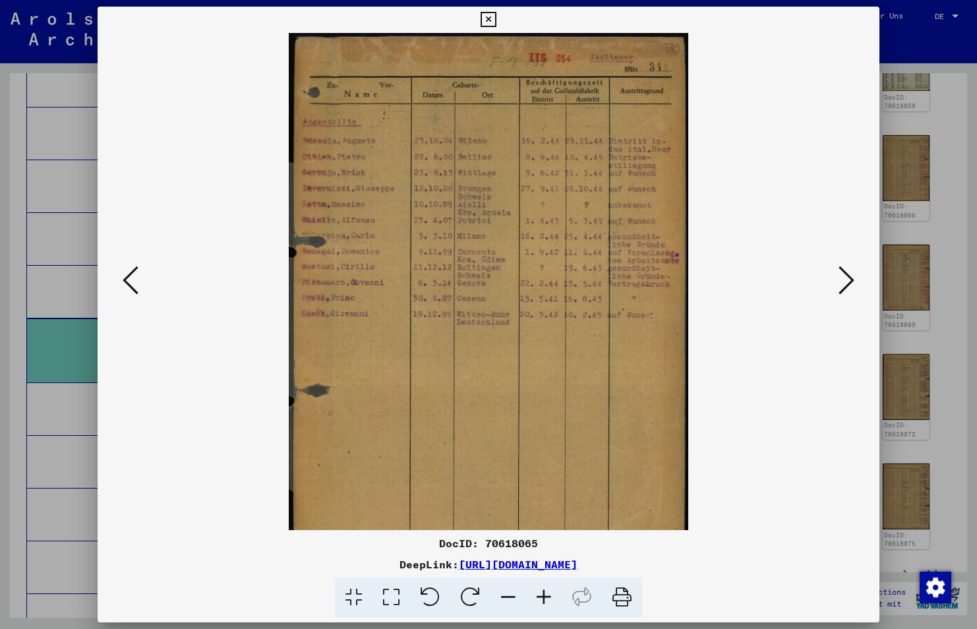
click at [550, 594] on icon at bounding box center [544, 597] width 36 height 40
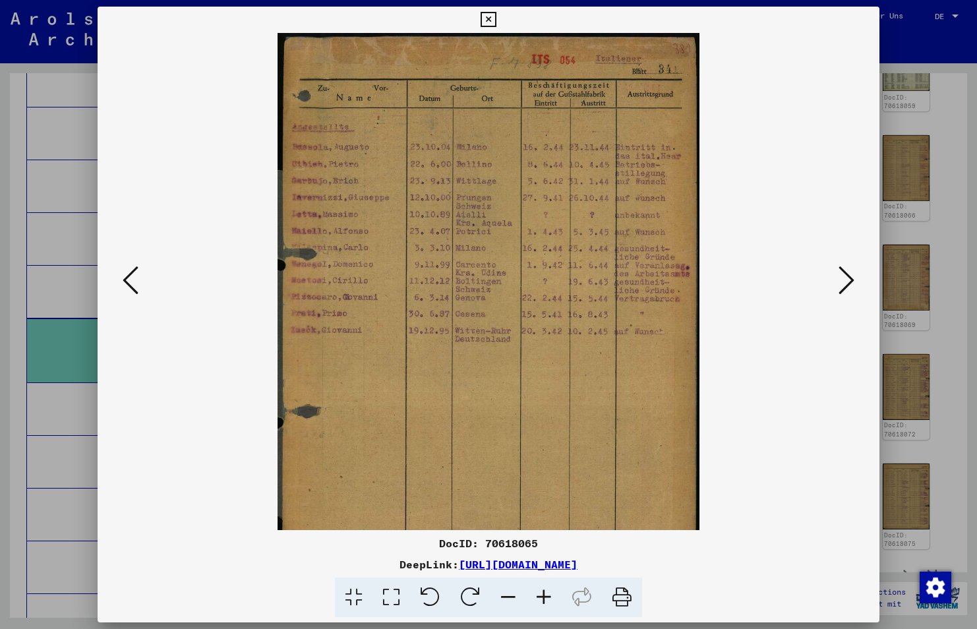
click at [550, 594] on icon at bounding box center [544, 597] width 36 height 40
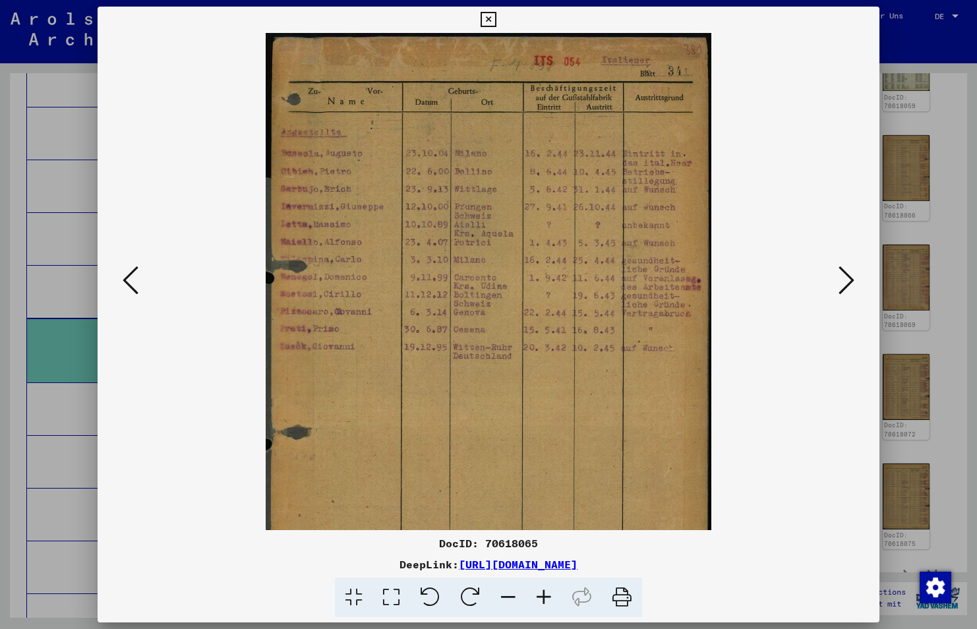
click at [550, 594] on icon at bounding box center [544, 597] width 36 height 40
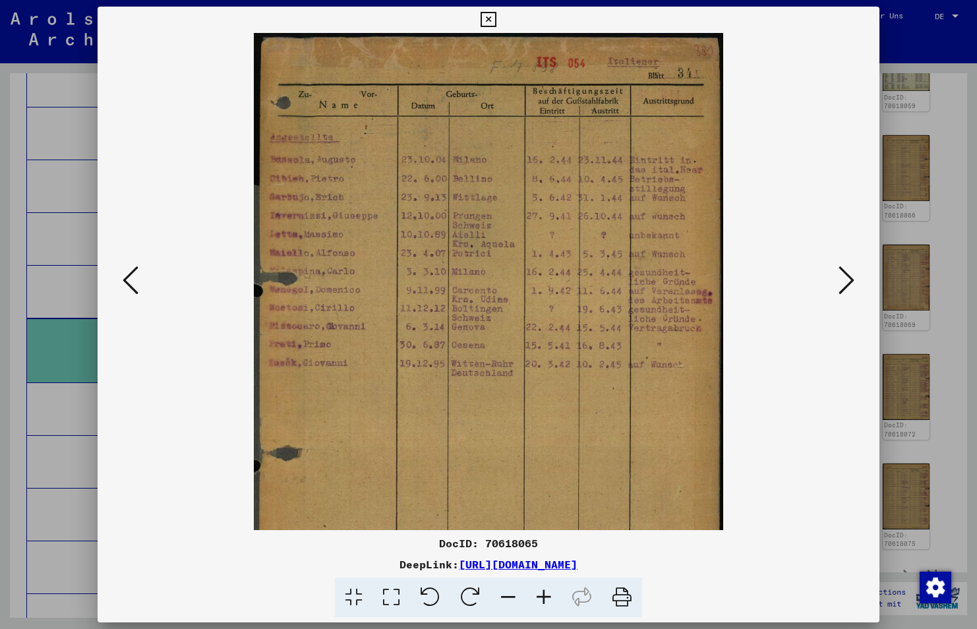
click at [550, 594] on icon at bounding box center [544, 597] width 36 height 40
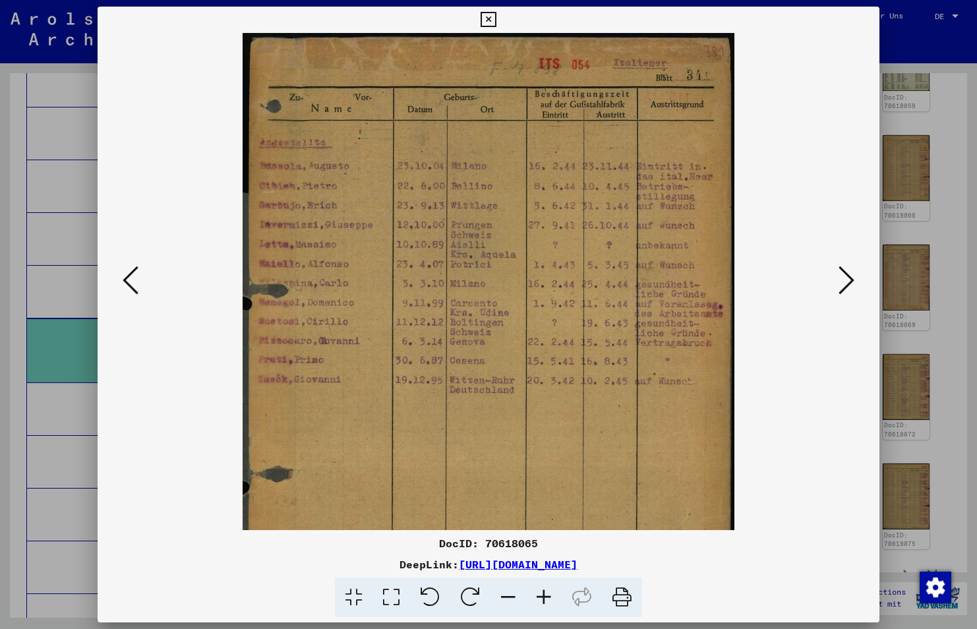
click at [550, 594] on icon at bounding box center [544, 597] width 36 height 40
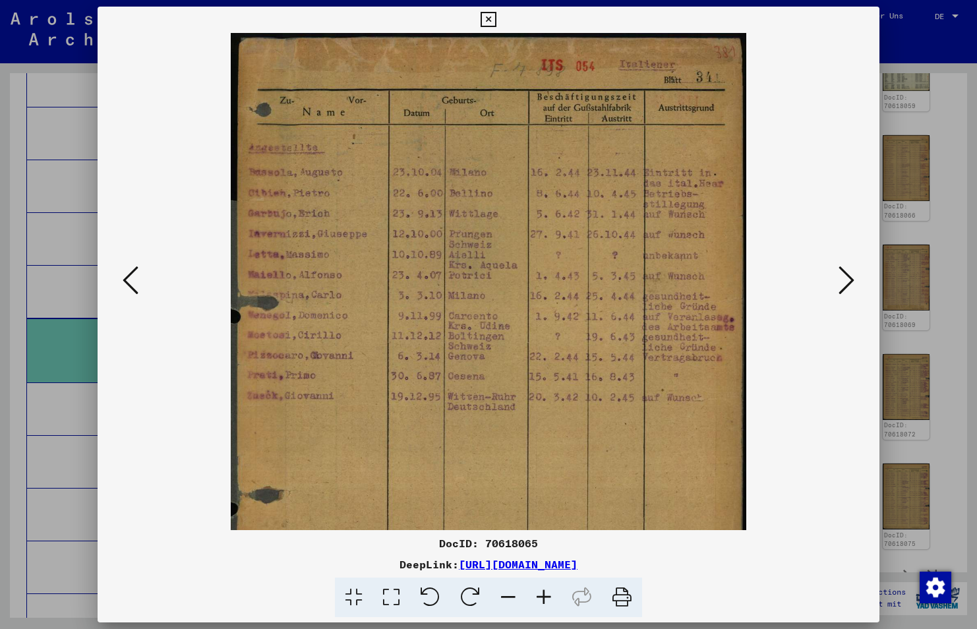
click at [550, 594] on icon at bounding box center [544, 597] width 36 height 40
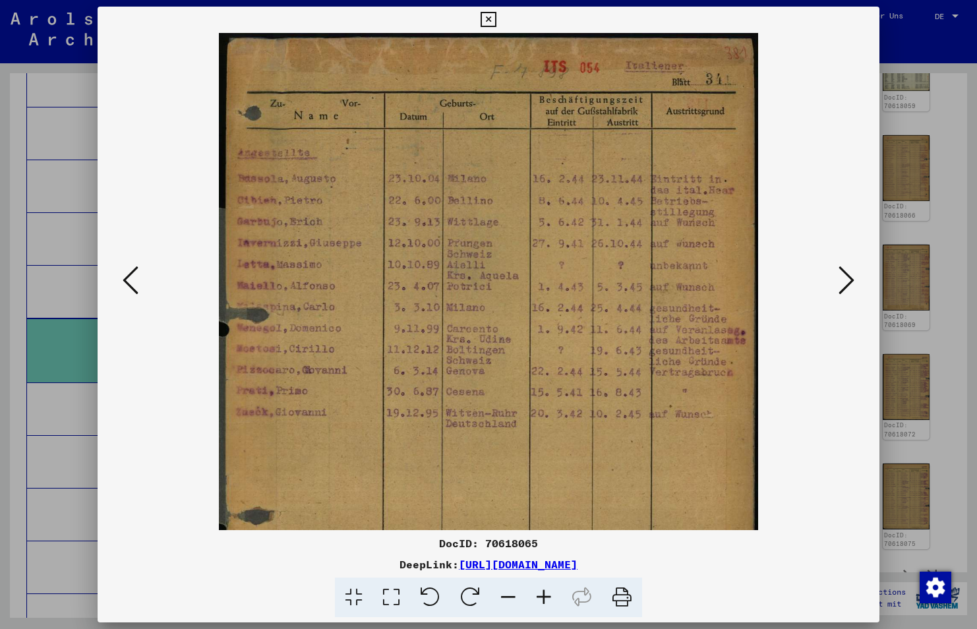
click at [550, 594] on icon at bounding box center [544, 597] width 36 height 40
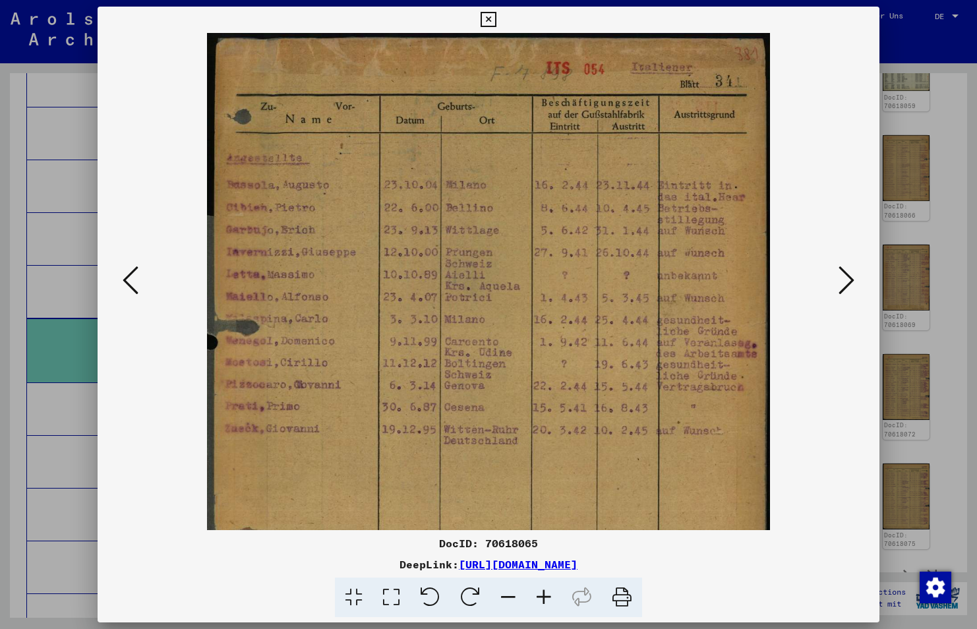
click at [550, 594] on icon at bounding box center [544, 597] width 36 height 40
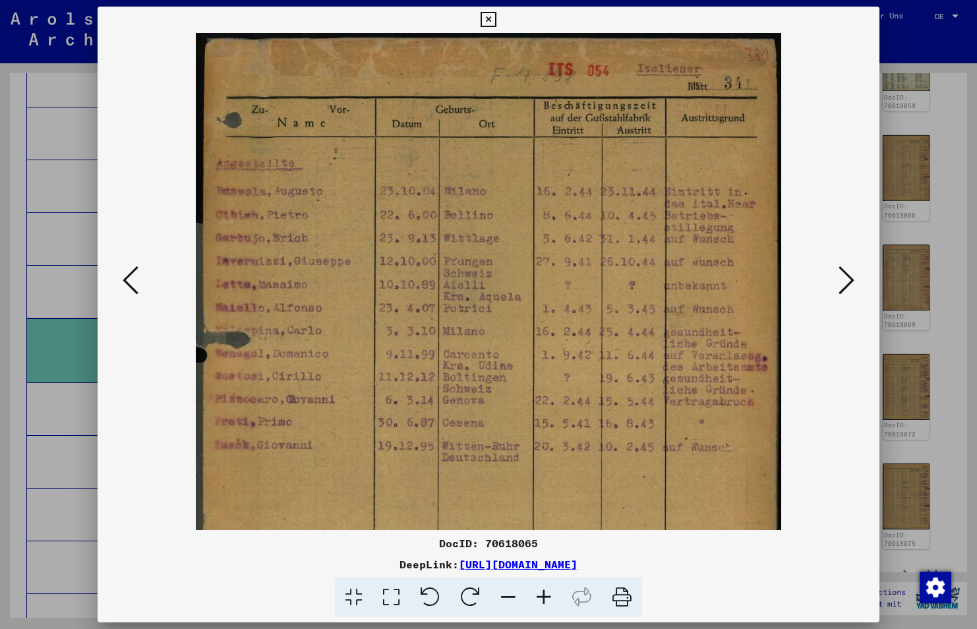
click at [550, 594] on icon at bounding box center [544, 597] width 36 height 40
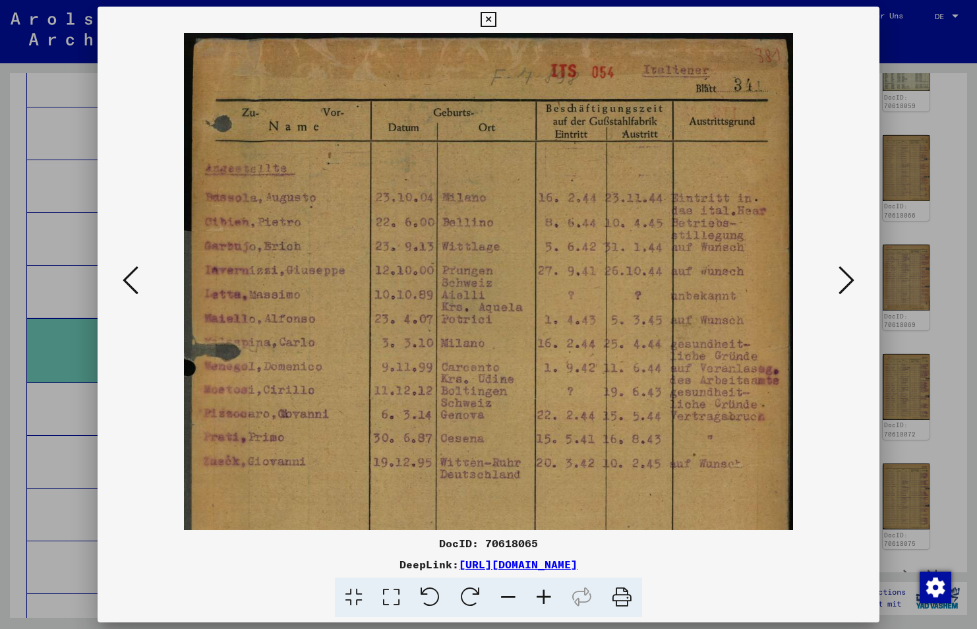
click at [550, 594] on icon at bounding box center [544, 597] width 36 height 40
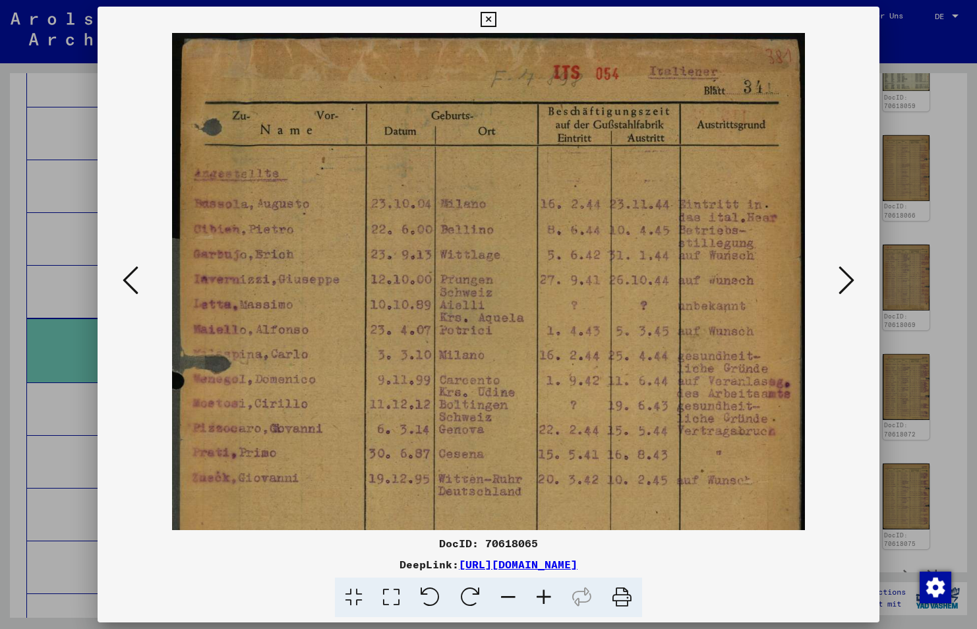
click at [550, 594] on icon at bounding box center [544, 597] width 36 height 40
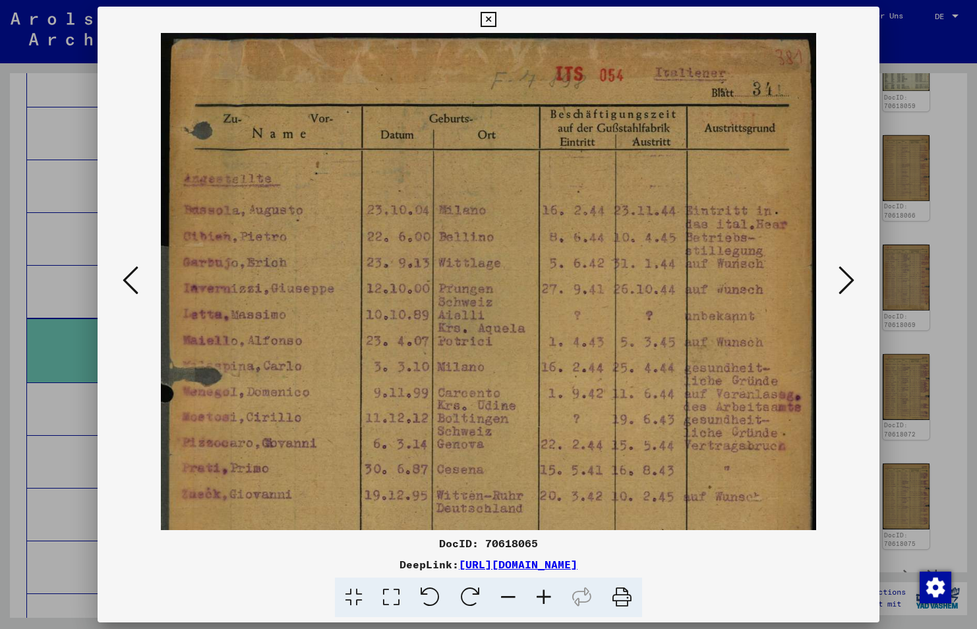
click at [550, 594] on icon at bounding box center [544, 597] width 36 height 40
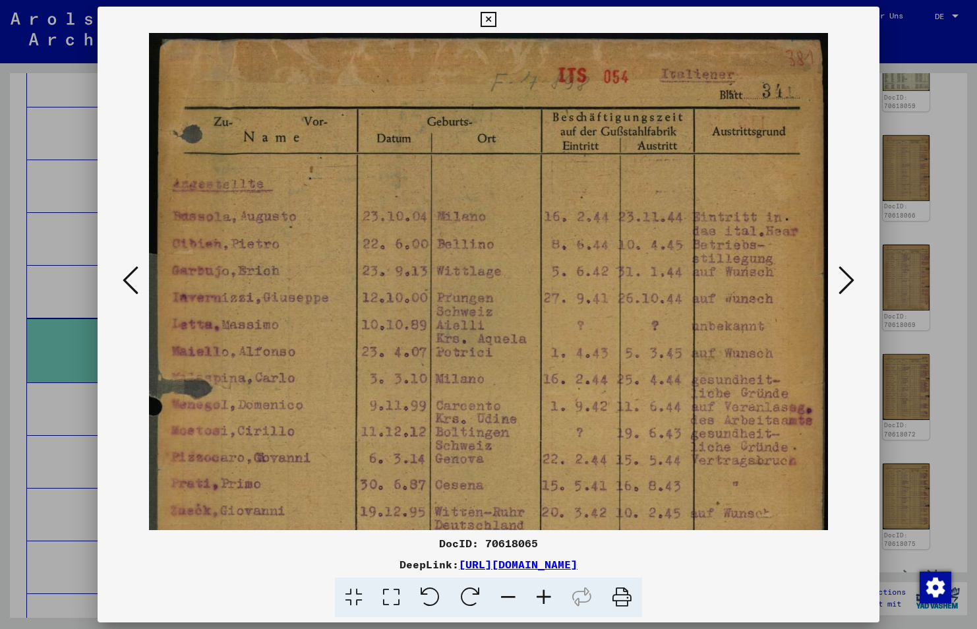
click at [550, 594] on icon at bounding box center [544, 597] width 36 height 40
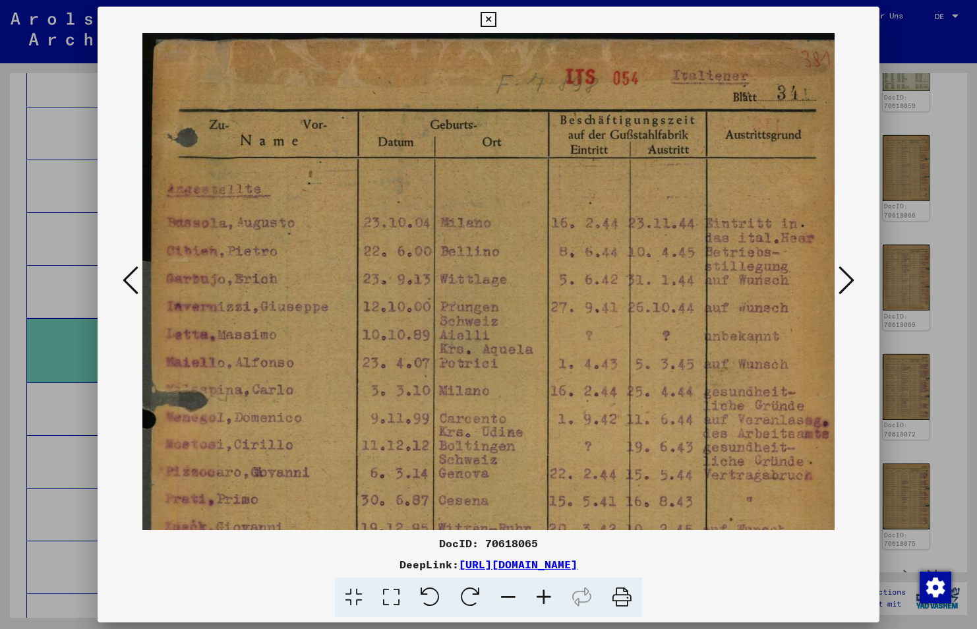
click at [550, 594] on icon at bounding box center [544, 597] width 36 height 40
click at [488, 17] on icon at bounding box center [487, 20] width 15 height 16
